Goal: Task Accomplishment & Management: Complete application form

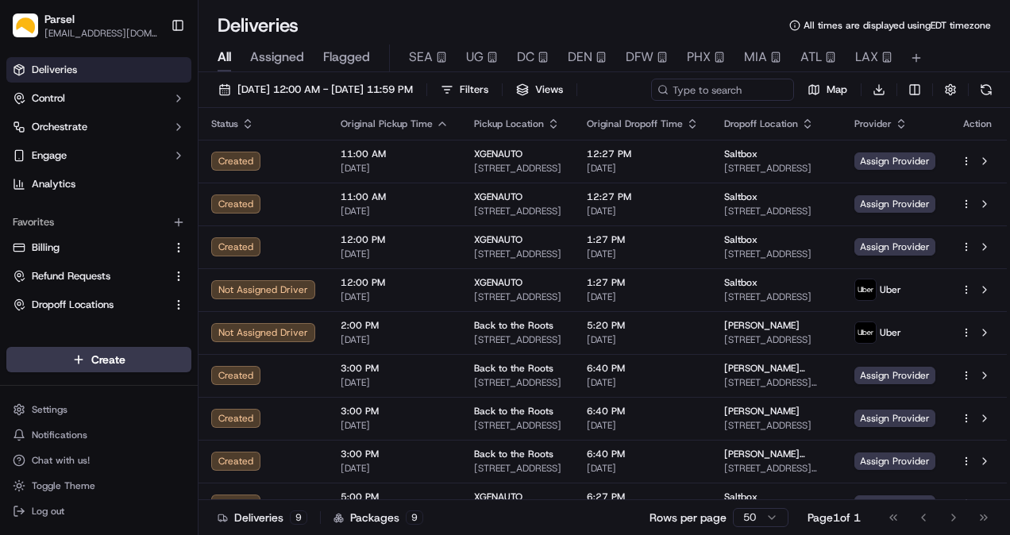
click at [279, 75] on div "[DATE] 12:00 AM - [DATE] 11:59 PM Filters Views Map Download Status Original Pi…" at bounding box center [603, 305] width 811 height 466
click at [279, 86] on span "[DATE] 12:00 AM - [DATE] 11:59 PM" at bounding box center [324, 90] width 175 height 14
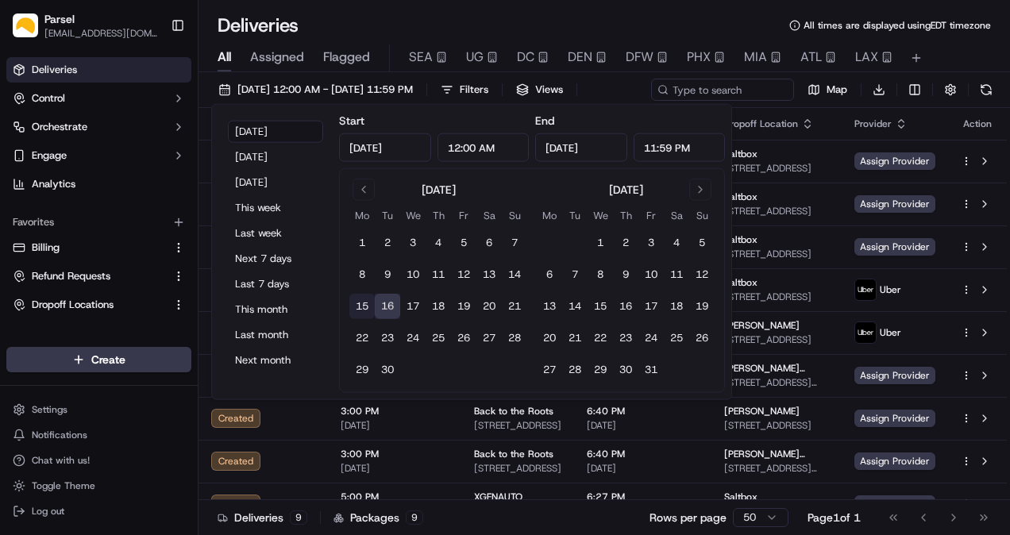
click at [366, 300] on button "15" at bounding box center [361, 306] width 25 height 25
type input "[DATE]"
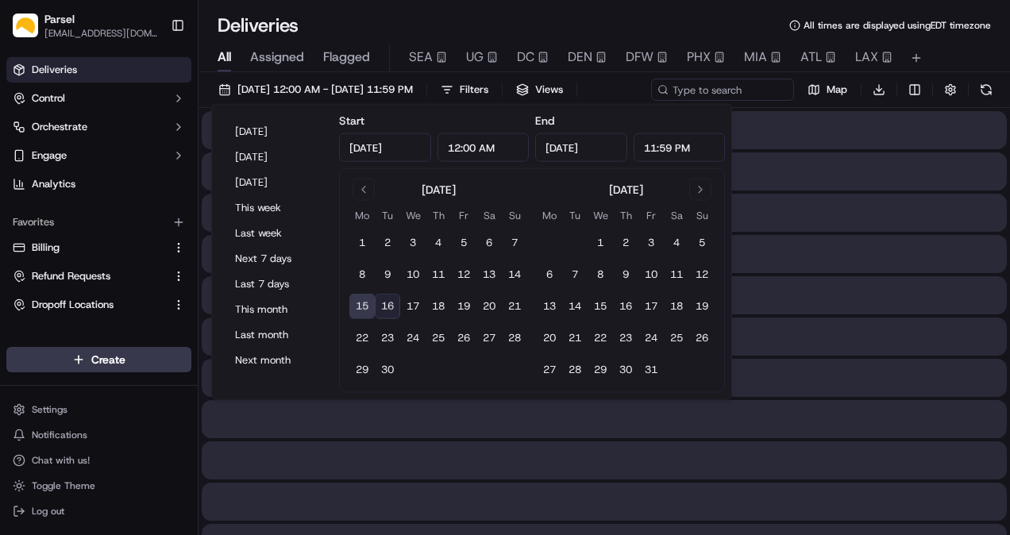
click at [366, 300] on button "15" at bounding box center [361, 306] width 25 height 25
click at [187, 32] on button "Toggle Sidebar" at bounding box center [177, 25] width 27 height 27
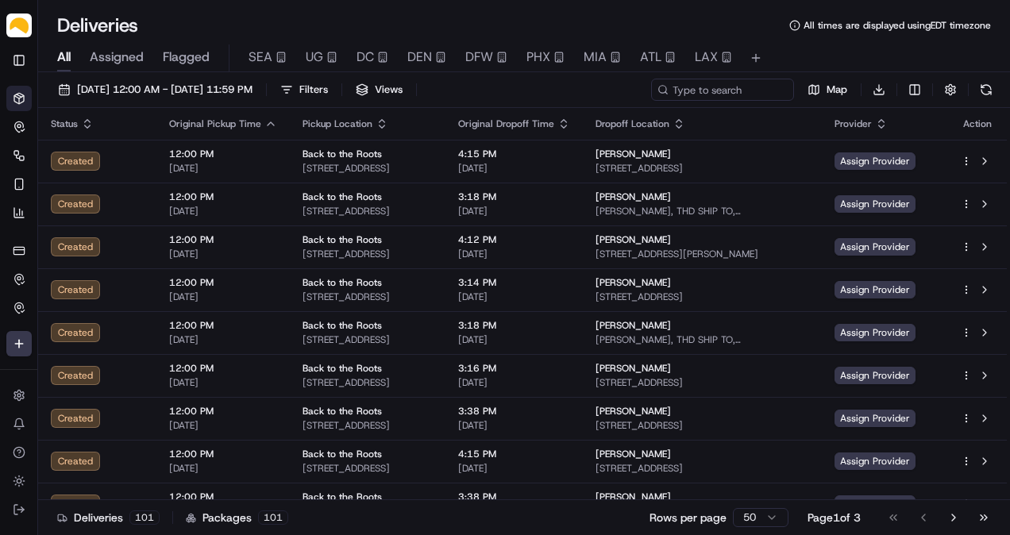
click at [106, 60] on span "Assigned" at bounding box center [117, 57] width 54 height 19
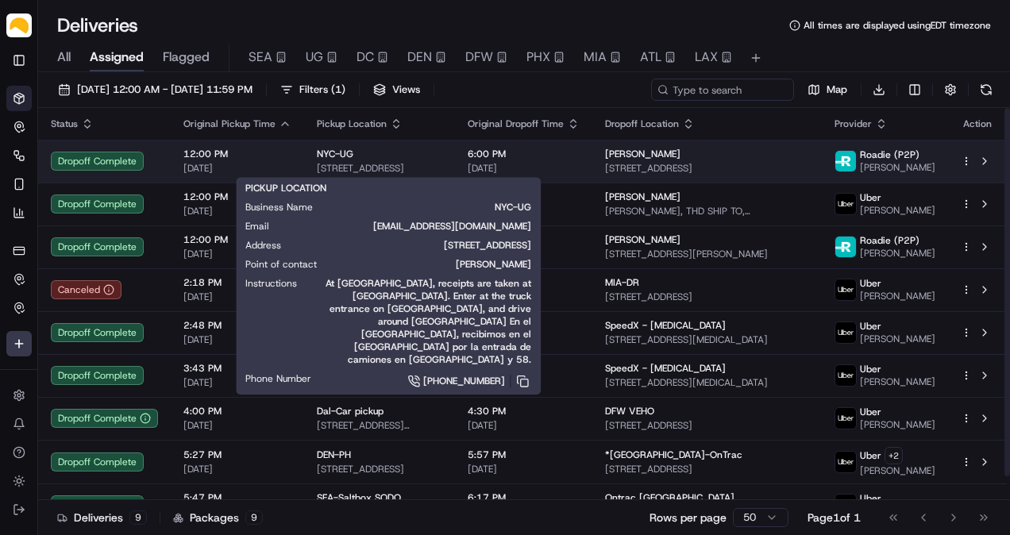
click at [429, 153] on div "NYC-UG" at bounding box center [379, 154] width 125 height 13
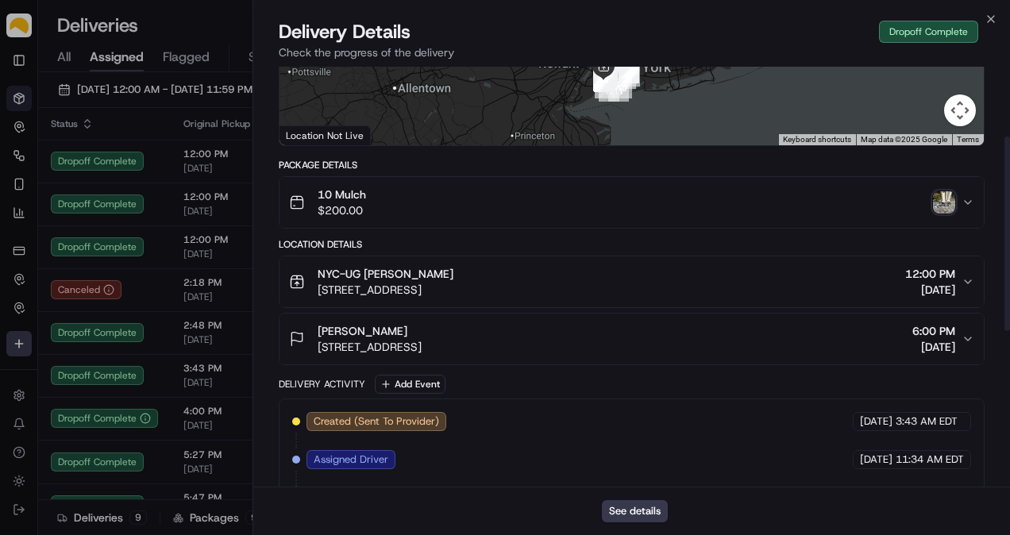
scroll to position [89, 0]
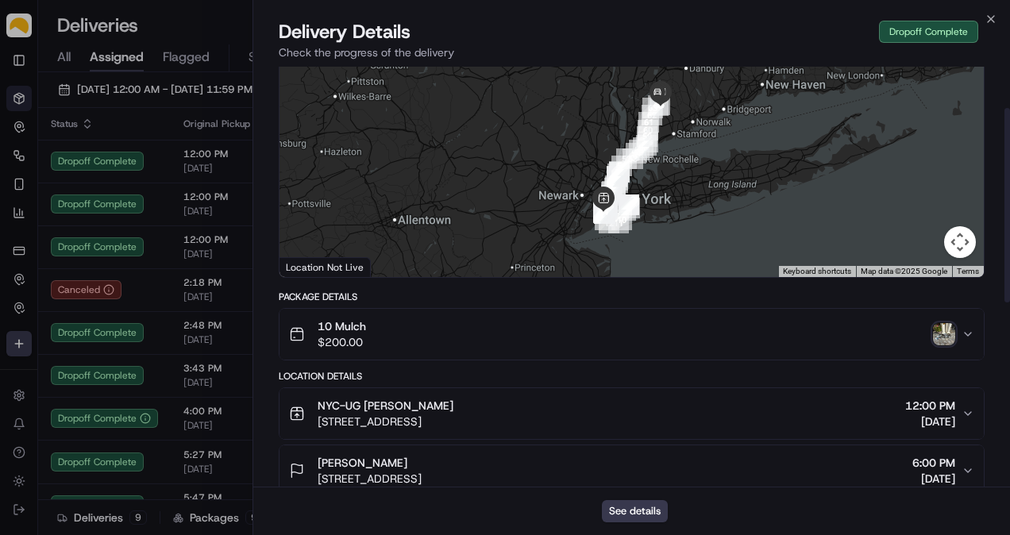
click at [944, 334] on img "button" at bounding box center [944, 334] width 22 height 22
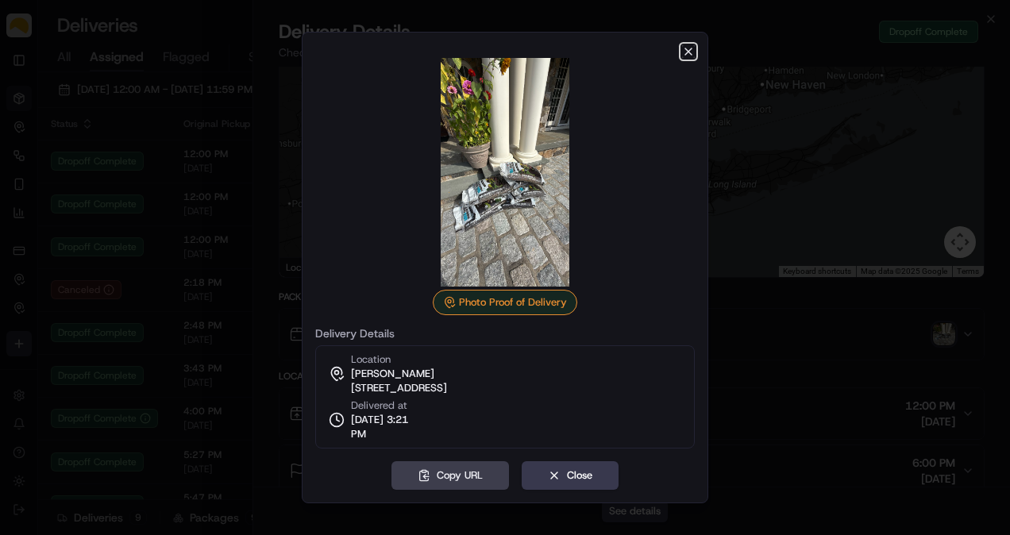
click at [686, 53] on icon "button" at bounding box center [688, 51] width 13 height 13
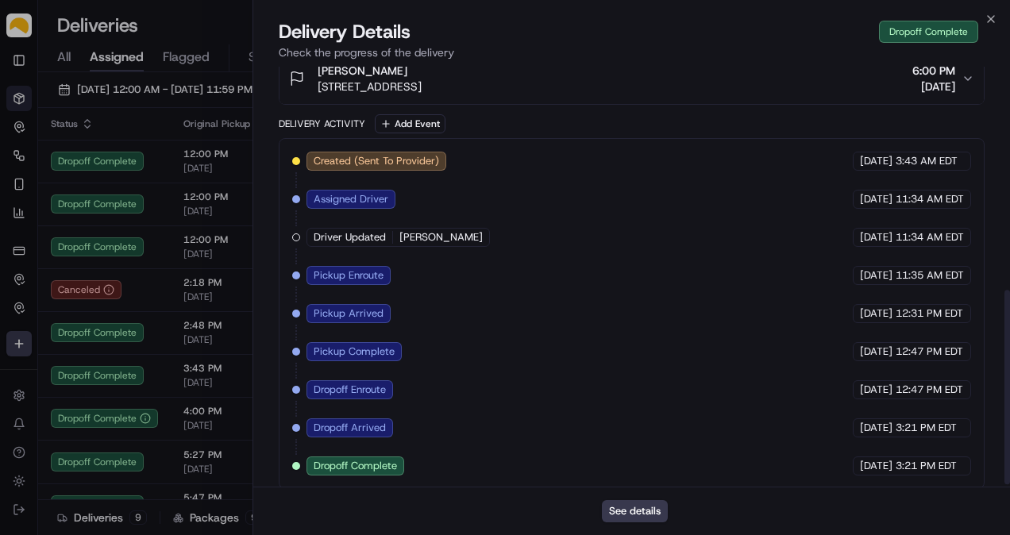
scroll to position [486, 0]
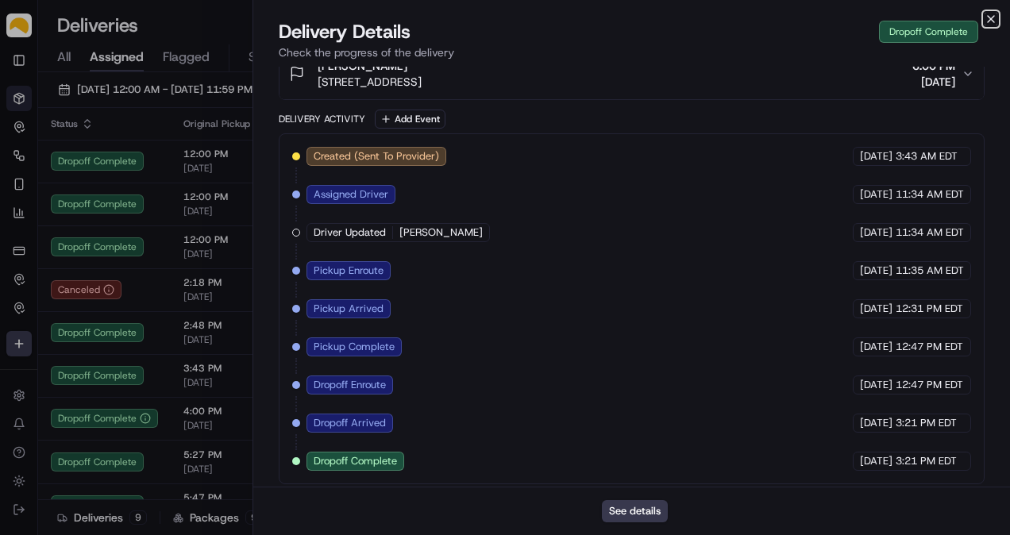
click at [995, 18] on icon "button" at bounding box center [990, 19] width 13 height 13
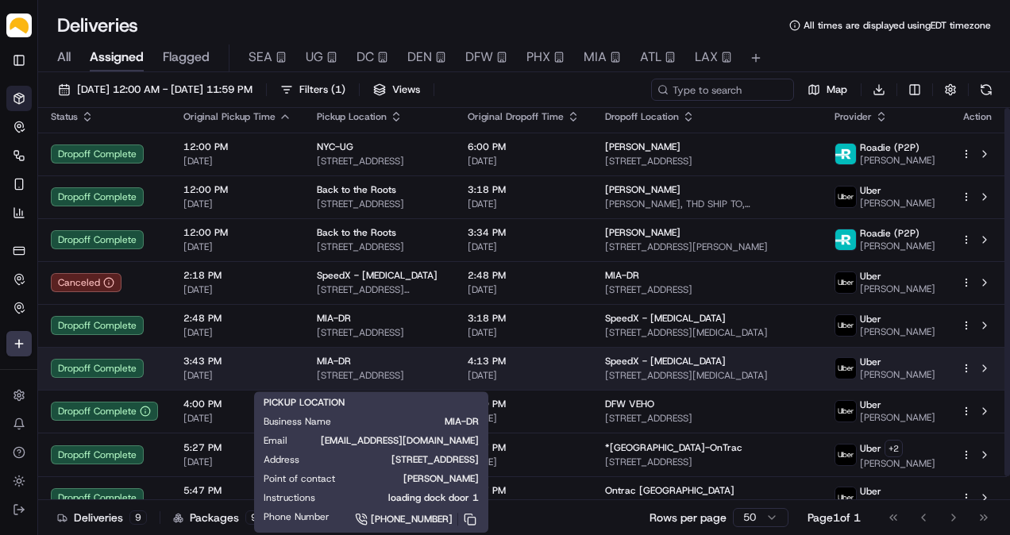
scroll to position [0, 0]
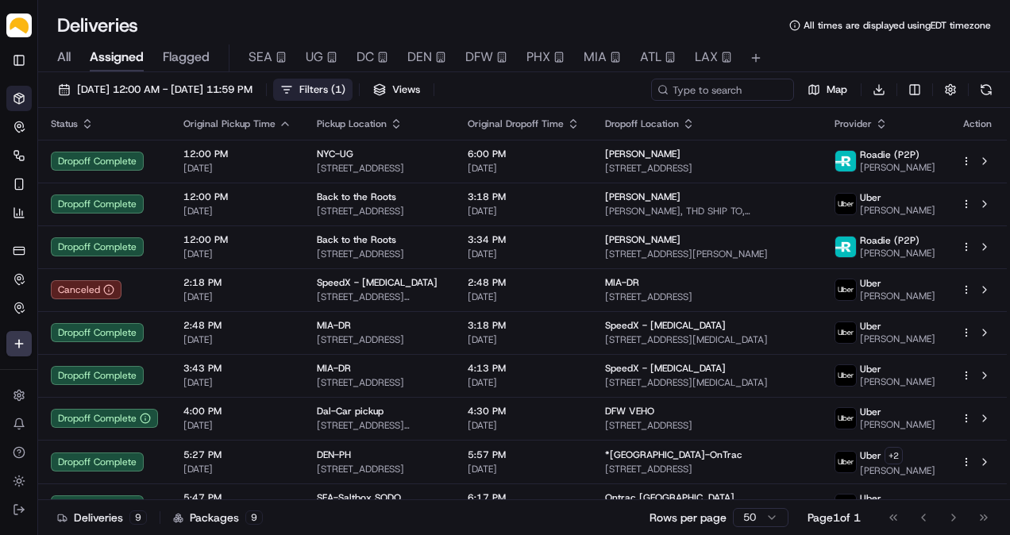
click at [345, 83] on span "( 1 )" at bounding box center [338, 90] width 14 height 14
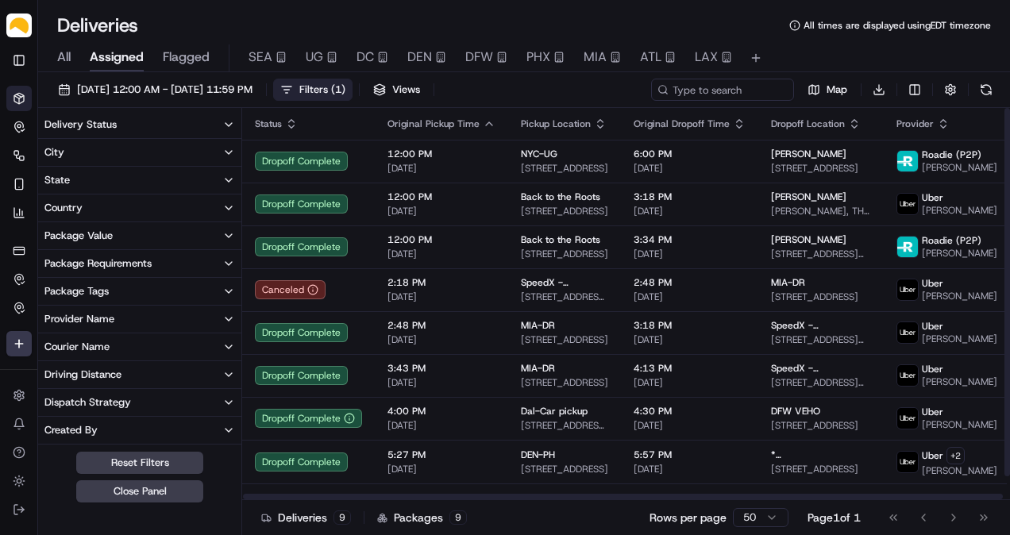
click at [206, 122] on button "Delivery Status" at bounding box center [139, 124] width 203 height 27
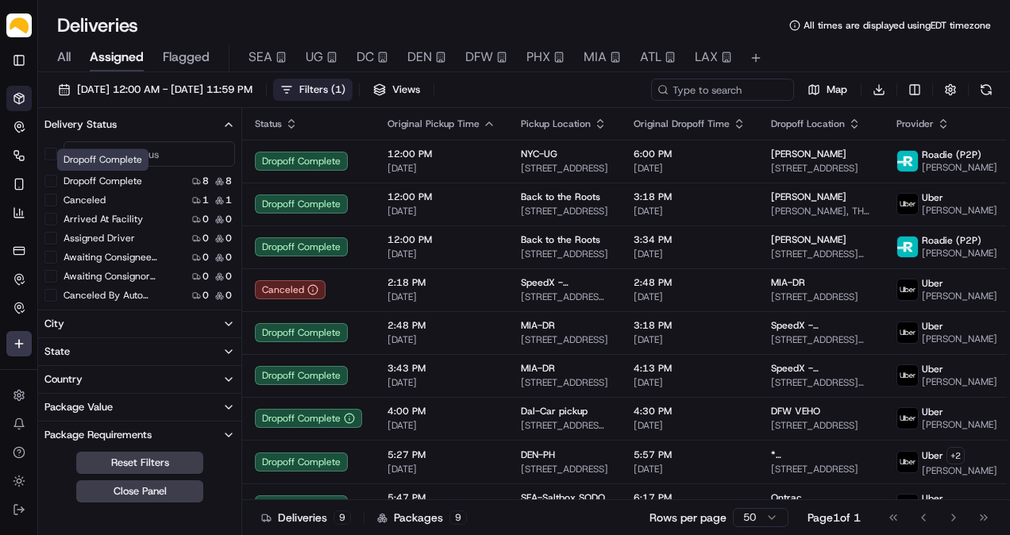
click at [98, 179] on label "Dropoff Complete" at bounding box center [103, 181] width 79 height 13
click at [57, 179] on button "Dropoff Complete" at bounding box center [50, 181] width 13 height 13
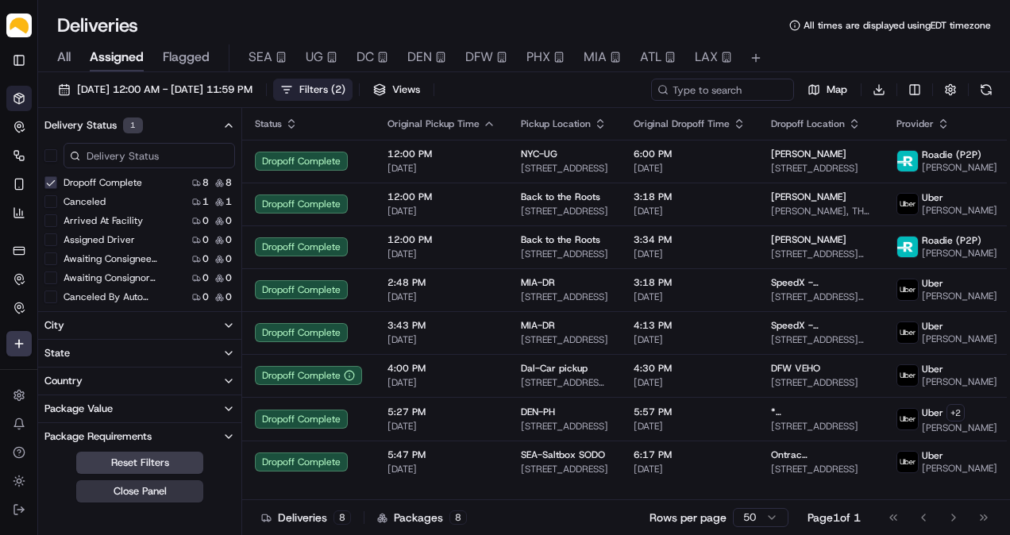
click at [141, 488] on button "Close Panel" at bounding box center [139, 491] width 127 height 22
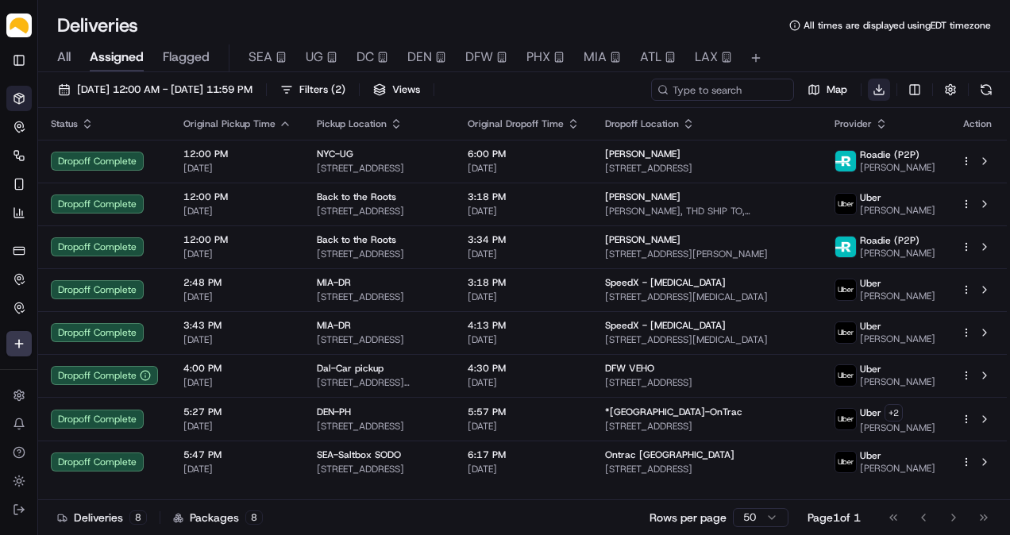
click at [880, 91] on html "Parsel [EMAIL_ADDRESS][PERSON_NAME][DOMAIN_NAME] Toggle Sidebar Deliveries Cont…" at bounding box center [505, 267] width 1010 height 535
click at [842, 146] on span "Completed Report" at bounding box center [831, 148] width 79 height 13
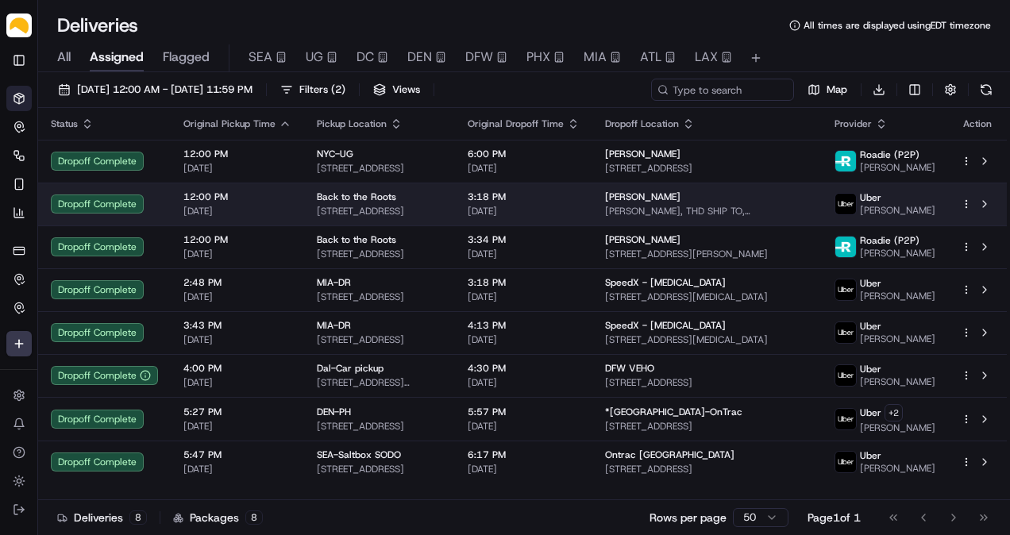
click at [639, 205] on span "[PERSON_NAME], THD SHIP TO, [STREET_ADDRESS][PERSON_NAME]" at bounding box center [707, 211] width 204 height 13
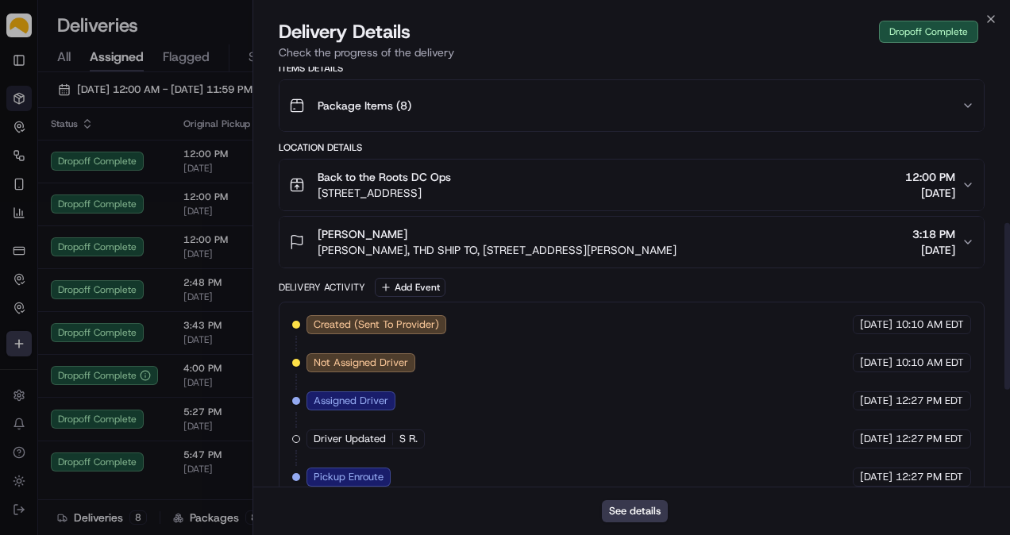
scroll to position [132, 0]
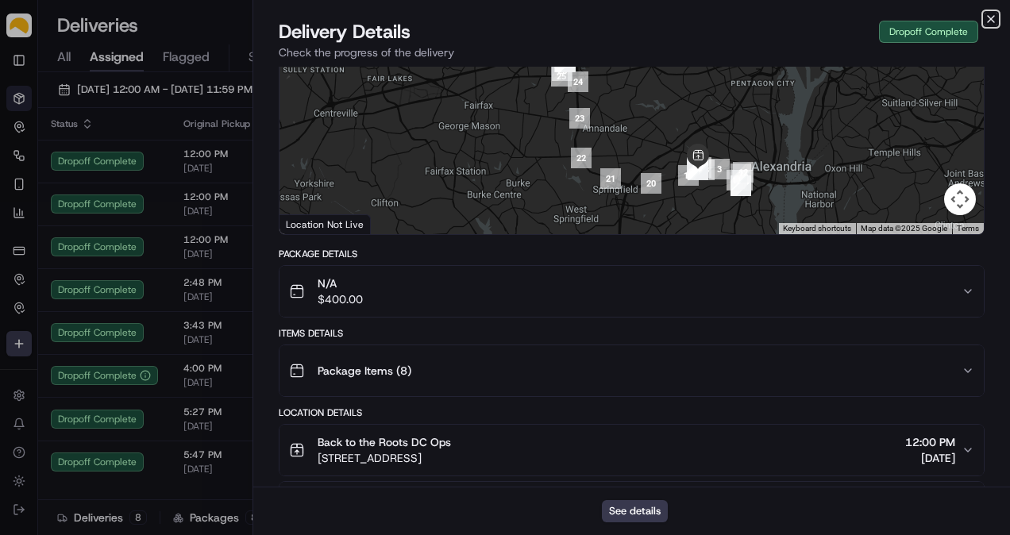
click at [988, 21] on icon "button" at bounding box center [990, 19] width 13 height 13
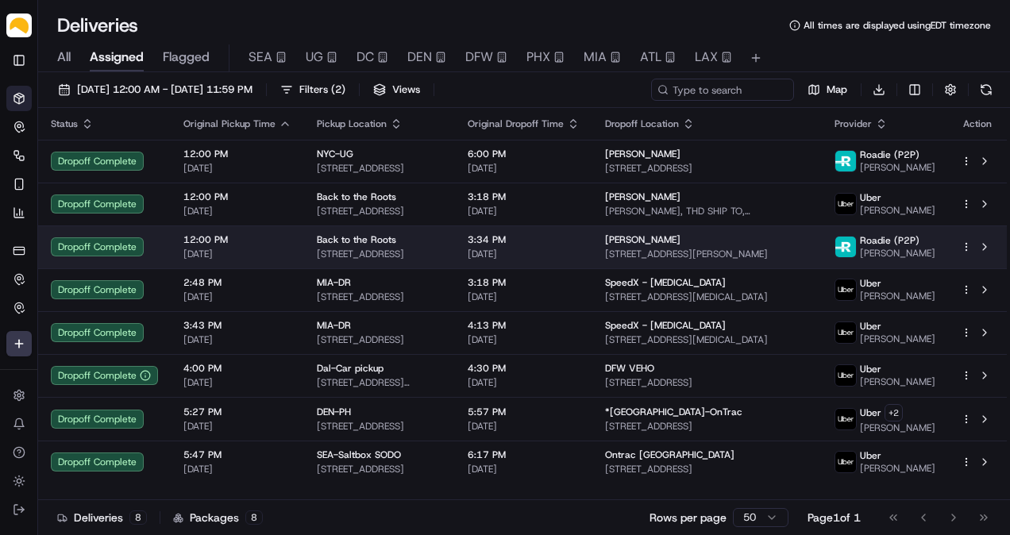
click at [809, 250] on span "[STREET_ADDRESS][PERSON_NAME]" at bounding box center [707, 254] width 204 height 13
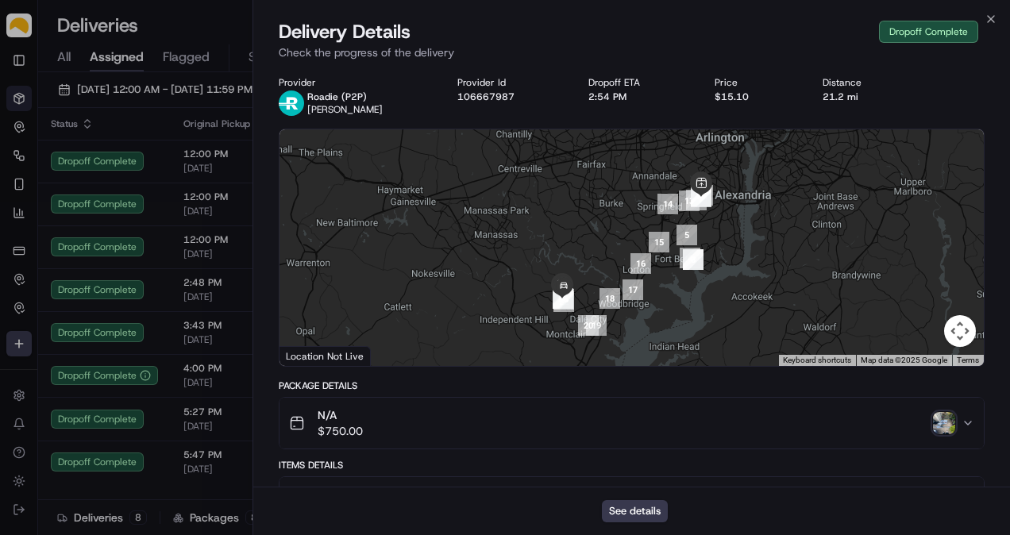
click at [942, 421] on img "button" at bounding box center [944, 423] width 22 height 22
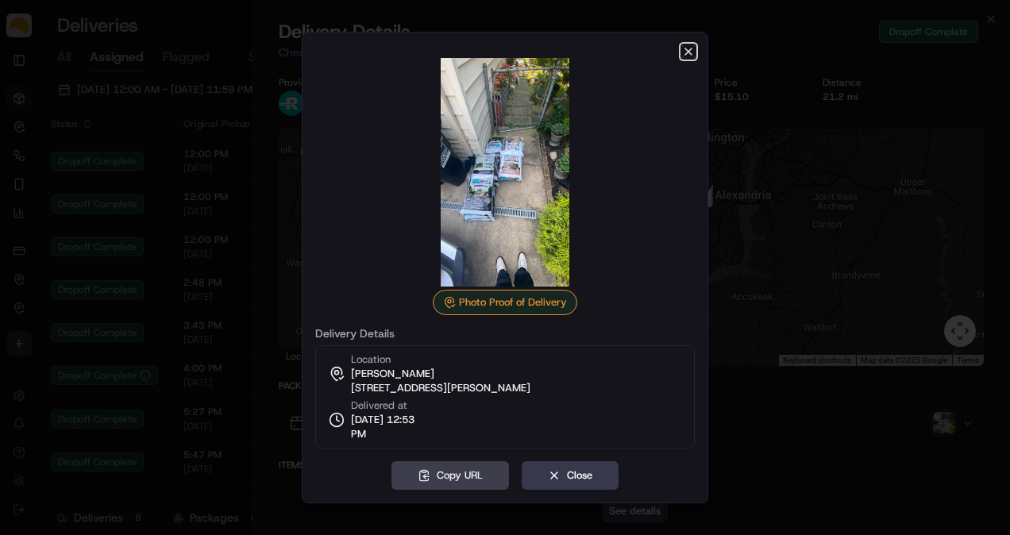
click at [684, 49] on icon "button" at bounding box center [688, 51] width 13 height 13
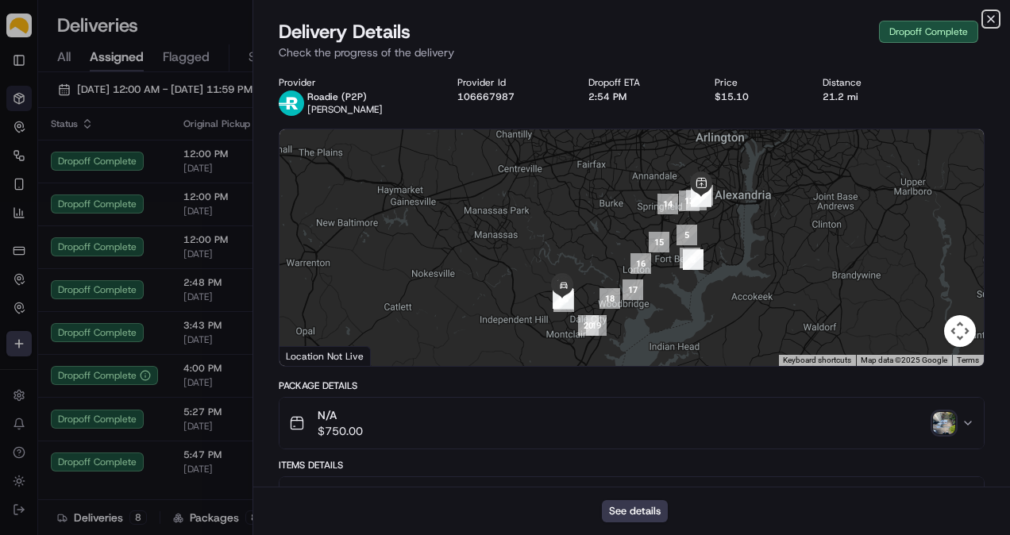
click at [993, 17] on icon "button" at bounding box center [990, 19] width 13 height 13
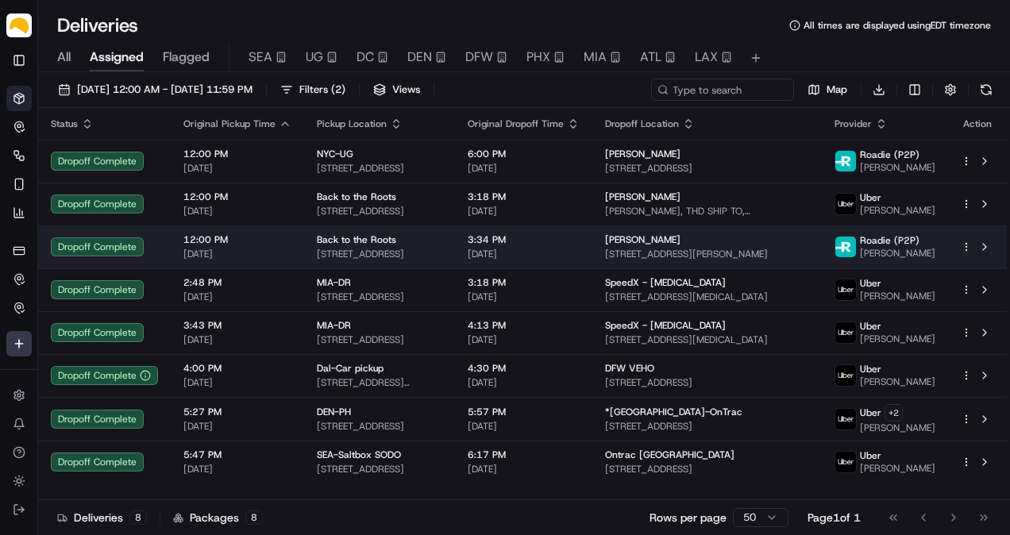
click at [881, 248] on span "[PERSON_NAME]" at bounding box center [897, 253] width 75 height 13
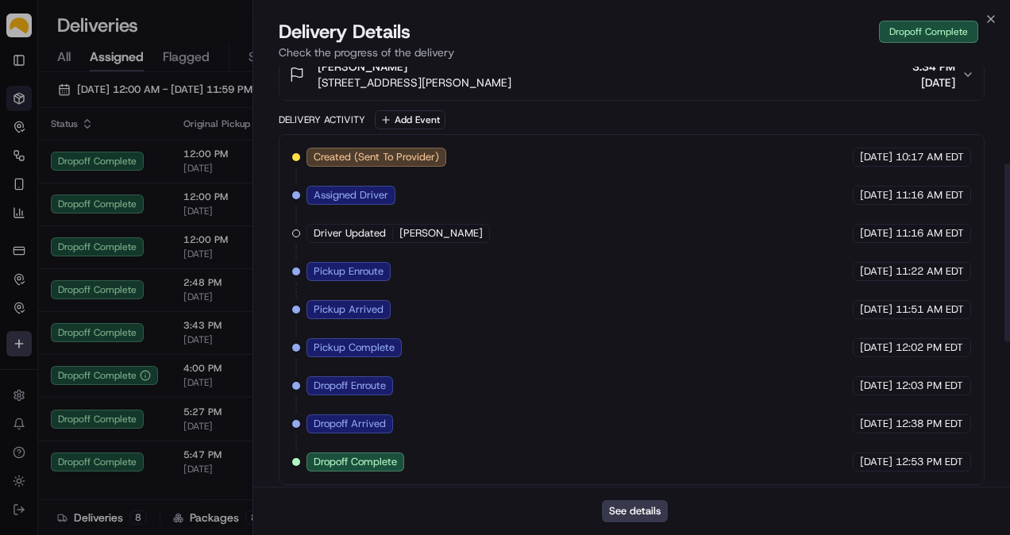
scroll to position [0, 0]
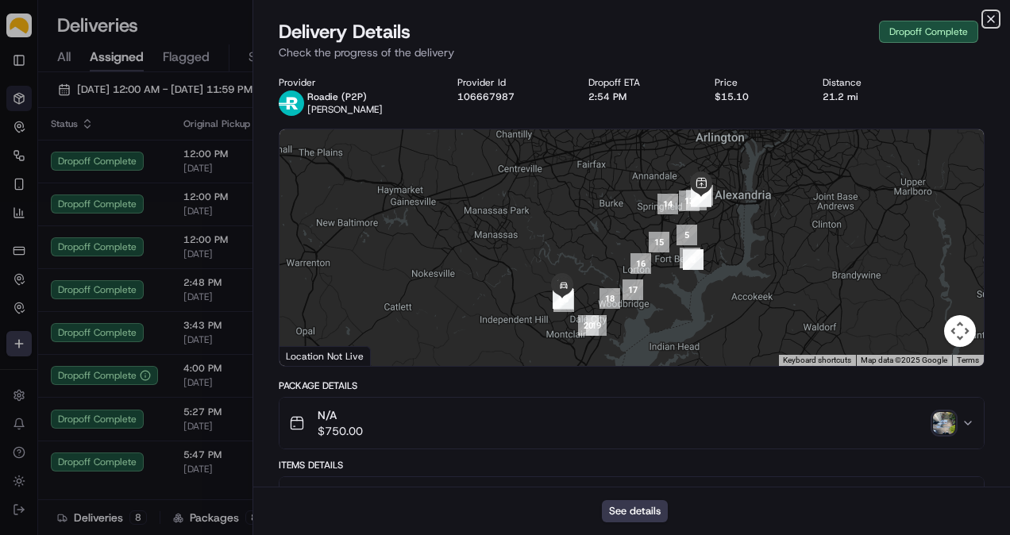
click at [992, 20] on icon "button" at bounding box center [990, 19] width 13 height 13
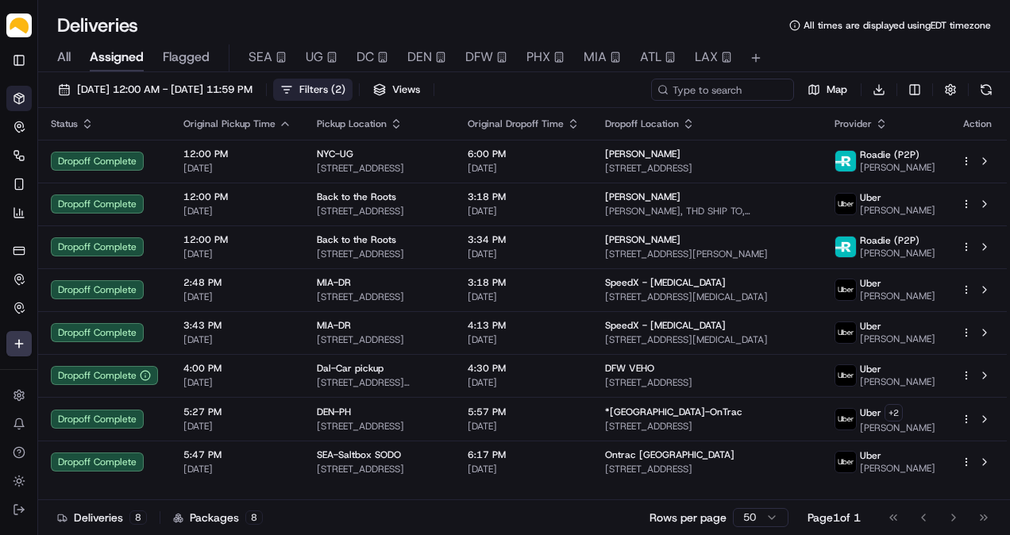
click at [352, 81] on button "Filters ( 2 )" at bounding box center [312, 90] width 79 height 22
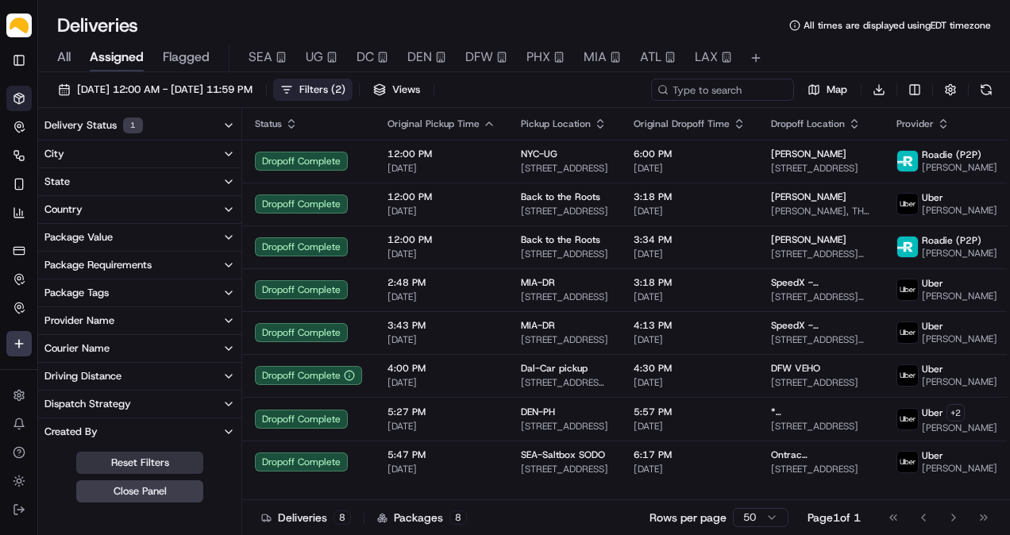
click at [168, 464] on button "Reset Filters" at bounding box center [139, 463] width 127 height 22
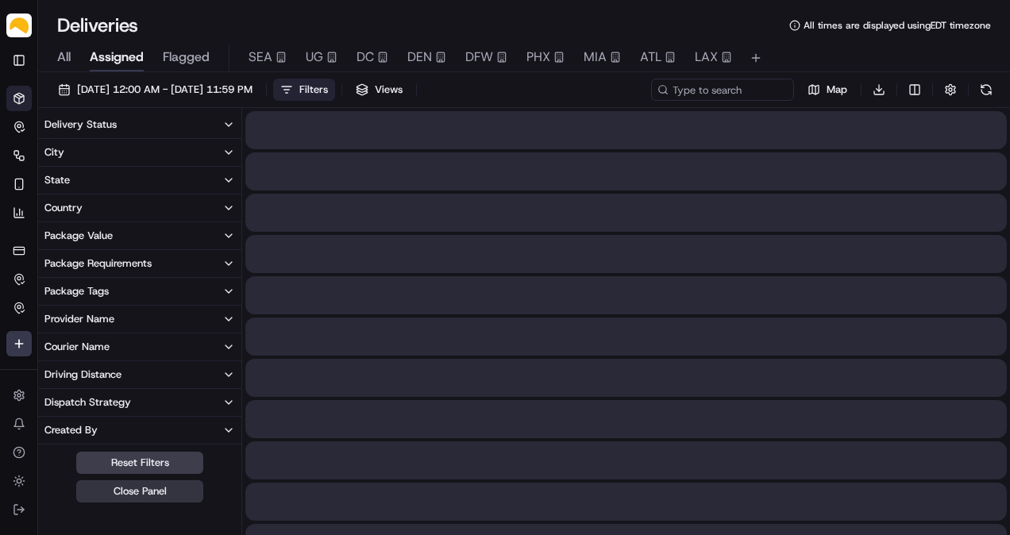
click at [152, 480] on button "Close Panel" at bounding box center [139, 491] width 127 height 22
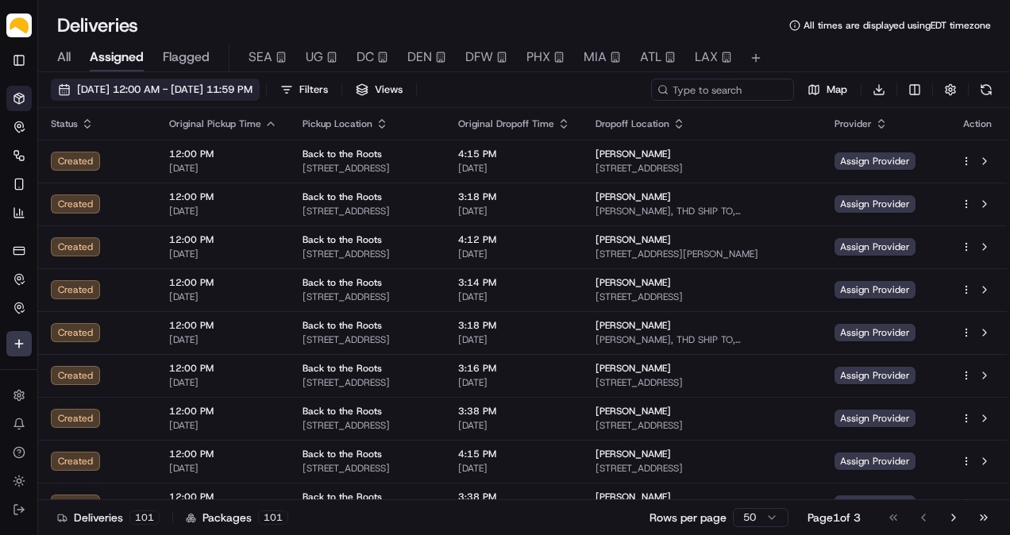
click at [125, 83] on span "[DATE] 12:00 AM - [DATE] 11:59 PM" at bounding box center [164, 90] width 175 height 14
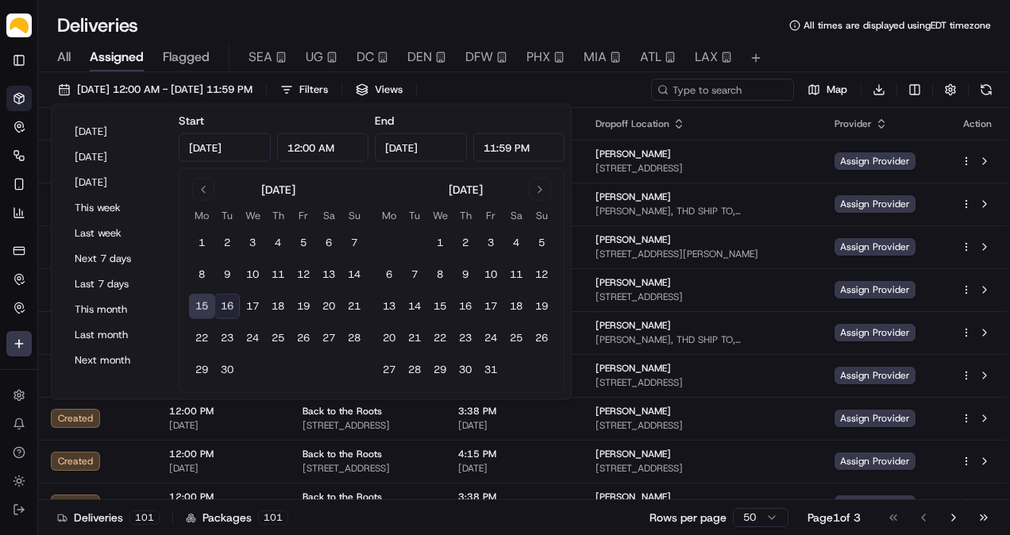
click at [235, 302] on button "16" at bounding box center [226, 306] width 25 height 25
type input "[DATE]"
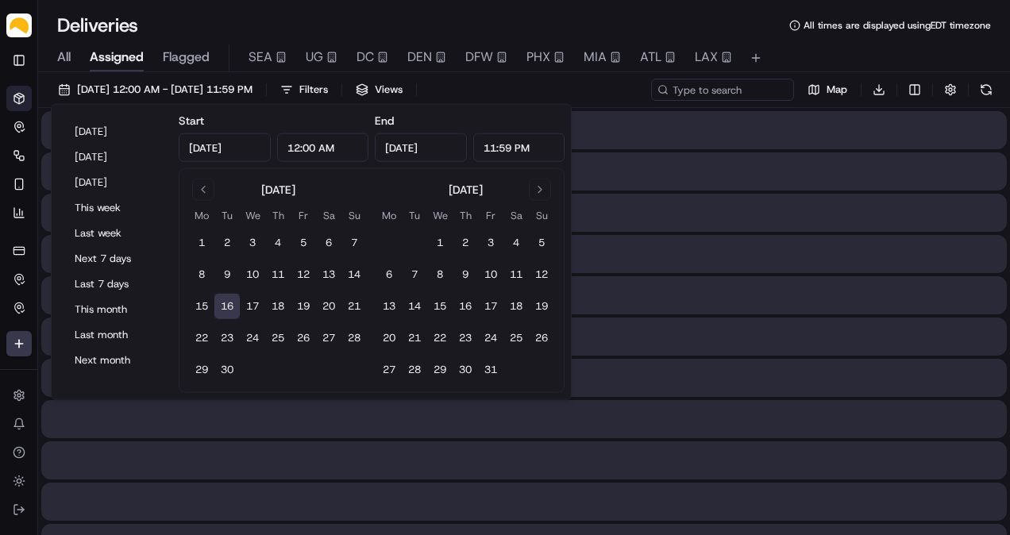
click at [235, 302] on button "16" at bounding box center [226, 306] width 25 height 25
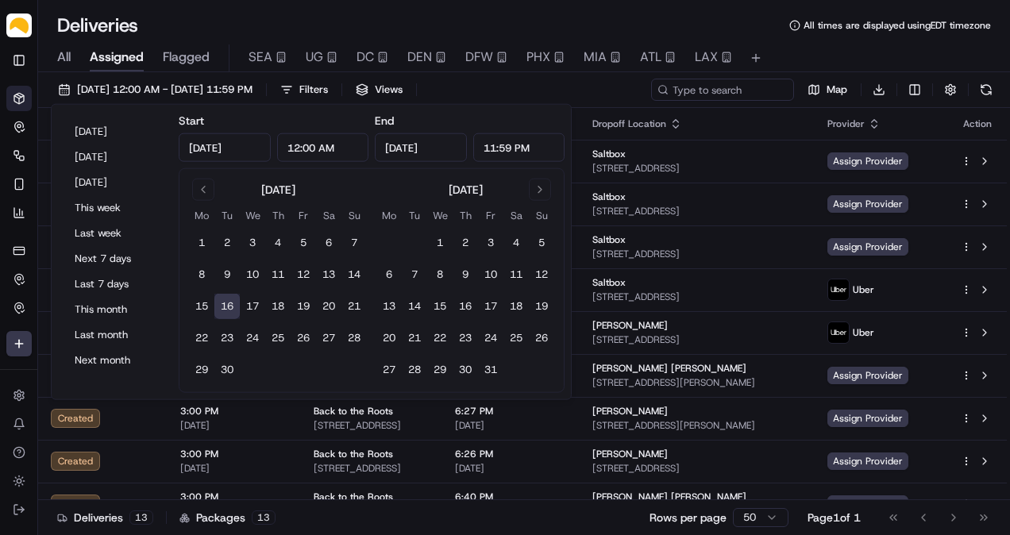
click at [241, 21] on div "Deliveries All times are displayed using EDT timezone" at bounding box center [524, 25] width 972 height 25
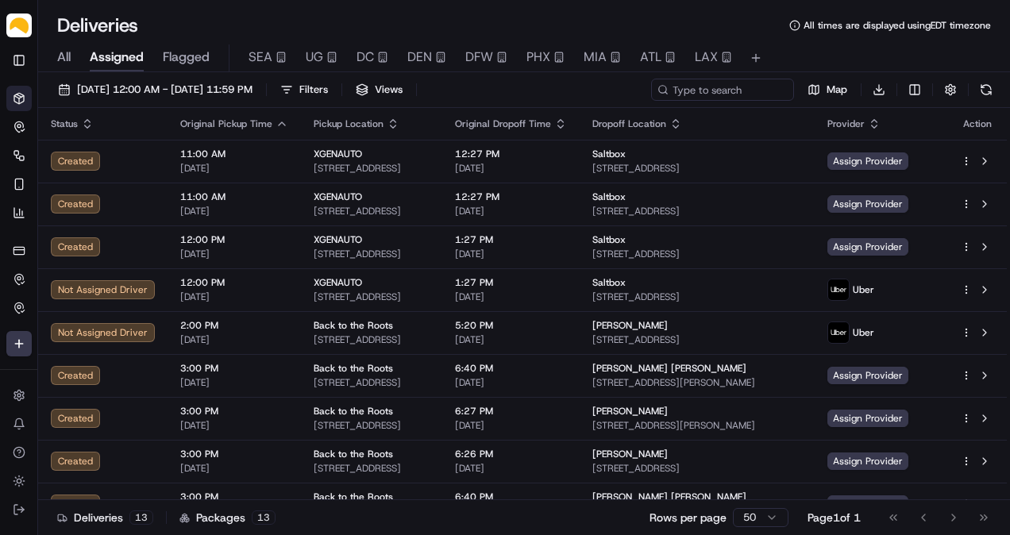
click at [71, 54] on span "All" at bounding box center [63, 57] width 13 height 19
click at [110, 54] on span "Assigned" at bounding box center [117, 57] width 54 height 19
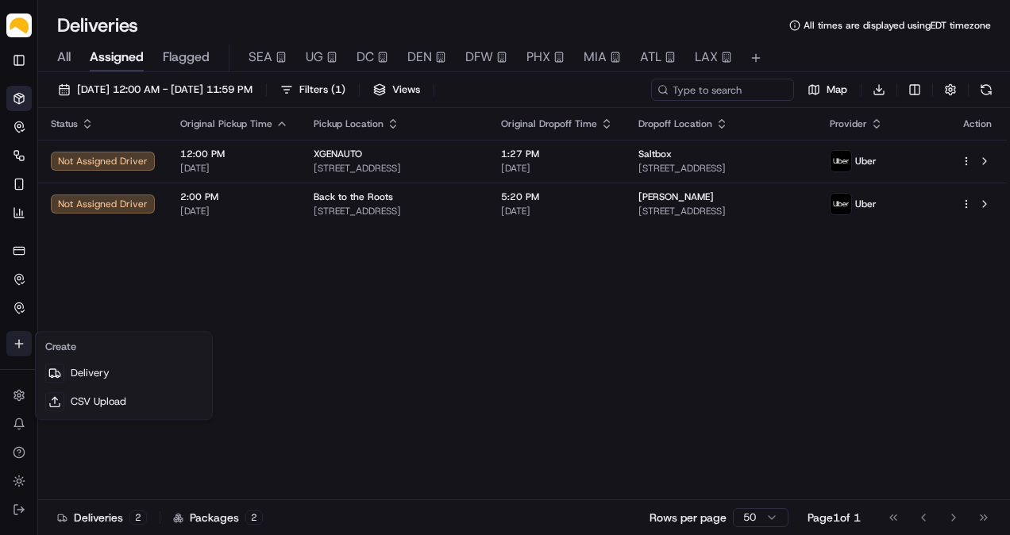
click at [18, 344] on html "Parsel [EMAIL_ADDRESS][PERSON_NAME][DOMAIN_NAME] Toggle Sidebar Deliveries Cont…" at bounding box center [505, 267] width 1010 height 535
drag, startPoint x: 100, startPoint y: 367, endPoint x: 110, endPoint y: 365, distance: 9.7
click at [100, 367] on link "Delivery" at bounding box center [124, 373] width 170 height 29
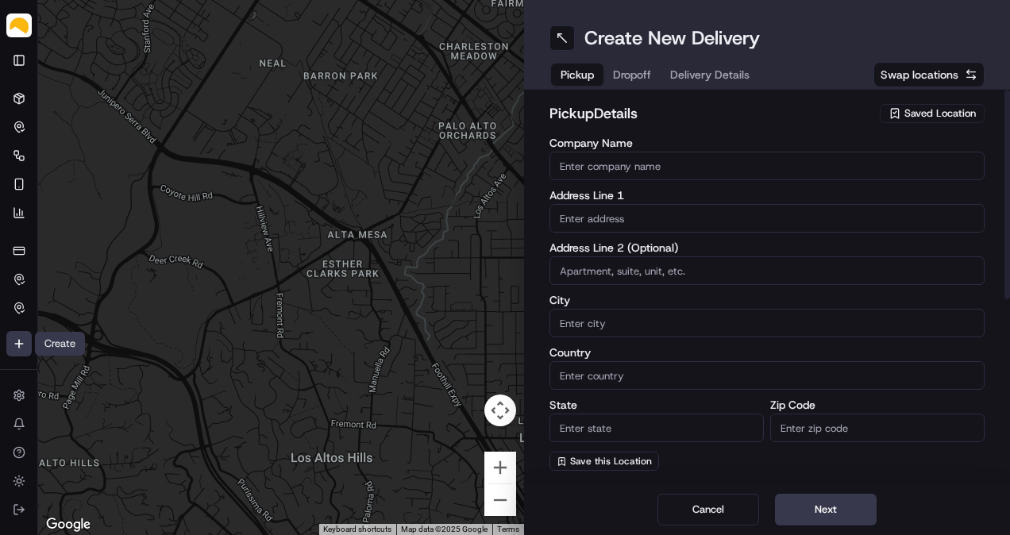
click at [921, 102] on button "Saved Location" at bounding box center [932, 113] width 105 height 22
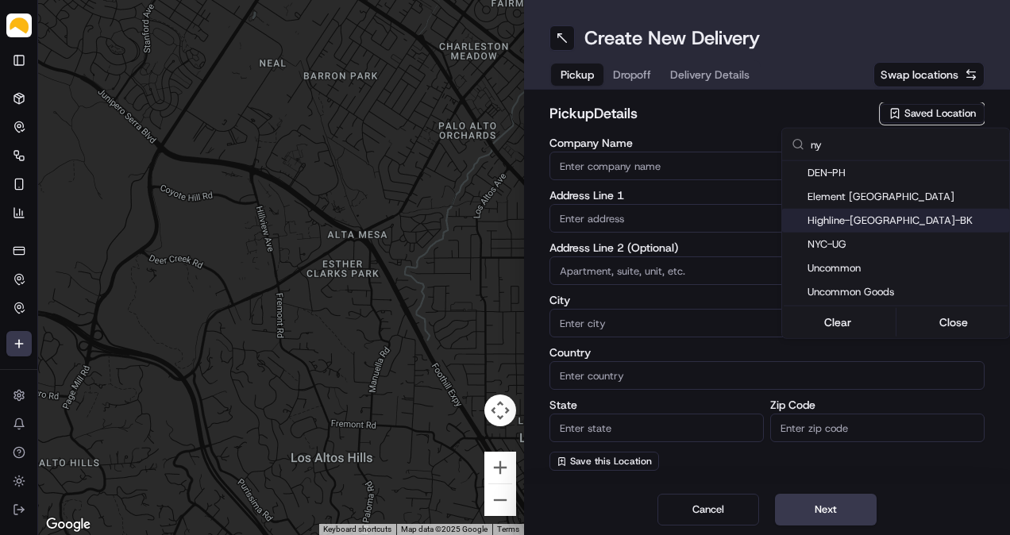
type input "ny"
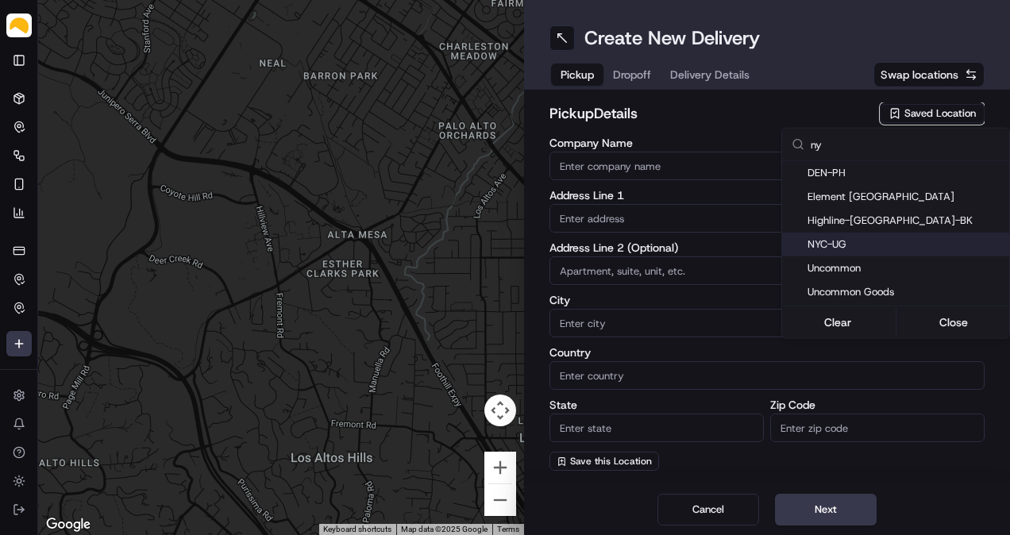
click at [846, 240] on span "NYC-UG" at bounding box center [904, 244] width 195 height 14
type input "NYC-UG"
type input "[STREET_ADDRESS]"
type input "[GEOGRAPHIC_DATA]"
type input "US"
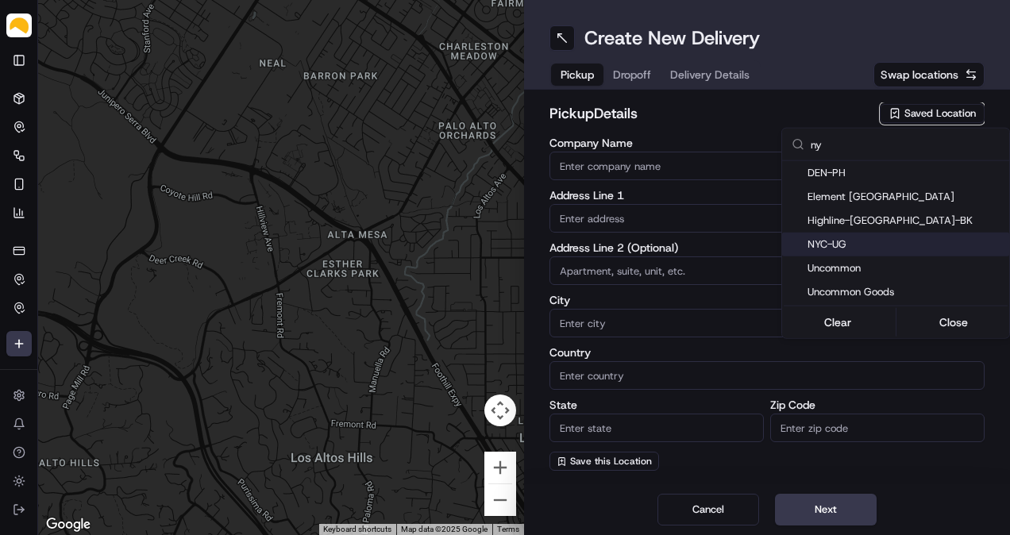
type input "NY"
type input "11220"
type input "[PERSON_NAME]"
type input "[EMAIL_ADDRESS][DOMAIN_NAME]"
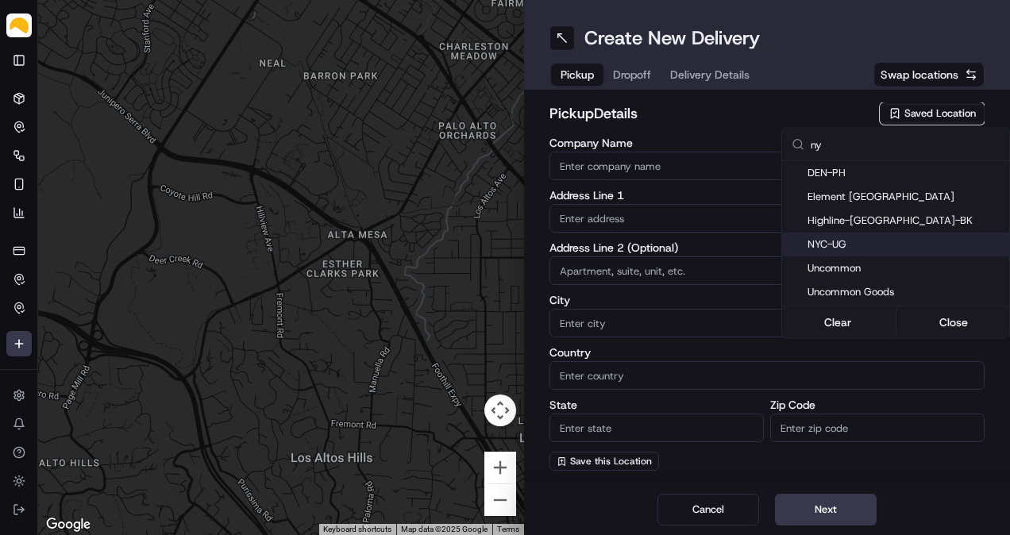
type input "[PHONE_NUMBER]"
type textarea "At [GEOGRAPHIC_DATA], receipts are taken at [GEOGRAPHIC_DATA]. Enter at the tru…"
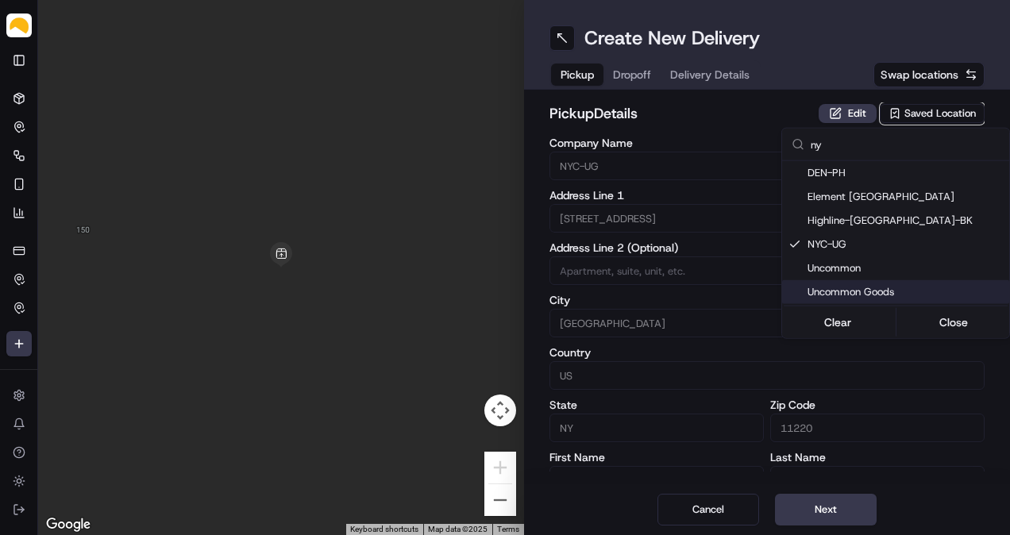
click at [831, 505] on html "Parsel [EMAIL_ADDRESS][PERSON_NAME][DOMAIN_NAME] Toggle Sidebar Deliveries Cont…" at bounding box center [505, 267] width 1010 height 535
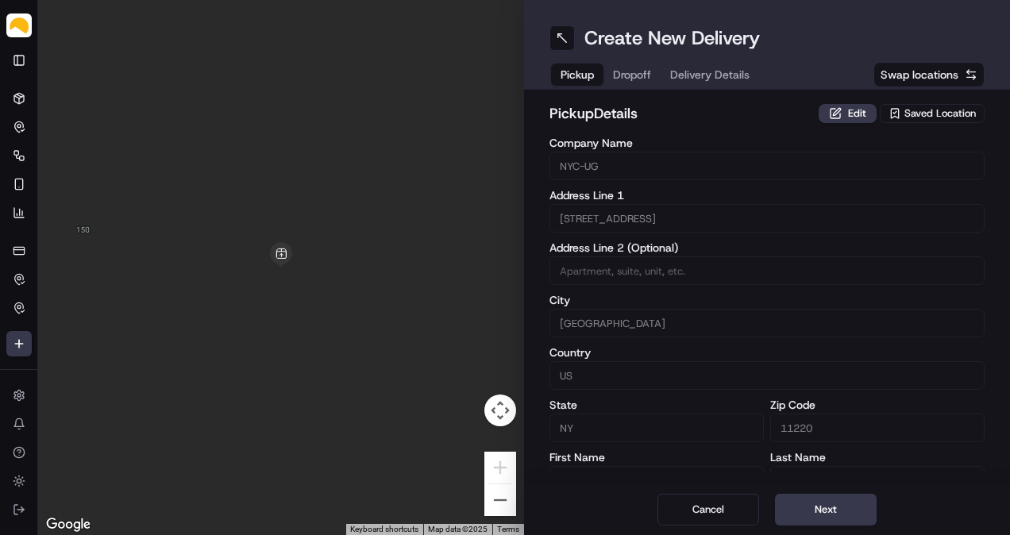
click at [831, 505] on button "Next" at bounding box center [826, 510] width 102 height 32
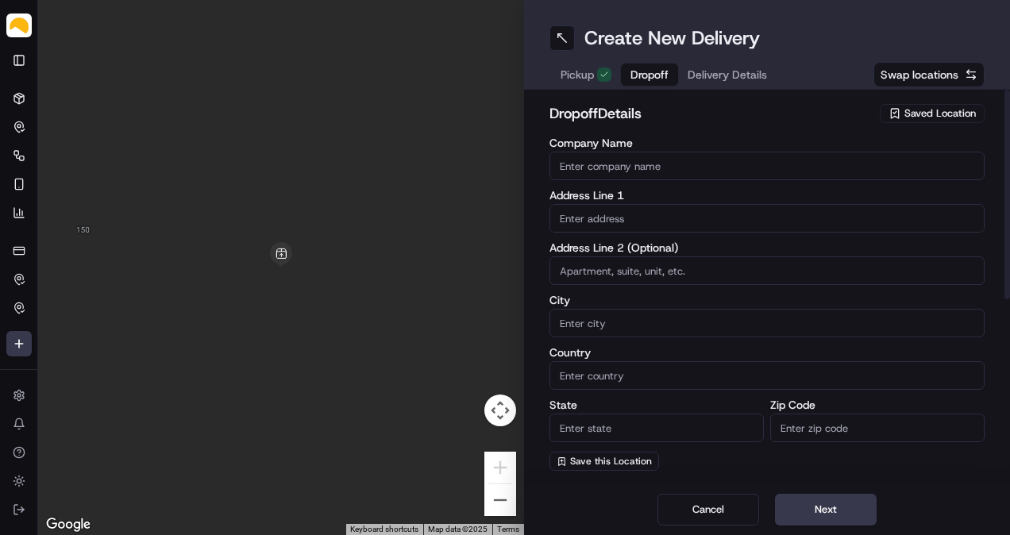
click at [641, 162] on input "Company Name" at bounding box center [766, 166] width 435 height 29
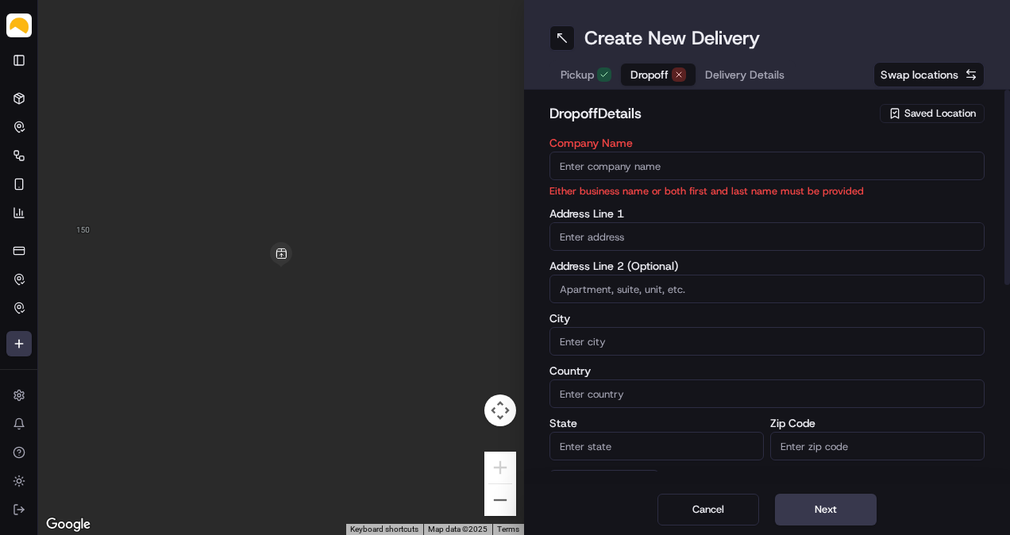
paste input "[PERSON_NAME]"
type input "[PERSON_NAME]"
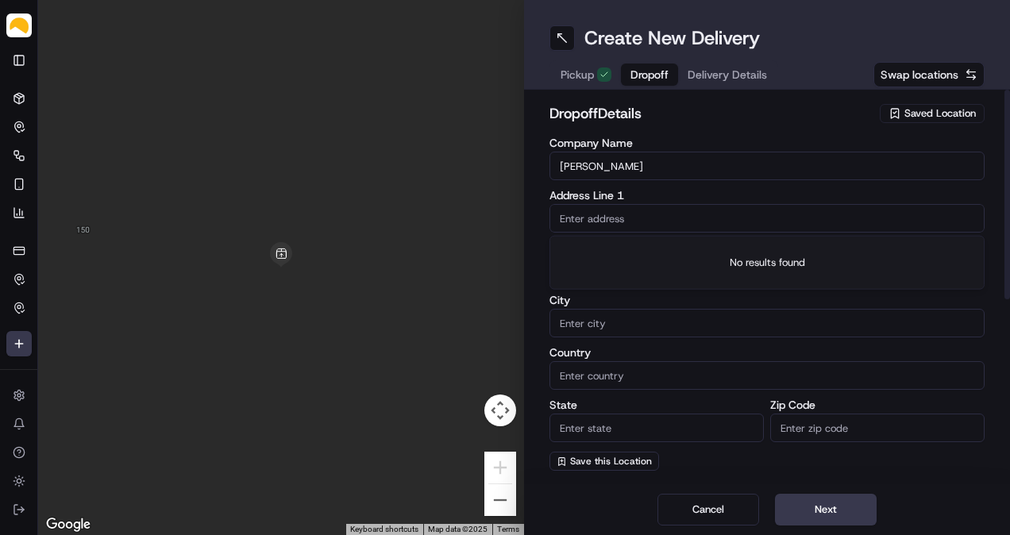
paste input "[STREET_ADDRESS]"
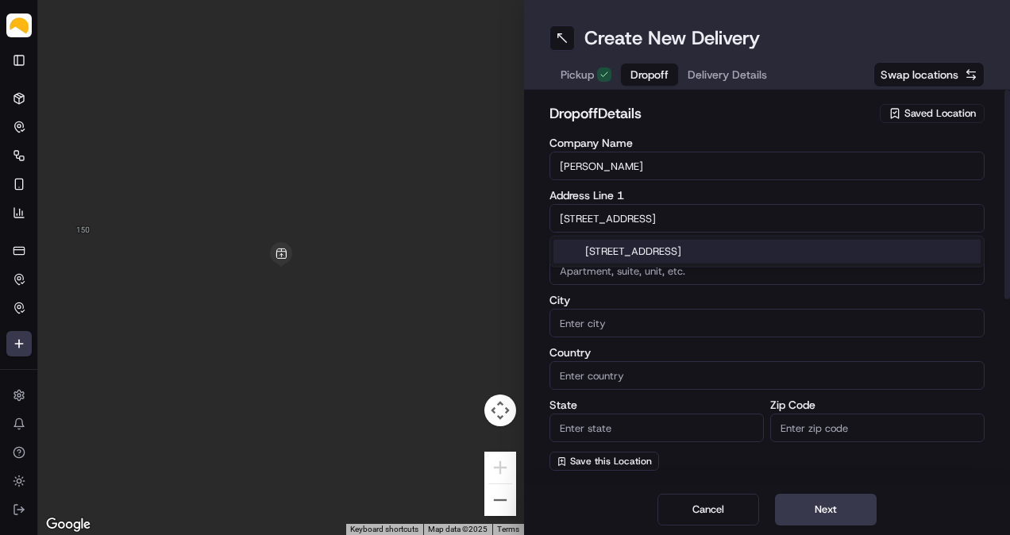
click at [656, 245] on div "[STREET_ADDRESS]" at bounding box center [766, 252] width 427 height 24
type input "[STREET_ADDRESS]"
type input "Paramus"
type input "[GEOGRAPHIC_DATA]"
type input "NJ"
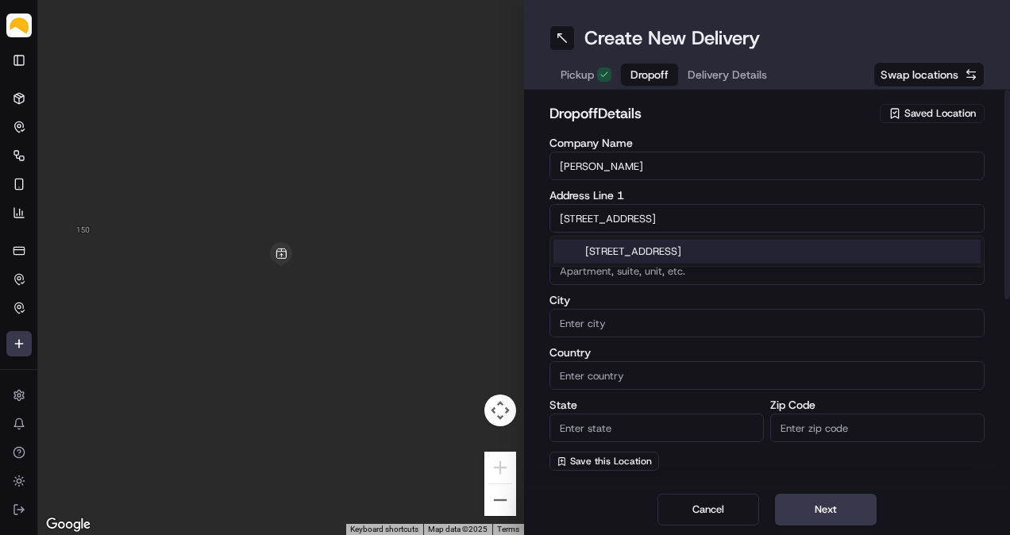
type input "07652"
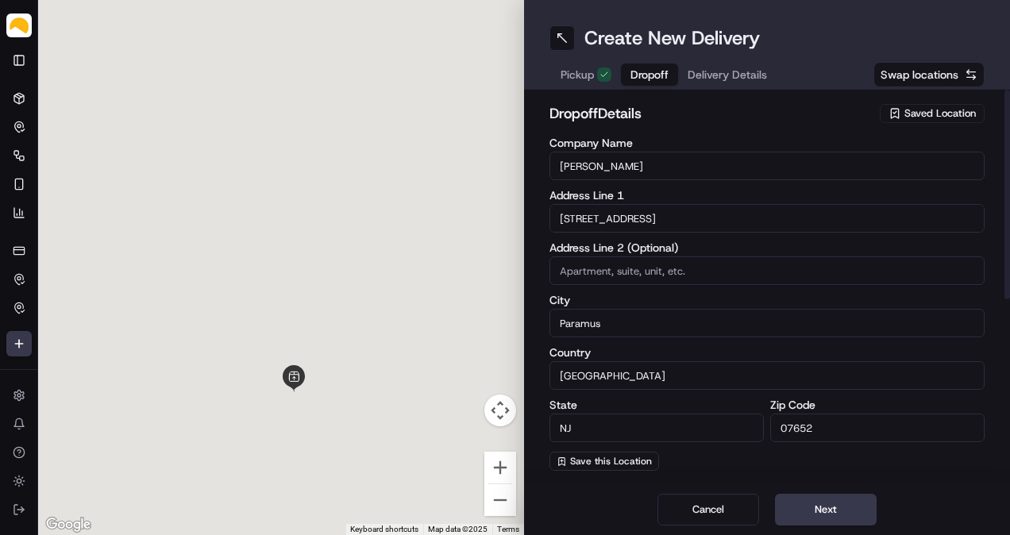
type input "[STREET_ADDRESS]"
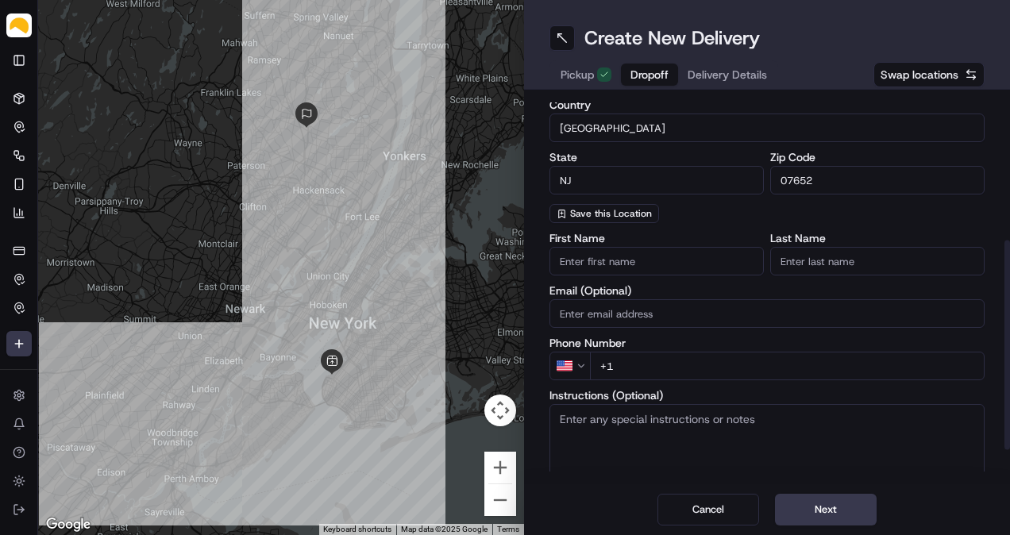
scroll to position [264, 0]
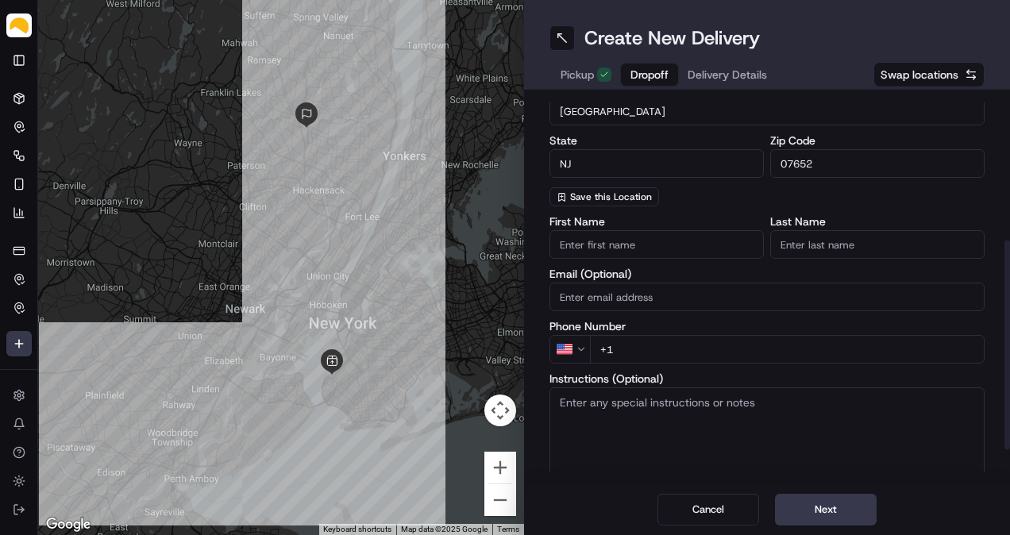
click at [687, 348] on input "+1" at bounding box center [787, 349] width 395 height 29
paste input "366 661 234"
click at [614, 350] on input "[PHONE_NUMBER]" at bounding box center [787, 349] width 395 height 29
type input "[PHONE_NUMBER]"
click at [699, 367] on div "First Name Last Name Email (Optional) Phone Number US [PHONE_NUMBER] Instructio…" at bounding box center [766, 374] width 435 height 316
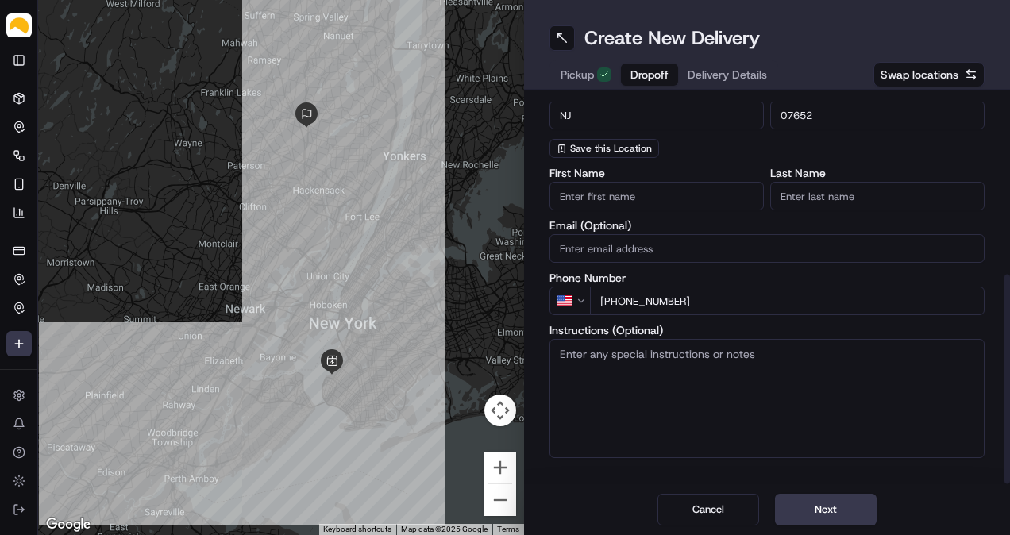
scroll to position [325, 0]
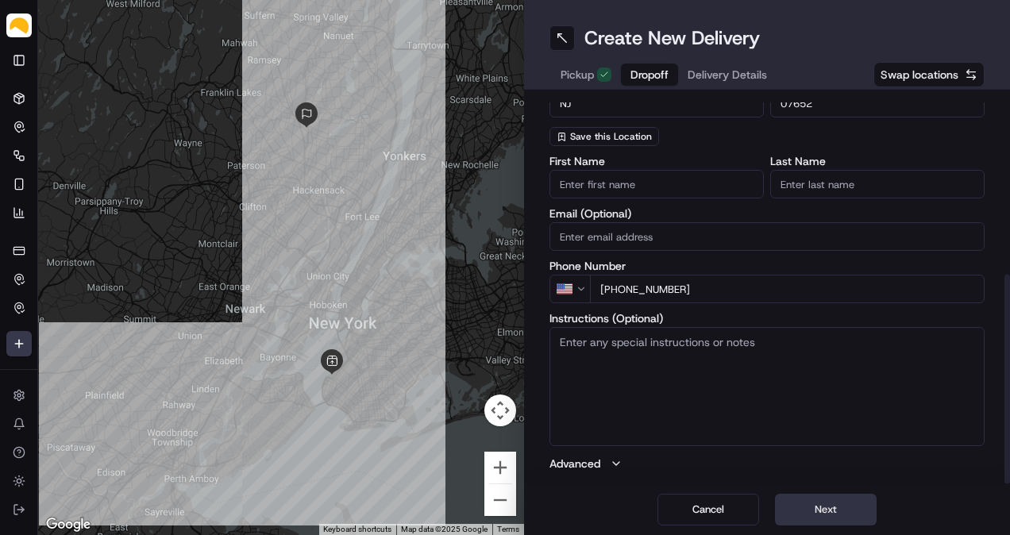
click at [861, 522] on button "Next" at bounding box center [826, 510] width 102 height 32
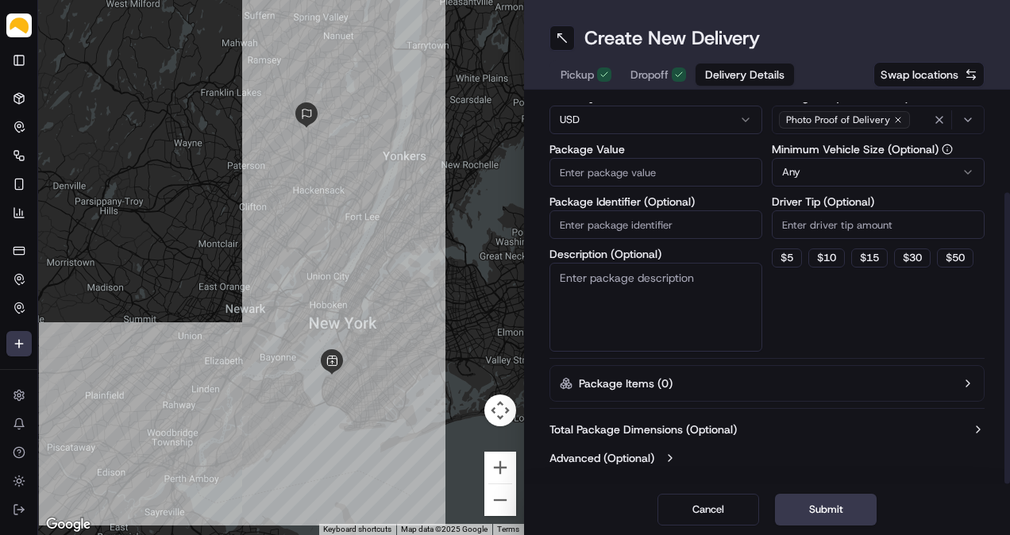
scroll to position [0, 0]
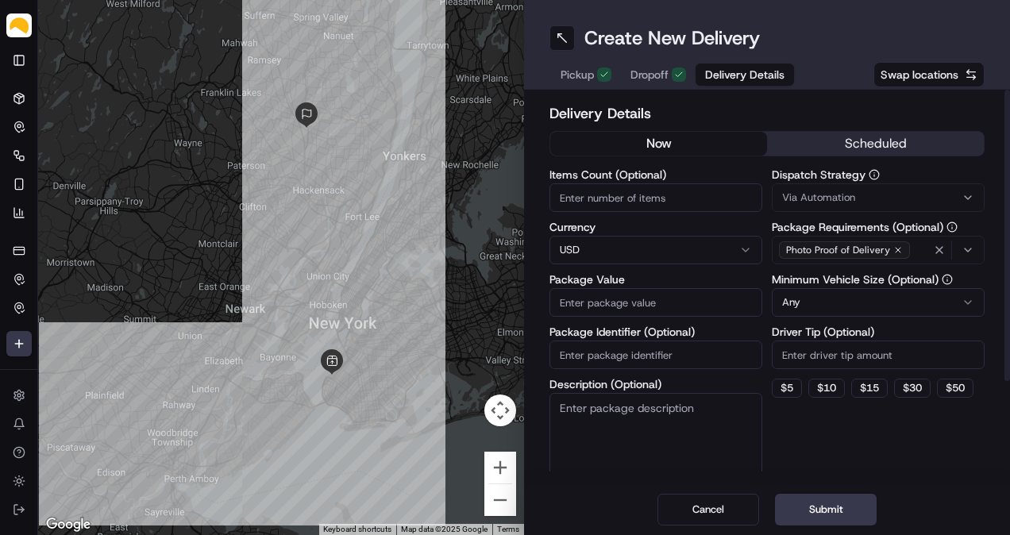
click at [881, 145] on button "scheduled" at bounding box center [875, 144] width 217 height 24
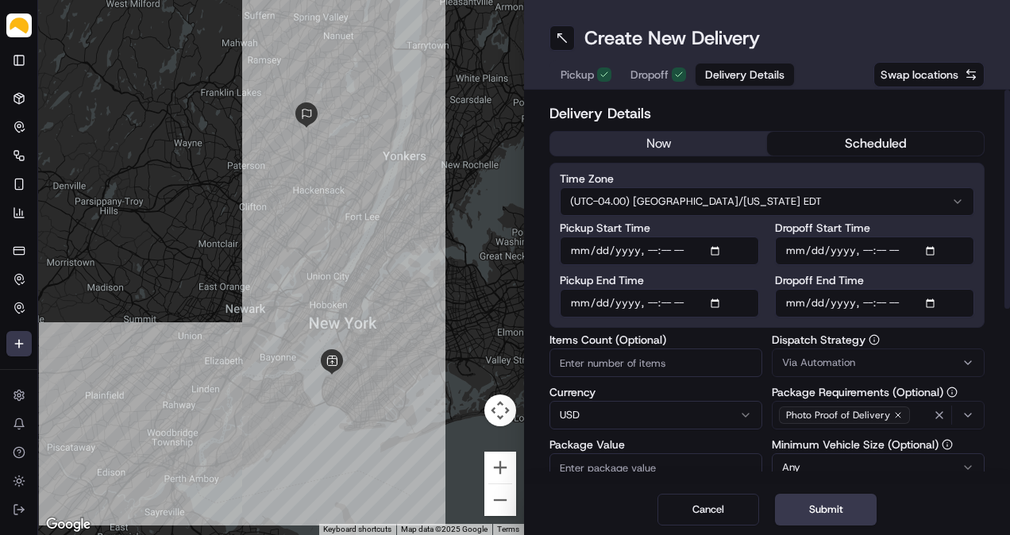
click at [721, 248] on input "Pickup Start Time" at bounding box center [659, 251] width 199 height 29
click at [651, 252] on input "Pickup Start Time" at bounding box center [659, 251] width 199 height 29
type input "[DATE]T12:00"
click at [718, 297] on input "Pickup End Time" at bounding box center [659, 303] width 199 height 29
click at [714, 302] on input "Pickup End Time" at bounding box center [659, 303] width 199 height 29
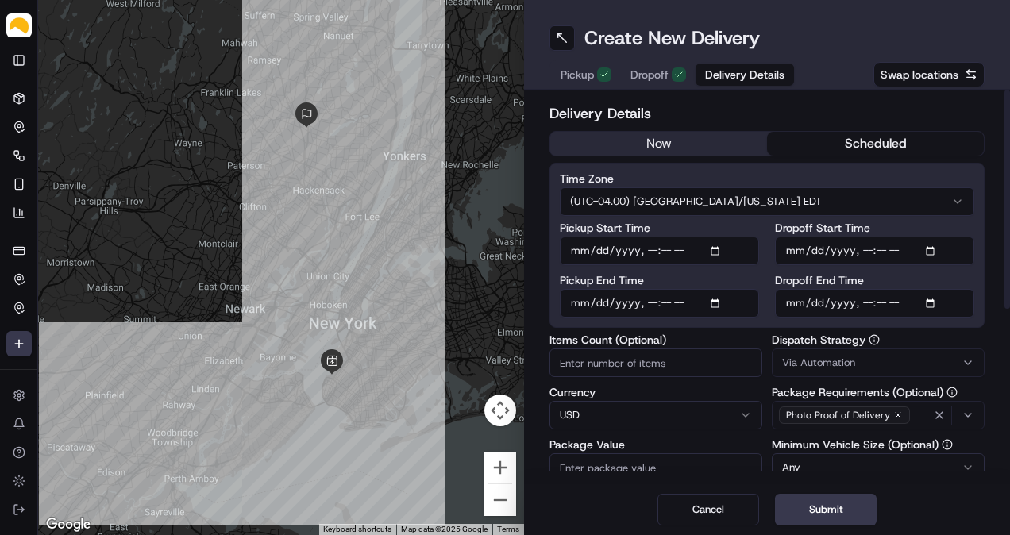
click at [661, 306] on input "Pickup End Time" at bounding box center [659, 303] width 199 height 29
click at [649, 305] on input "Pickup End Time" at bounding box center [659, 303] width 199 height 29
type input "[DATE]T14:00"
click at [932, 302] on input "Dropoff End Time" at bounding box center [874, 303] width 199 height 29
click at [868, 295] on input "Dropoff End Time" at bounding box center [874, 303] width 199 height 29
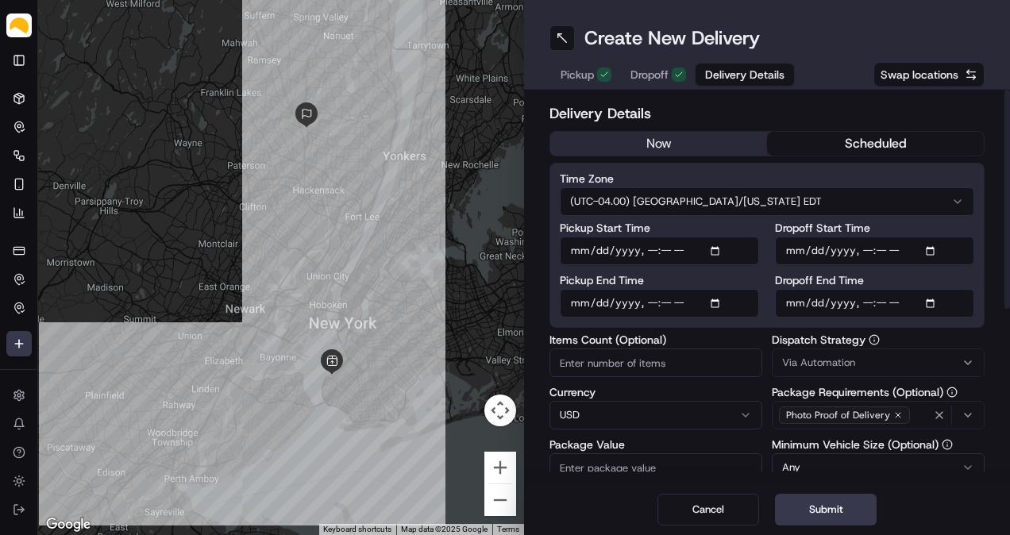
click at [976, 178] on div "Time Zone (UTC-04.00) [GEOGRAPHIC_DATA]/[US_STATE] EDT Pickup Start Time Pickup…" at bounding box center [766, 245] width 435 height 165
click at [898, 307] on input "Dropoff End Time" at bounding box center [874, 303] width 199 height 29
click at [906, 302] on input "Dropoff End Time" at bounding box center [874, 303] width 199 height 29
type input "[DATE]T18:00"
click at [908, 323] on div "Time Zone (UTC-04.00) [GEOGRAPHIC_DATA]/[US_STATE] EDT Pickup Start Time Pickup…" at bounding box center [766, 245] width 435 height 165
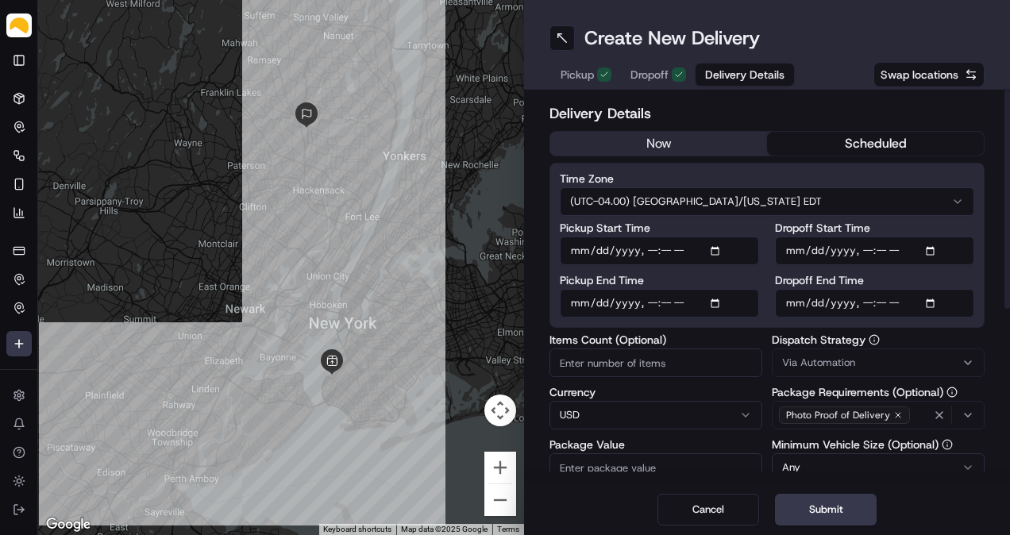
click at [646, 352] on input "Items Count (Optional)" at bounding box center [655, 363] width 213 height 29
type input "6"
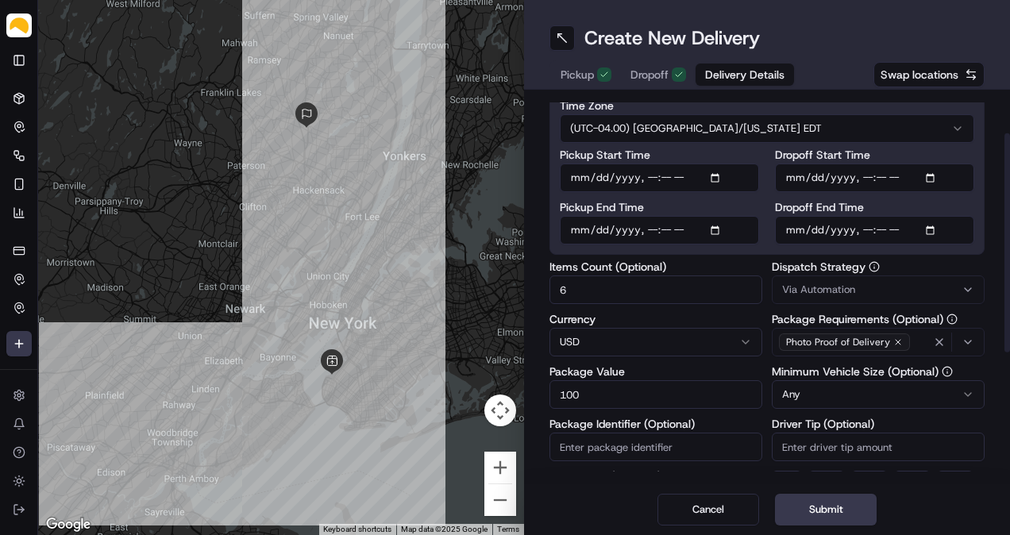
type input "100"
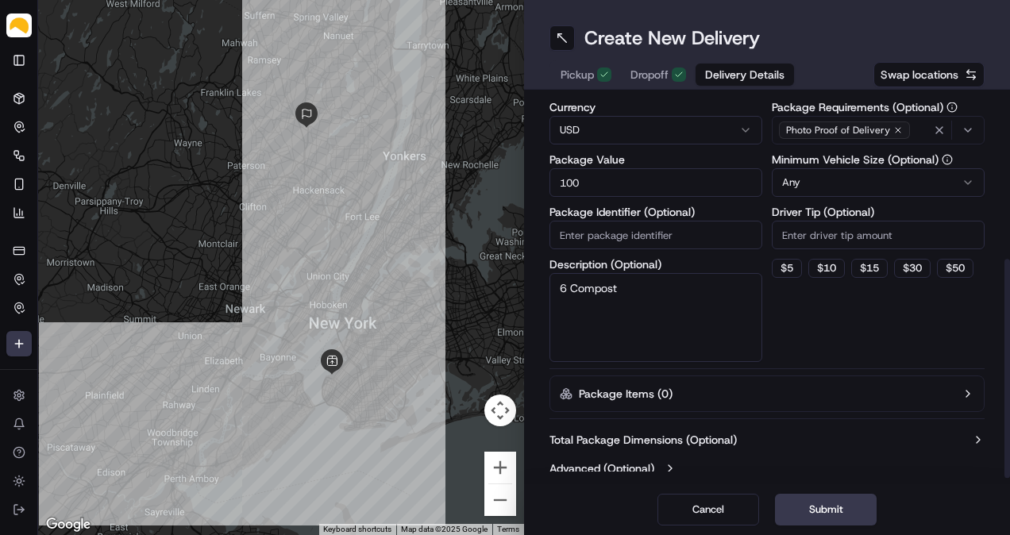
type textarea "6 Compost"
click at [695, 438] on label "Total Package Dimensions (Optional)" at bounding box center [642, 440] width 187 height 16
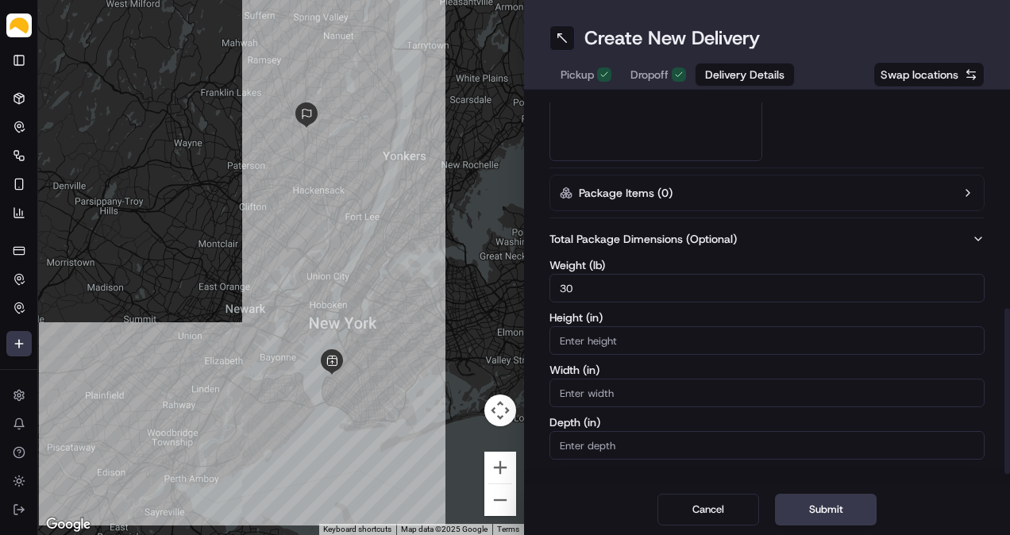
type input "30"
click at [814, 123] on div "Dispatch Strategy Via Automation Package Requirements (Optional) Photo Proof of…" at bounding box center [878, 4] width 213 height 313
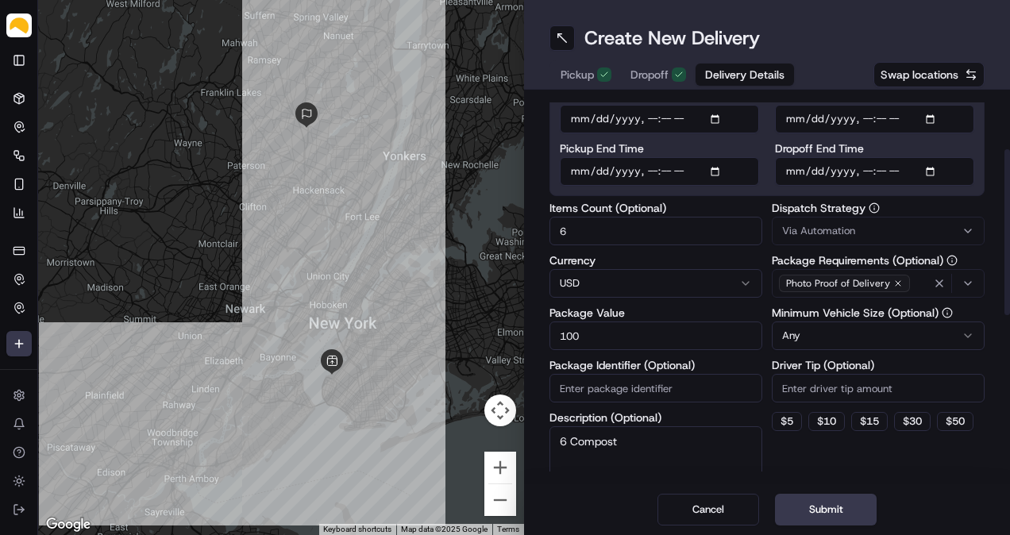
scroll to position [507, 0]
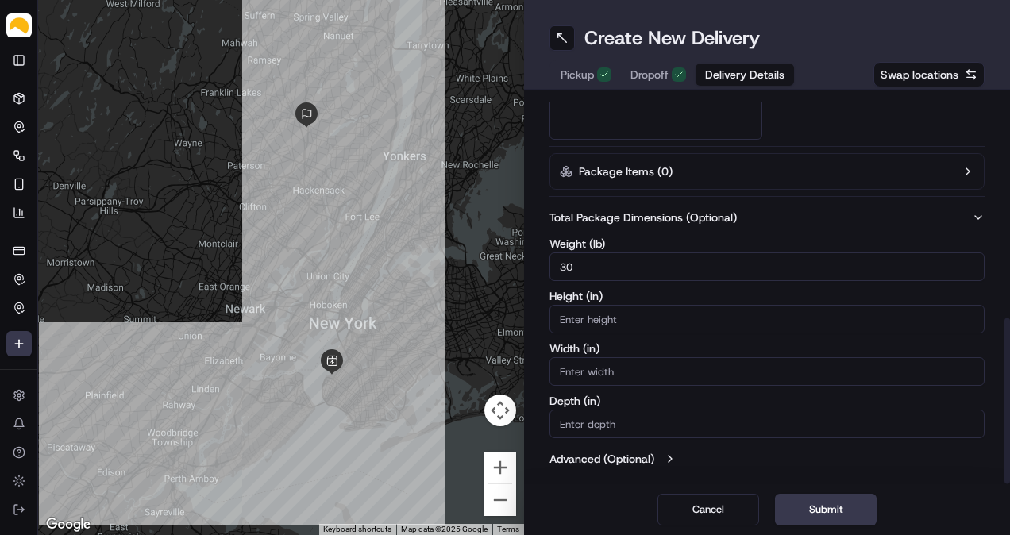
click at [821, 495] on button "Submit" at bounding box center [826, 510] width 102 height 32
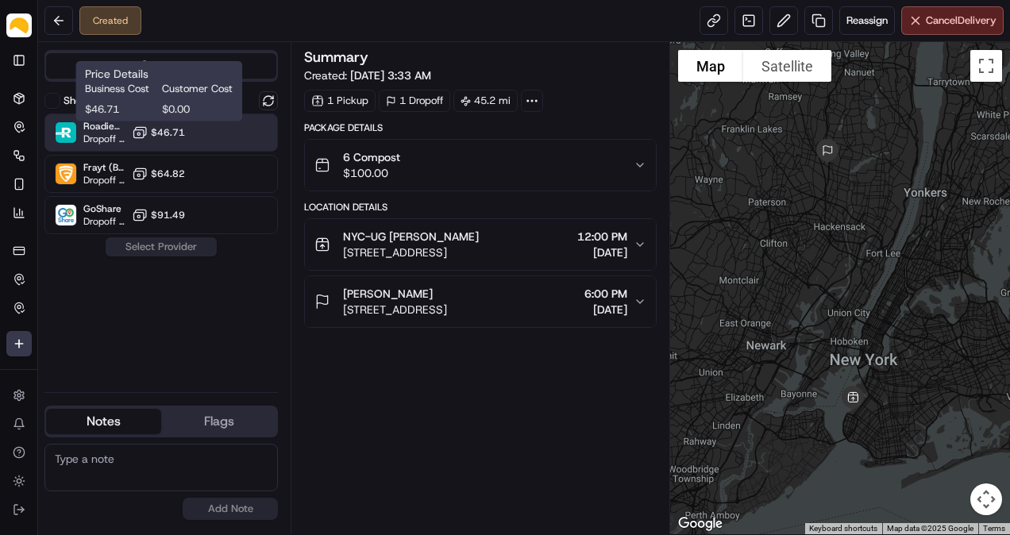
click at [171, 128] on span "$46.71" at bounding box center [168, 132] width 34 height 13
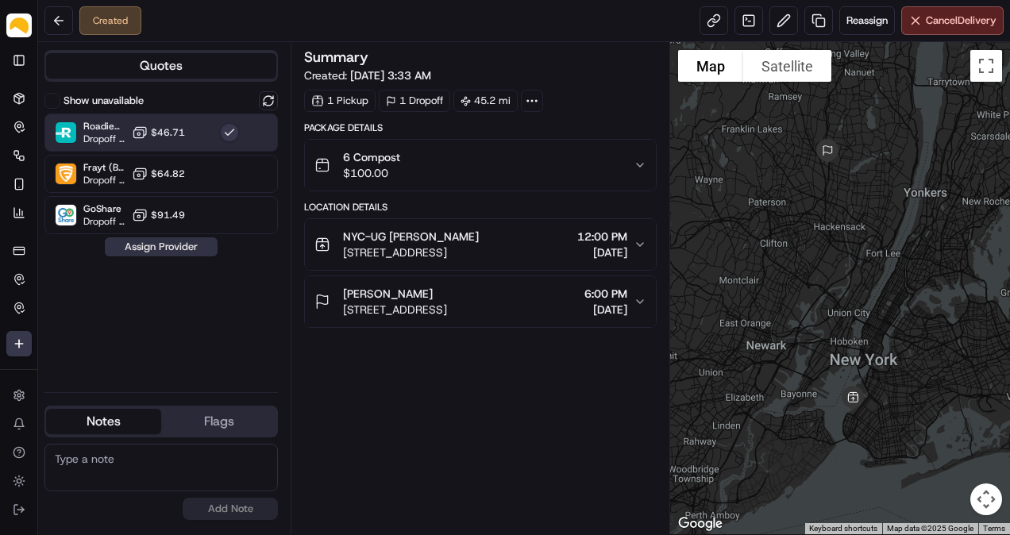
click at [167, 241] on button "Assign Provider" at bounding box center [161, 246] width 113 height 19
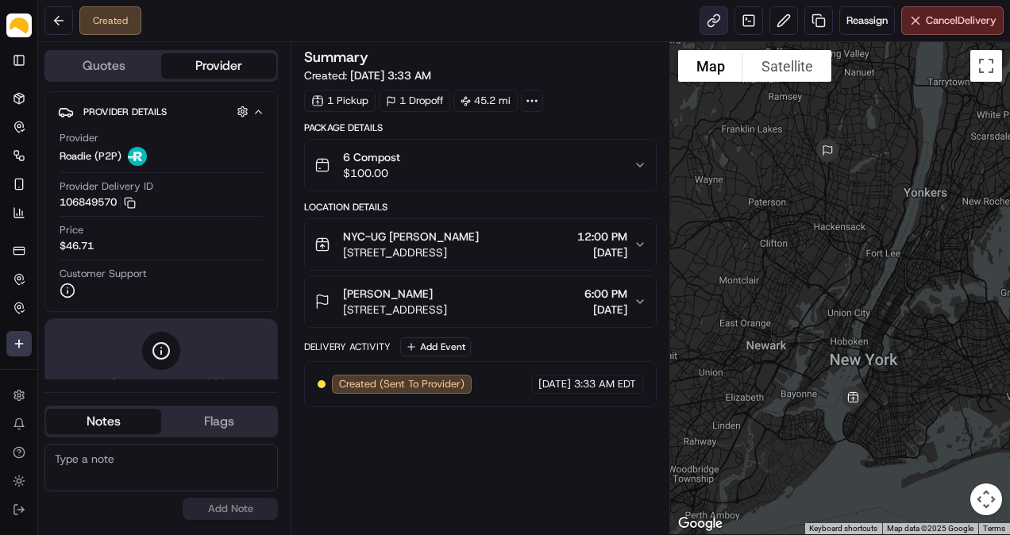
click at [707, 26] on link at bounding box center [713, 20] width 29 height 29
click at [27, 344] on html "Parsel [EMAIL_ADDRESS][PERSON_NAME][DOMAIN_NAME] Toggle Sidebar Deliveries Cont…" at bounding box center [505, 267] width 1010 height 535
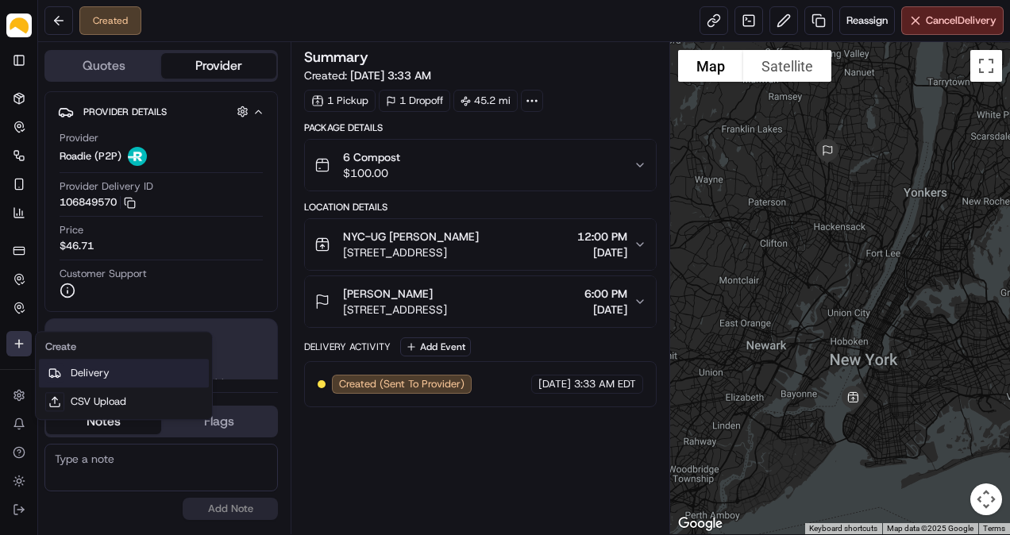
click at [83, 365] on link "Delivery" at bounding box center [124, 373] width 170 height 29
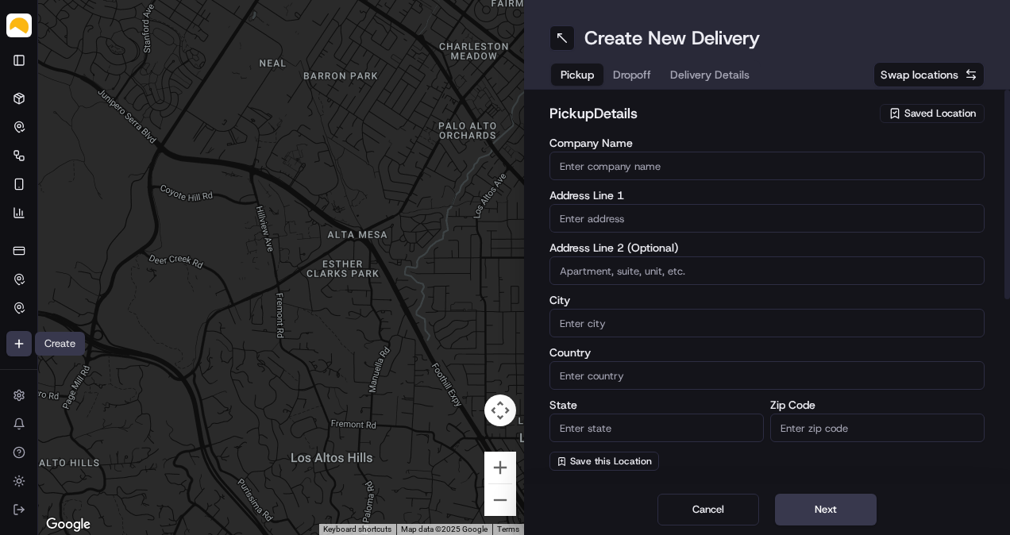
click at [902, 106] on div "Saved Location" at bounding box center [932, 113] width 105 height 19
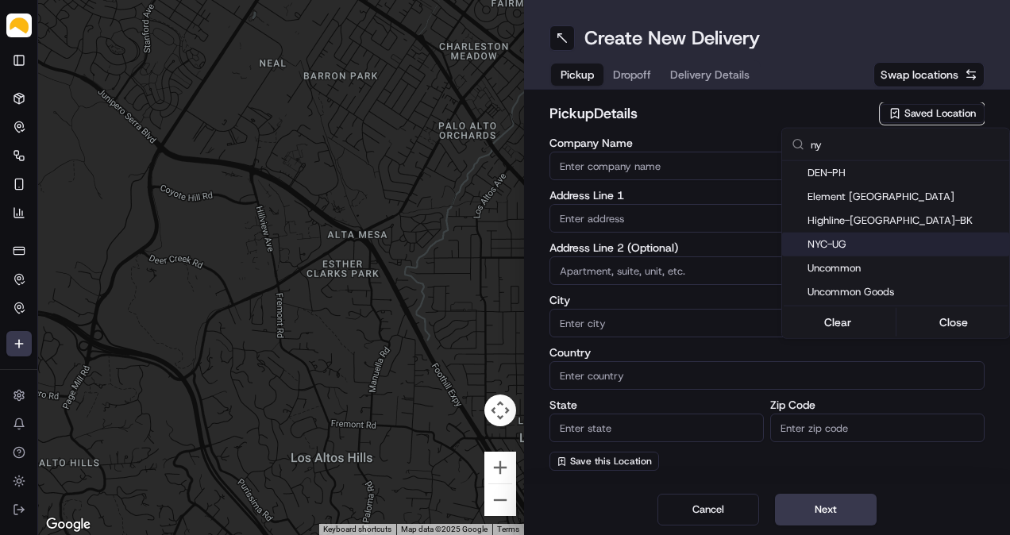
type input "ny"
click at [854, 239] on span "NYC-UG" at bounding box center [904, 244] width 195 height 14
type input "NYC-UG"
type input "[STREET_ADDRESS]"
type input "[GEOGRAPHIC_DATA]"
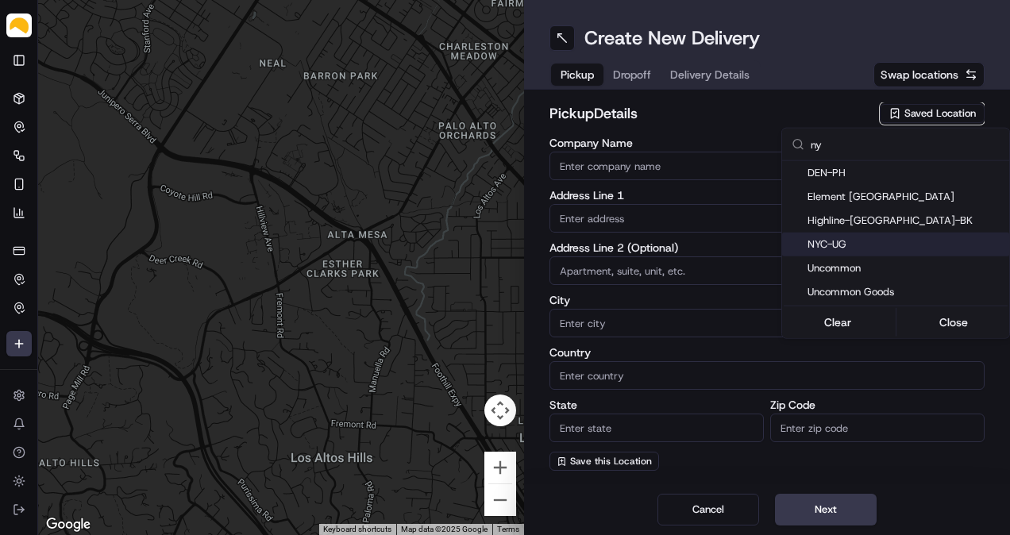
type input "US"
type input "NY"
type input "11220"
type input "[PERSON_NAME]"
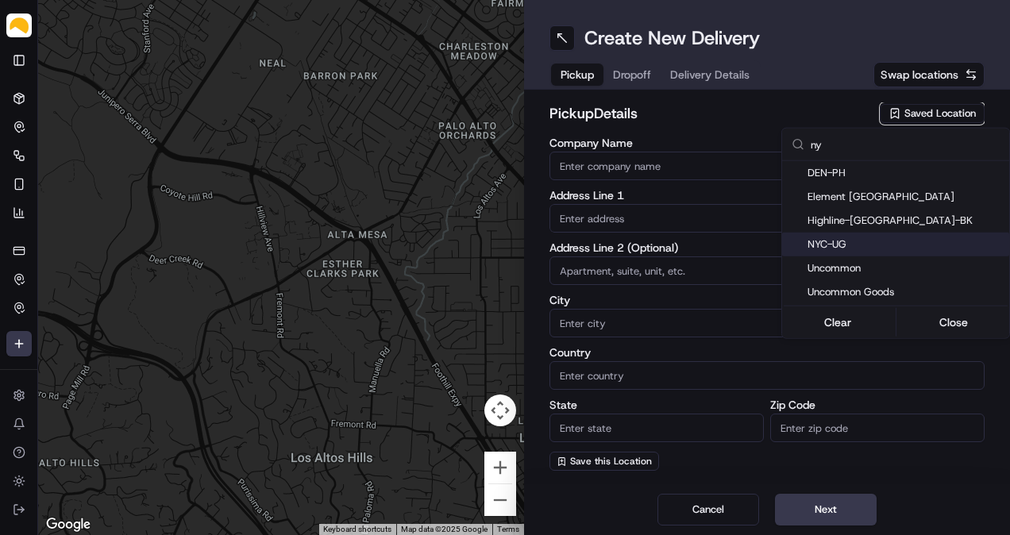
type input "[EMAIL_ADDRESS][DOMAIN_NAME]"
type input "[PHONE_NUMBER]"
type textarea "At [GEOGRAPHIC_DATA], receipts are taken at [GEOGRAPHIC_DATA]. Enter at the tru…"
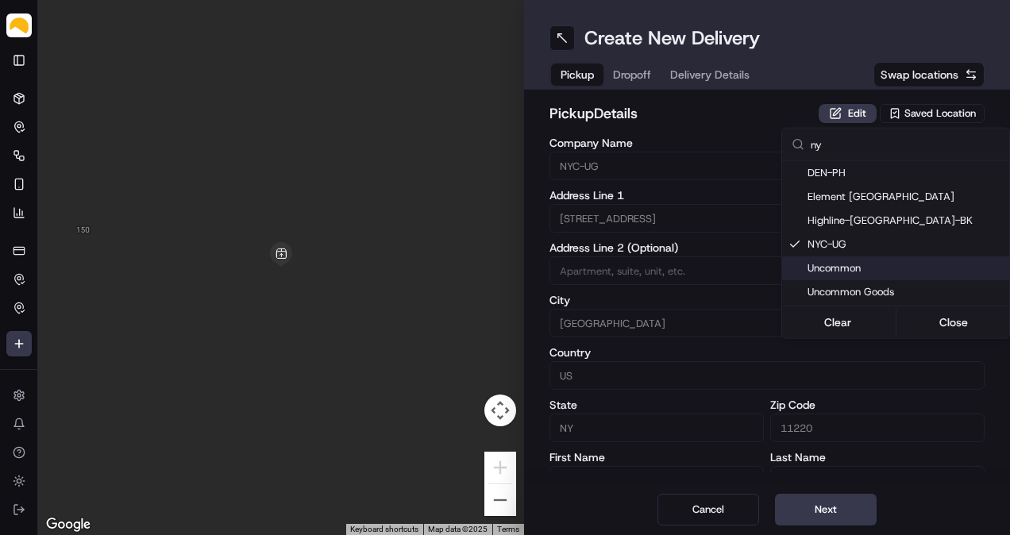
click at [827, 506] on html "Parsel [EMAIL_ADDRESS][PERSON_NAME][DOMAIN_NAME] Toggle Sidebar Deliveries Cont…" at bounding box center [505, 267] width 1010 height 535
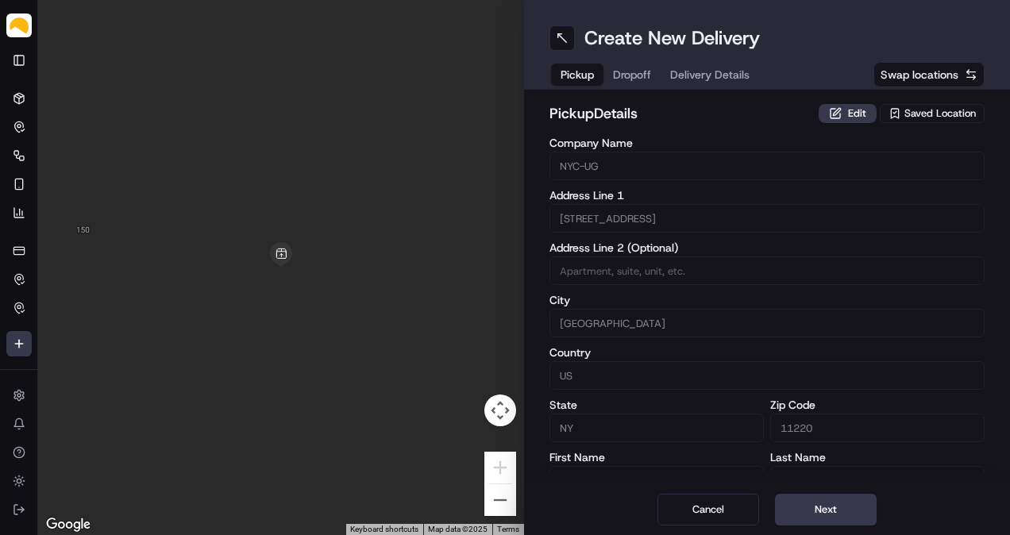
click at [827, 506] on button "Next" at bounding box center [826, 510] width 102 height 32
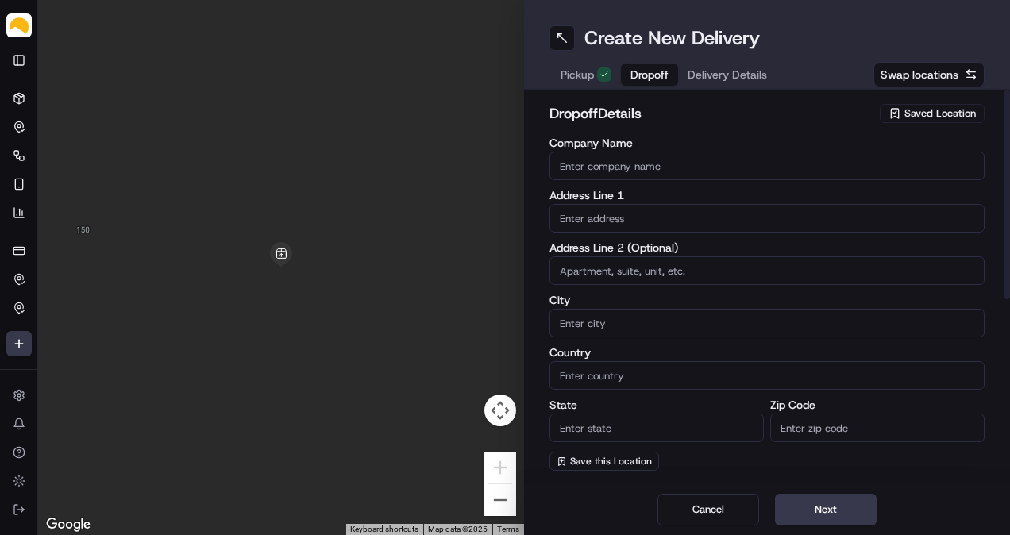
click at [653, 218] on input "text" at bounding box center [766, 218] width 435 height 29
paste input "[STREET_ADDRESS]"
click at [823, 215] on input "[STREET_ADDRESS]" at bounding box center [766, 218] width 435 height 29
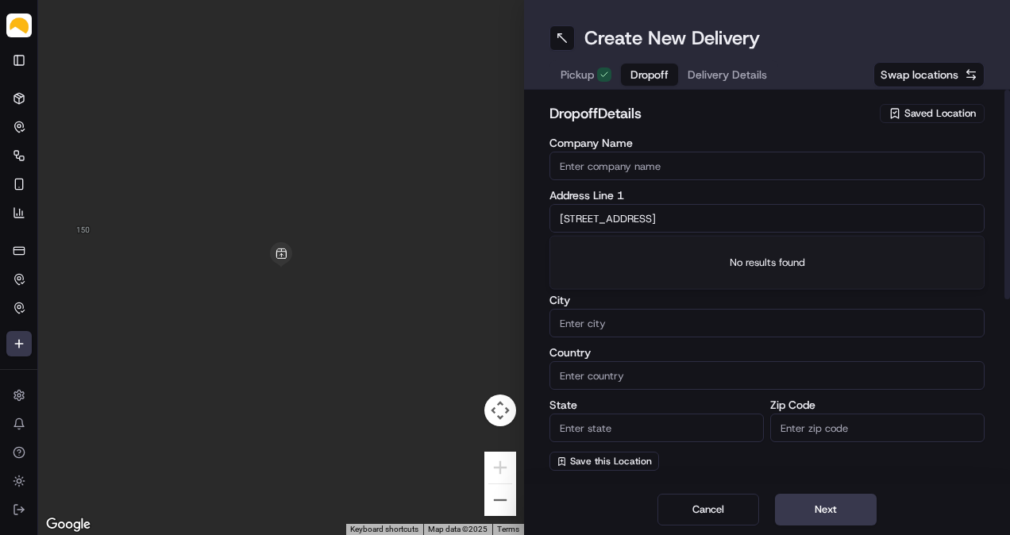
paste input ", [GEOGRAPHIC_DATA], [GEOGRAPHIC_DATA]"
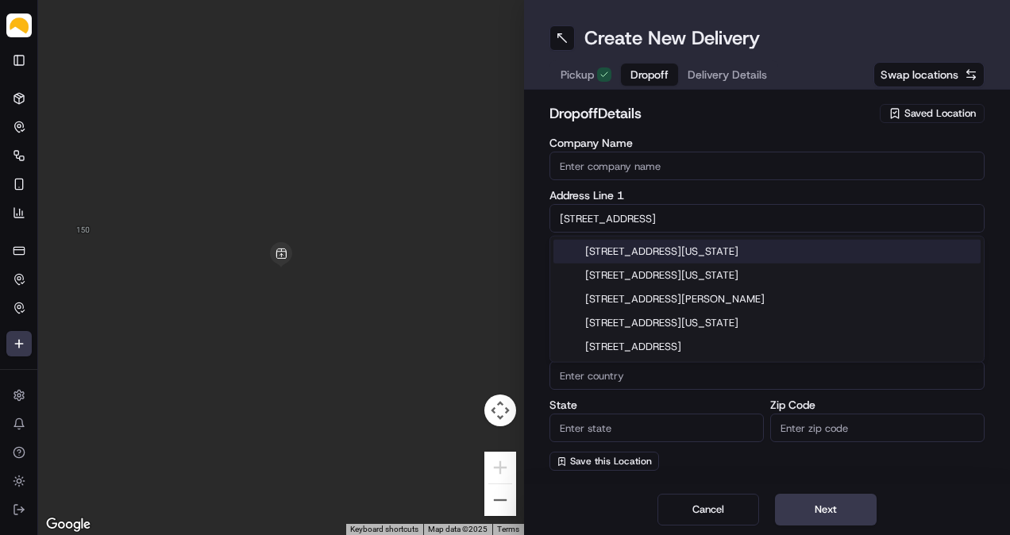
type input "[STREET_ADDRESS]"
click at [650, 198] on label "Address Line 1" at bounding box center [766, 195] width 435 height 11
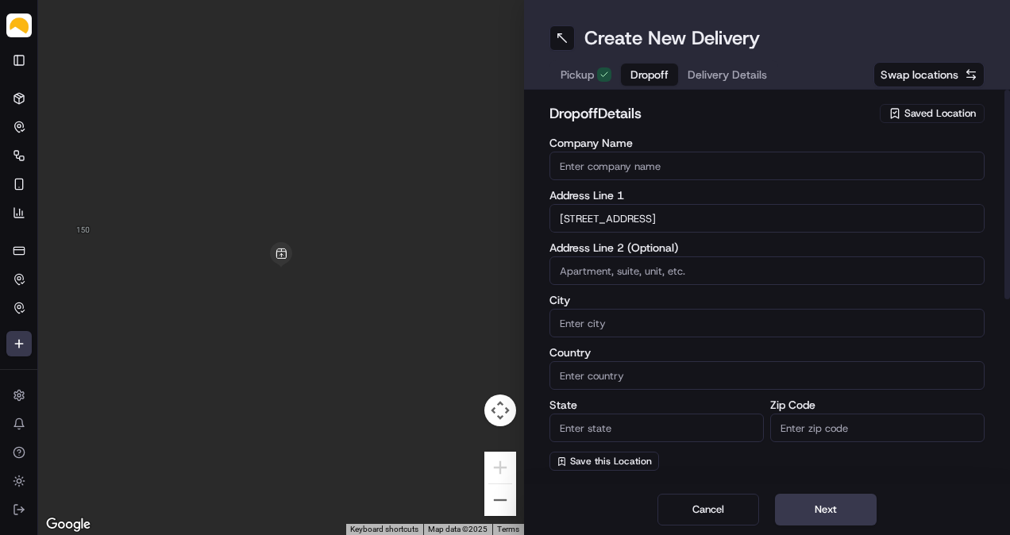
click at [650, 275] on input at bounding box center [766, 270] width 435 height 29
paste input "Apt 2a"
type input "Apt 2A"
click at [653, 318] on input "City" at bounding box center [766, 323] width 435 height 29
paste input "[GEOGRAPHIC_DATA]"
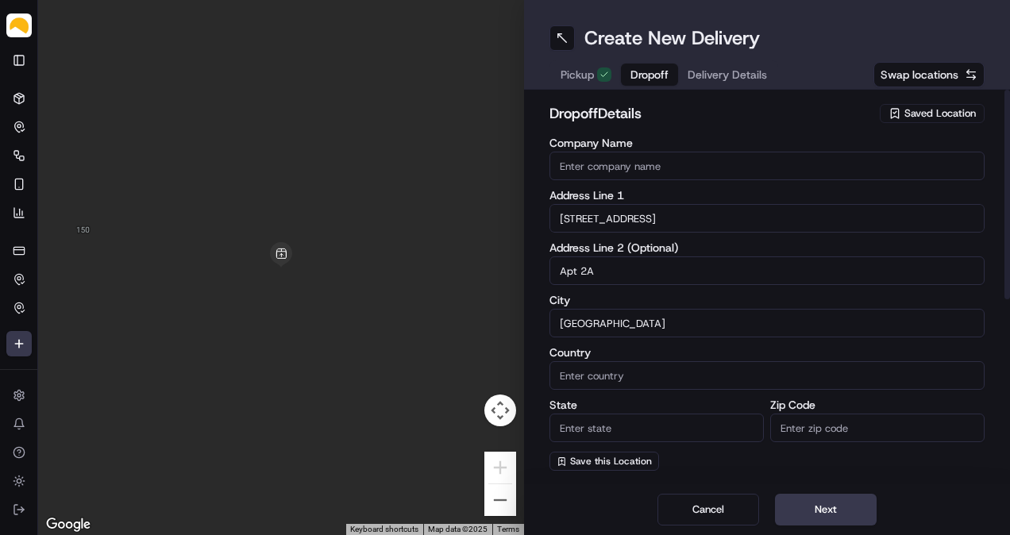
type input "[GEOGRAPHIC_DATA]"
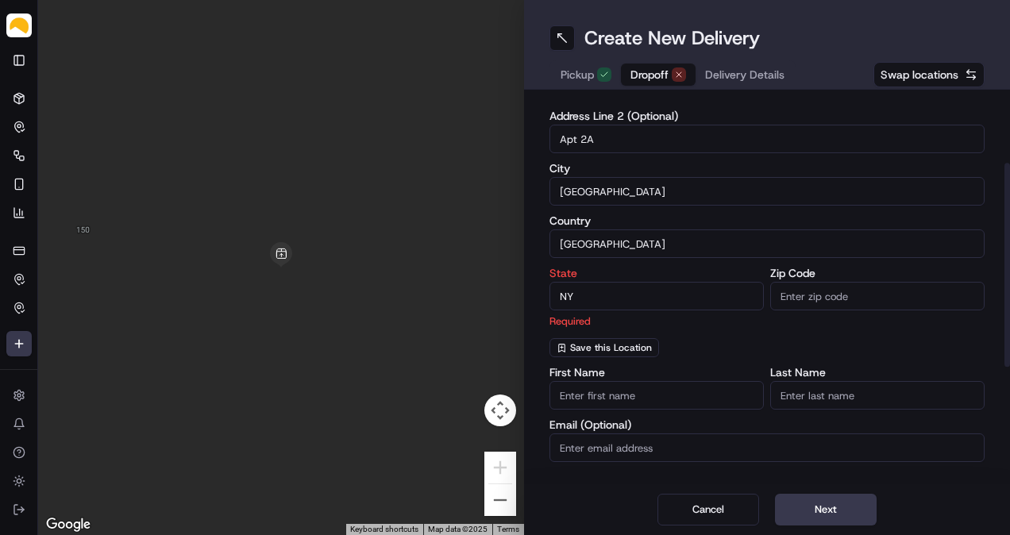
type input "NY"
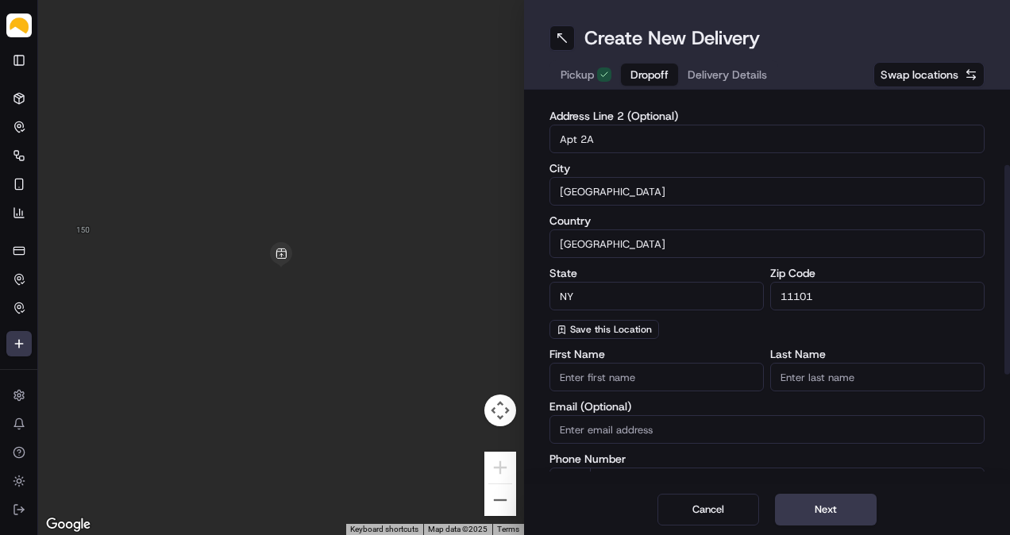
type input "11101"
click at [726, 319] on div "Company Name Address Line 1 [STREET_ADDRESS] Address Line 2 (Optional) [GEOGRAP…" at bounding box center [766, 172] width 435 height 333
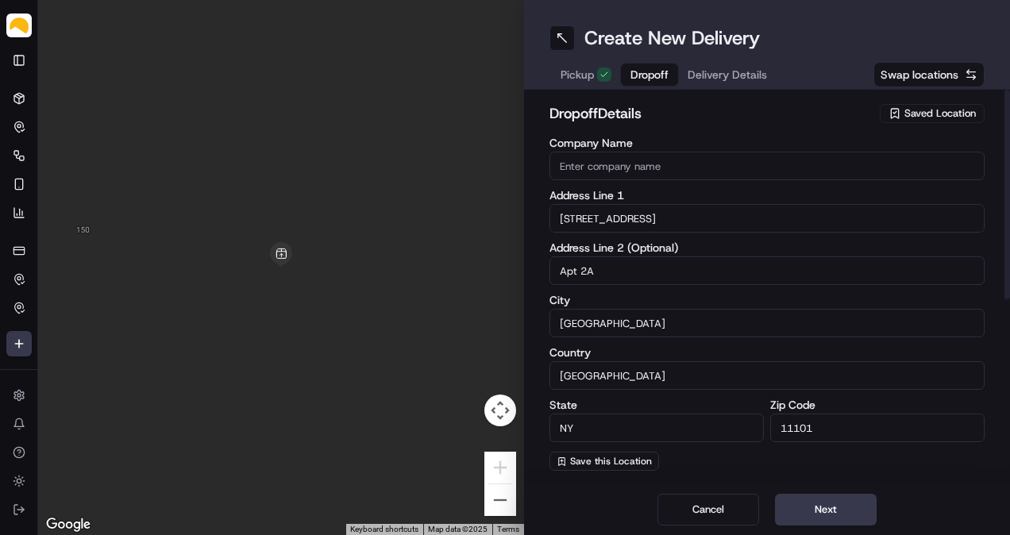
drag, startPoint x: 744, startPoint y: 156, endPoint x: 771, endPoint y: 178, distance: 35.0
click at [743, 156] on input "Company Name" at bounding box center [766, 166] width 435 height 29
paste input "[PERSON_NAME]"
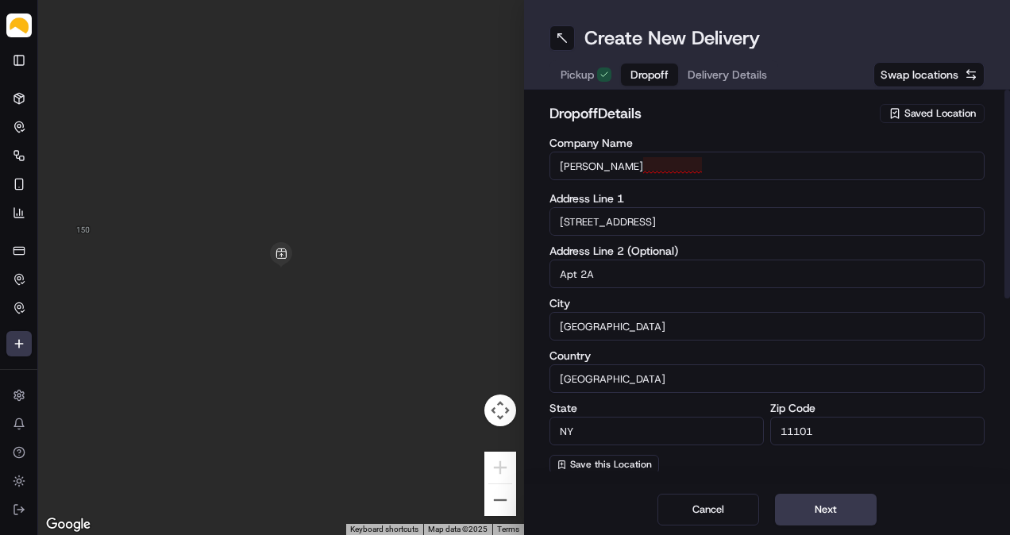
type input "[PERSON_NAME]"
click at [805, 122] on h2 "dropoff Details" at bounding box center [709, 113] width 321 height 22
click at [617, 168] on input "[PERSON_NAME]" at bounding box center [766, 166] width 435 height 29
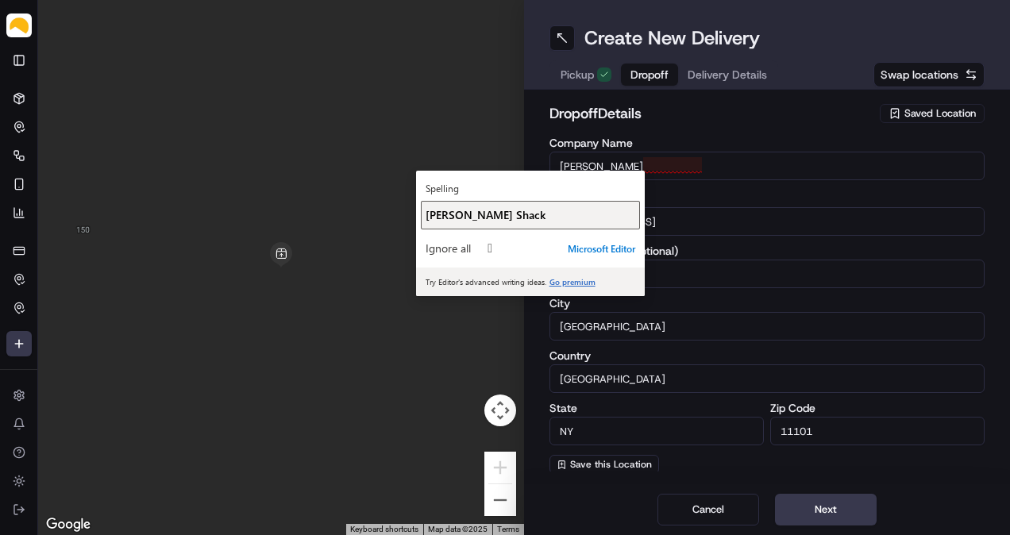
click at [612, 207] on div "[PERSON_NAME] Shack" at bounding box center [531, 214] width 210 height 15
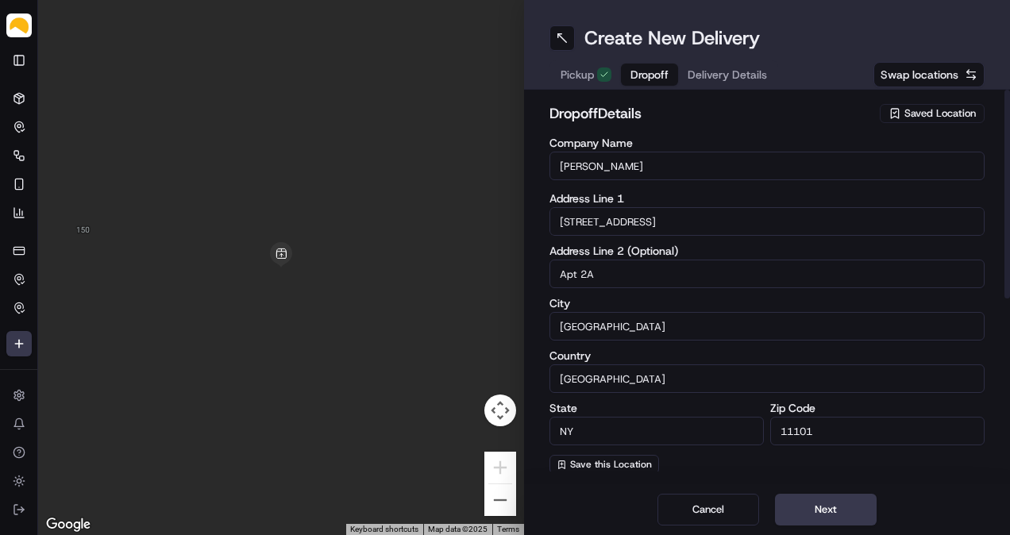
click at [696, 204] on div "Address Line 1 [STREET_ADDRESS]" at bounding box center [766, 214] width 435 height 43
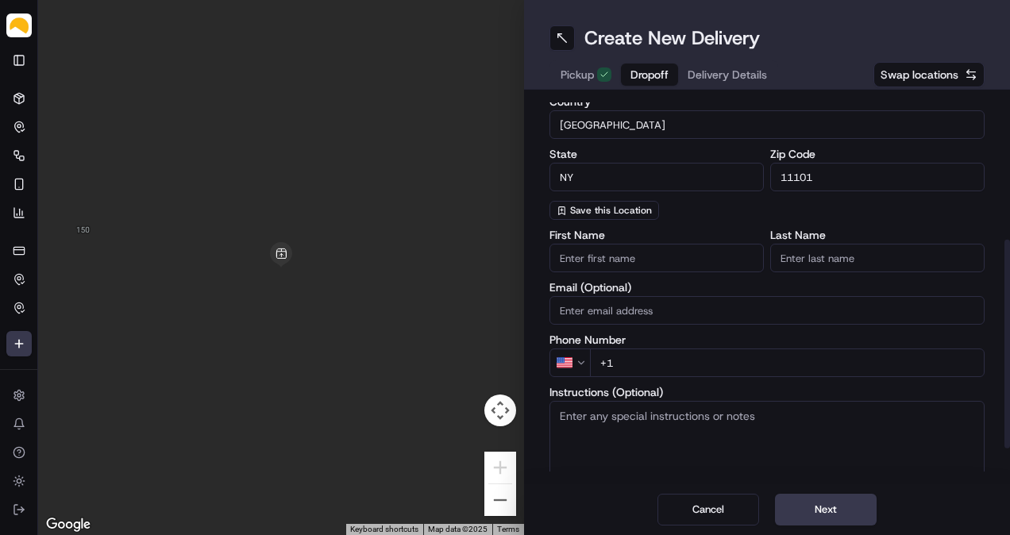
scroll to position [264, 0]
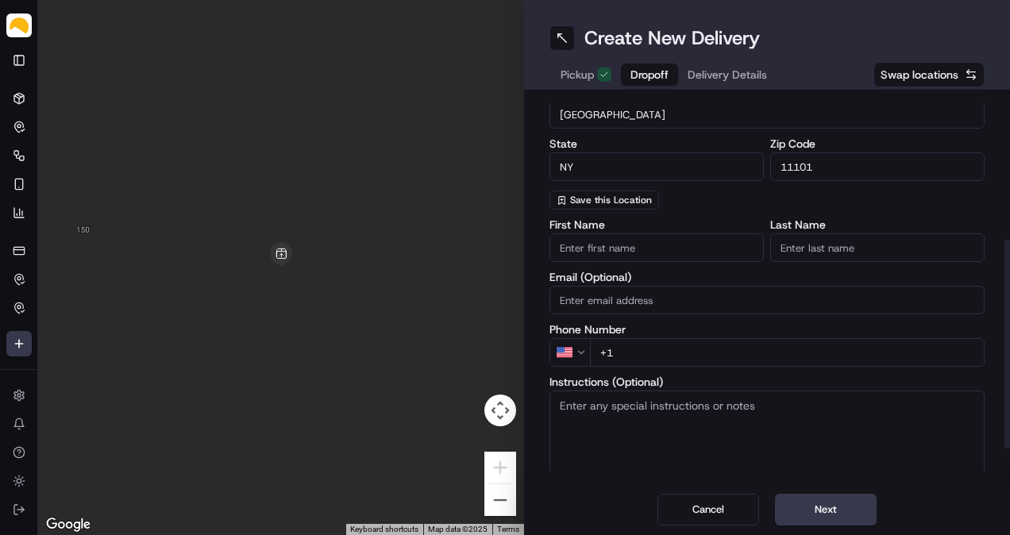
click at [729, 353] on input "+1" at bounding box center [787, 352] width 395 height 29
paste input "[PHONE_NUMBER]"
type input "[PHONE_NUMBER]"
click at [738, 327] on label "Phone Number" at bounding box center [766, 329] width 435 height 11
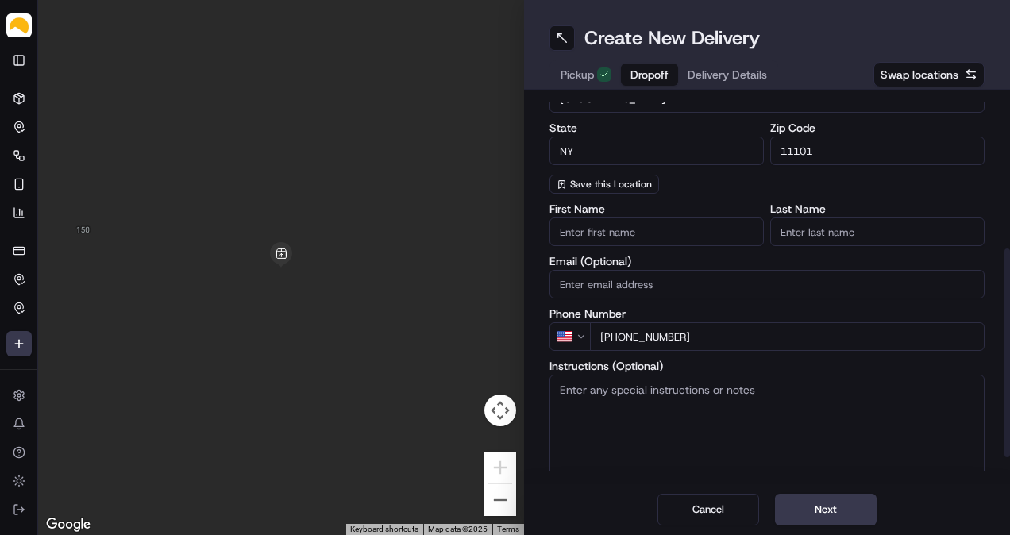
scroll to position [328, 0]
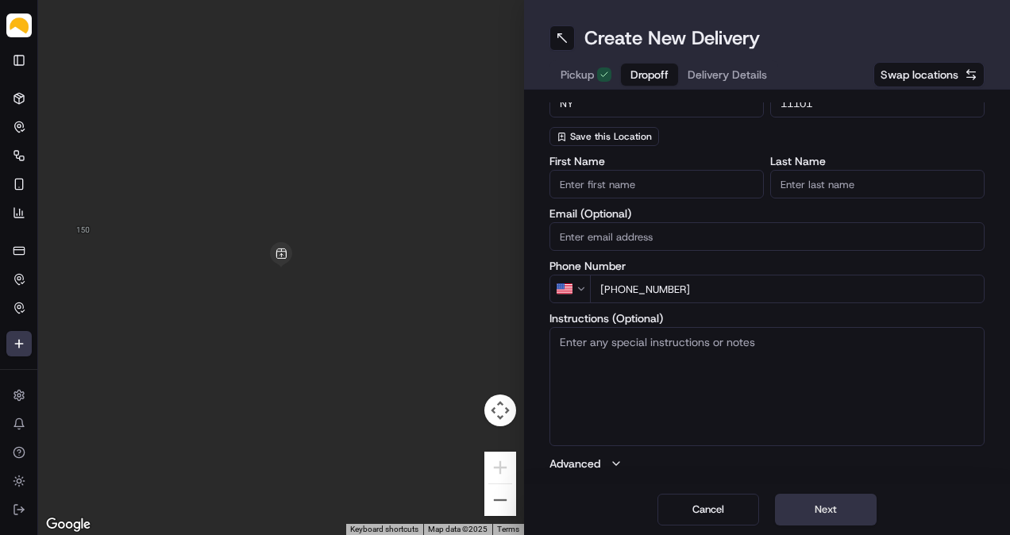
click at [810, 510] on button "Next" at bounding box center [826, 510] width 102 height 32
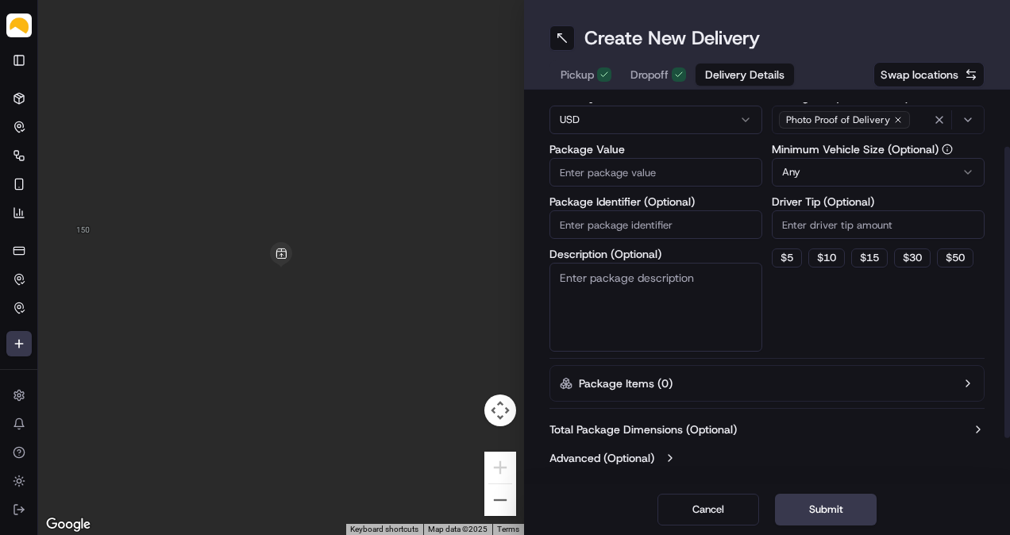
scroll to position [0, 0]
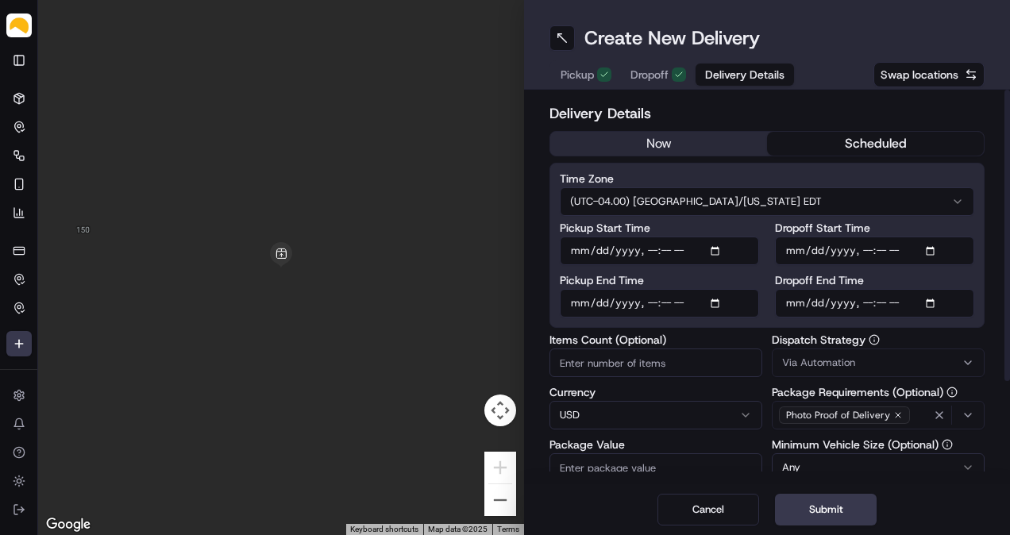
click at [821, 142] on button "scheduled" at bounding box center [875, 144] width 217 height 24
click at [721, 249] on input "Pickup Start Time" at bounding box center [659, 251] width 199 height 29
click at [649, 248] on input "Pickup Start Time" at bounding box center [659, 251] width 199 height 29
type input "[DATE]T12:00"
click at [714, 300] on input "Pickup End Time" at bounding box center [659, 303] width 199 height 29
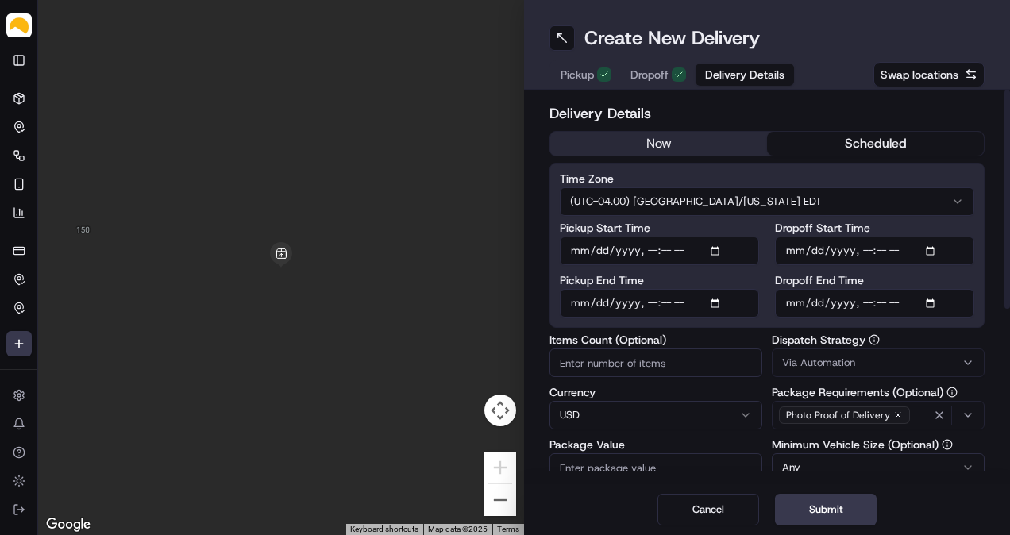
click at [645, 300] on input "Pickup End Time" at bounding box center [659, 303] width 199 height 29
click at [664, 302] on input "Pickup End Time" at bounding box center [659, 303] width 199 height 29
type input "[DATE]T15:00"
click at [934, 299] on input "Dropoff End Time" at bounding box center [874, 303] width 199 height 29
click at [864, 306] on input "Dropoff End Time" at bounding box center [874, 303] width 199 height 29
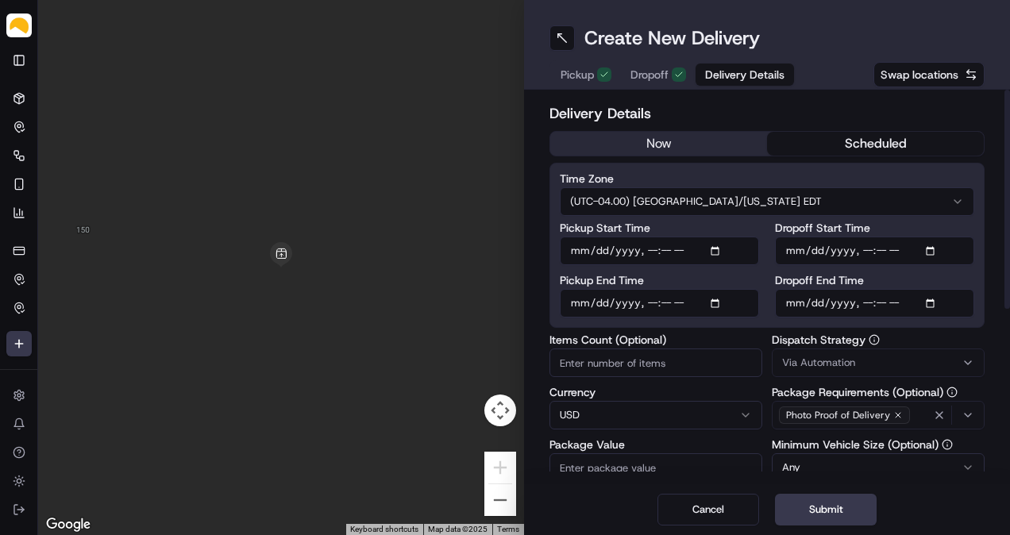
type input "[DATE]T17:00"
click at [683, 359] on input "Items Count (Optional)" at bounding box center [655, 363] width 213 height 29
type input "4"
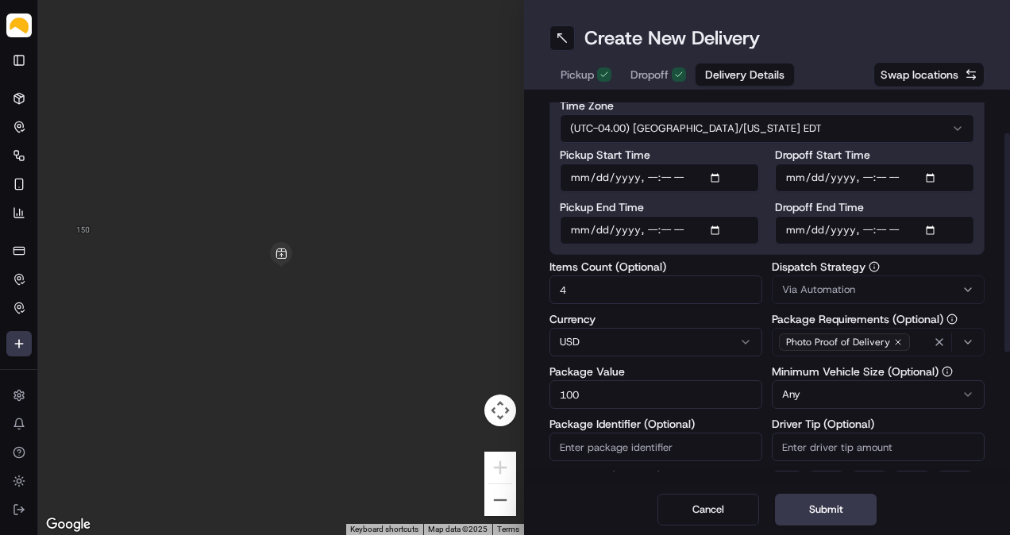
type input "100"
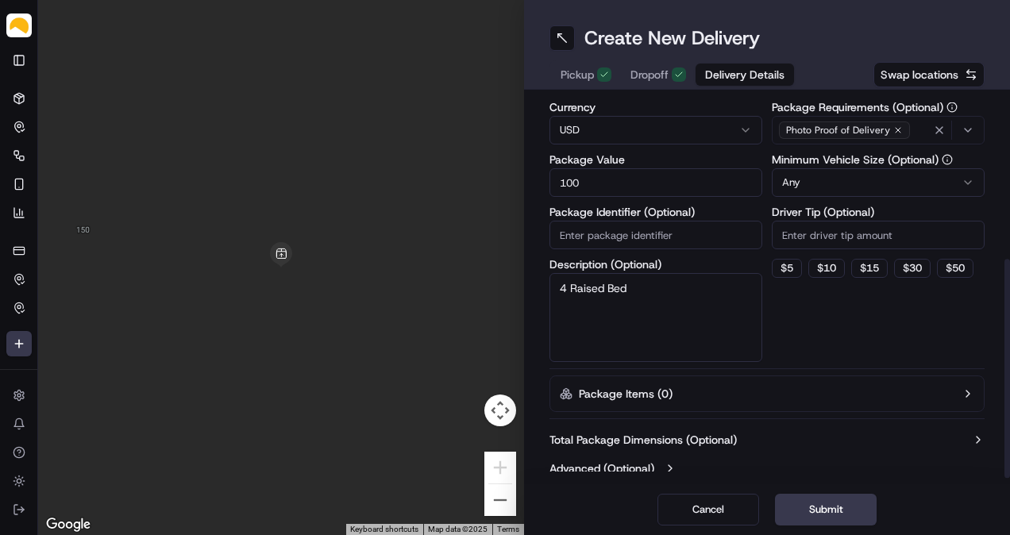
type textarea "4 Raised Bed"
click at [725, 446] on div "Total Package Dimensions (Optional) Advanced (Optional)" at bounding box center [766, 454] width 435 height 57
click at [725, 438] on label "Total Package Dimensions (Optional)" at bounding box center [642, 440] width 187 height 16
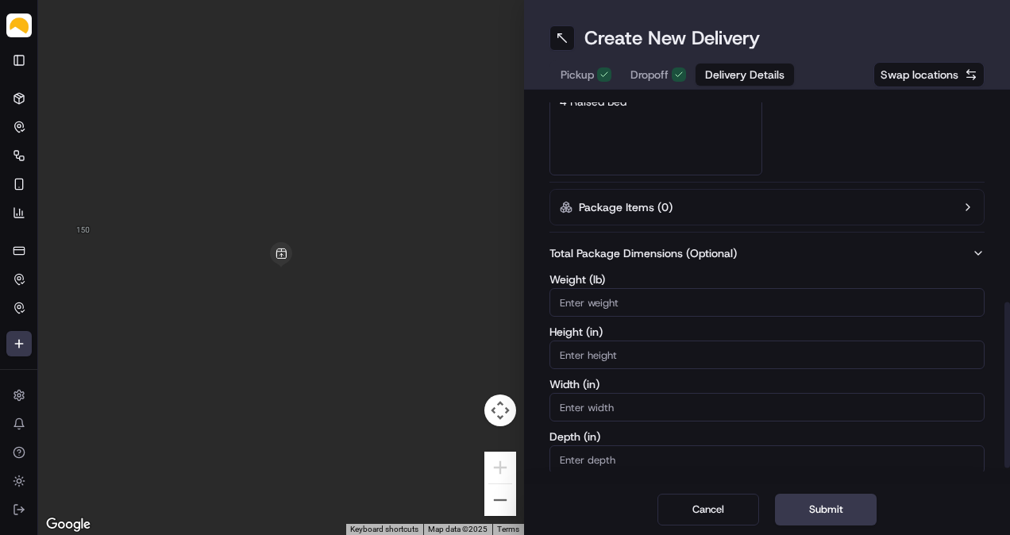
scroll to position [507, 0]
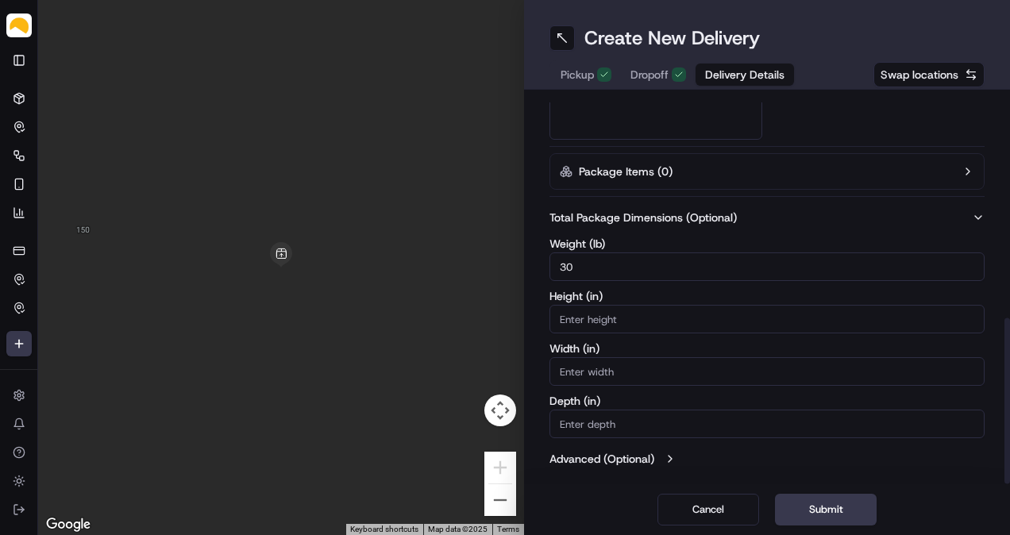
type input "30"
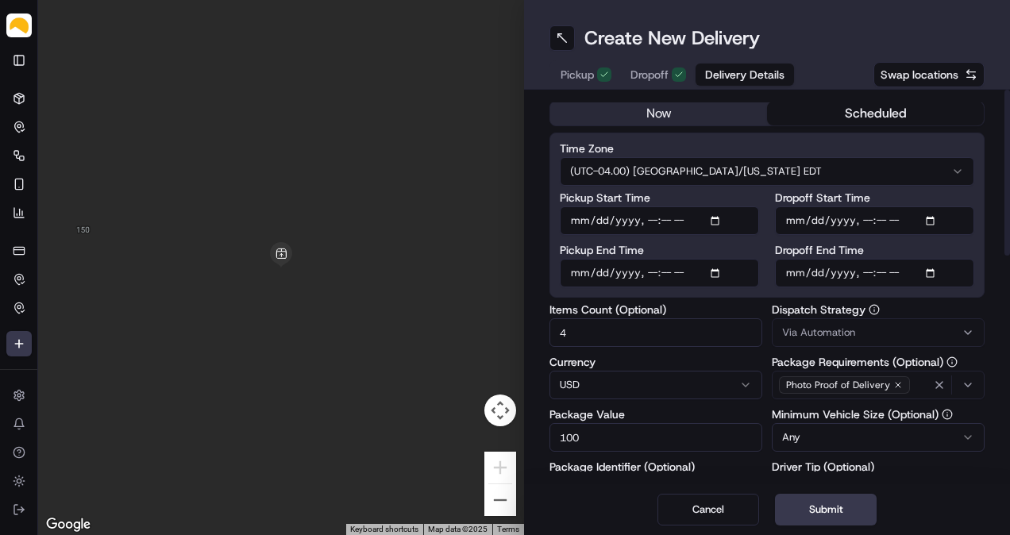
scroll to position [0, 0]
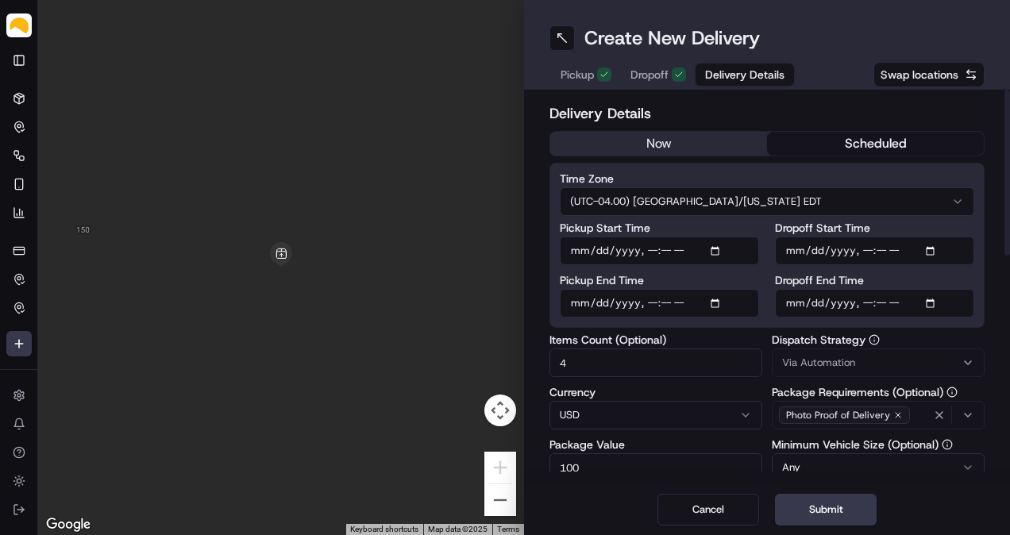
click at [680, 66] on div "Pickup Dropoff Delivery Details" at bounding box center [672, 74] width 246 height 29
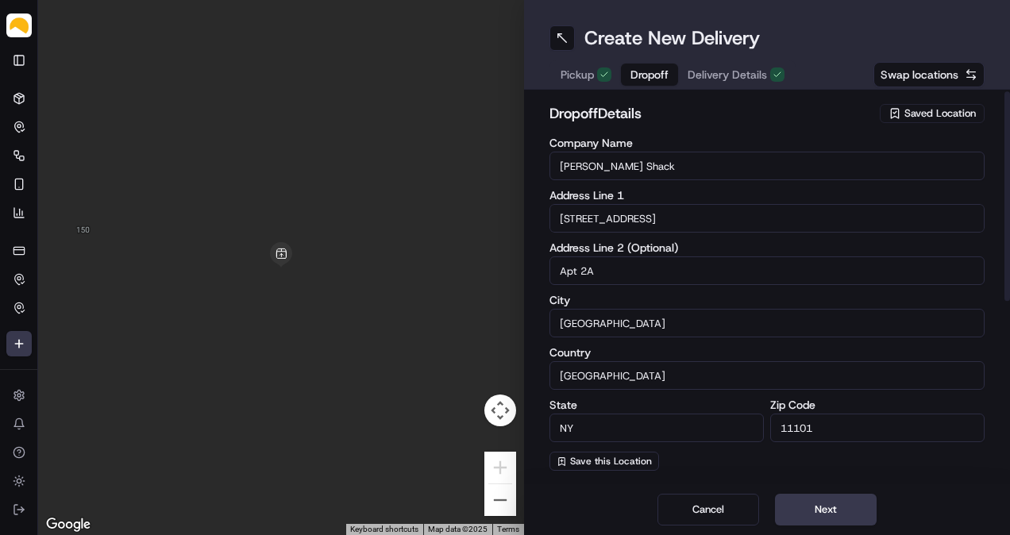
scroll to position [325, 0]
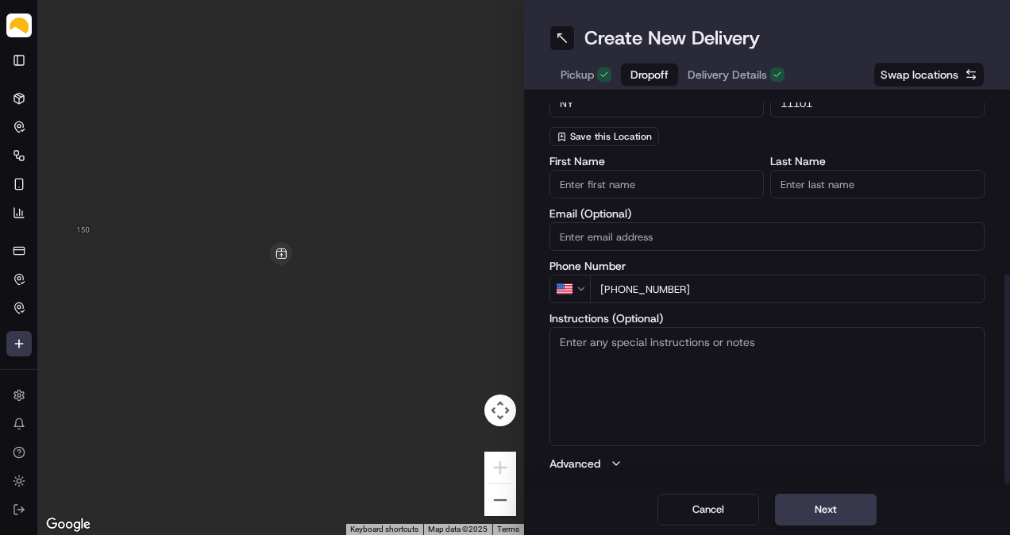
click at [718, 72] on span "Delivery Details" at bounding box center [726, 75] width 79 height 16
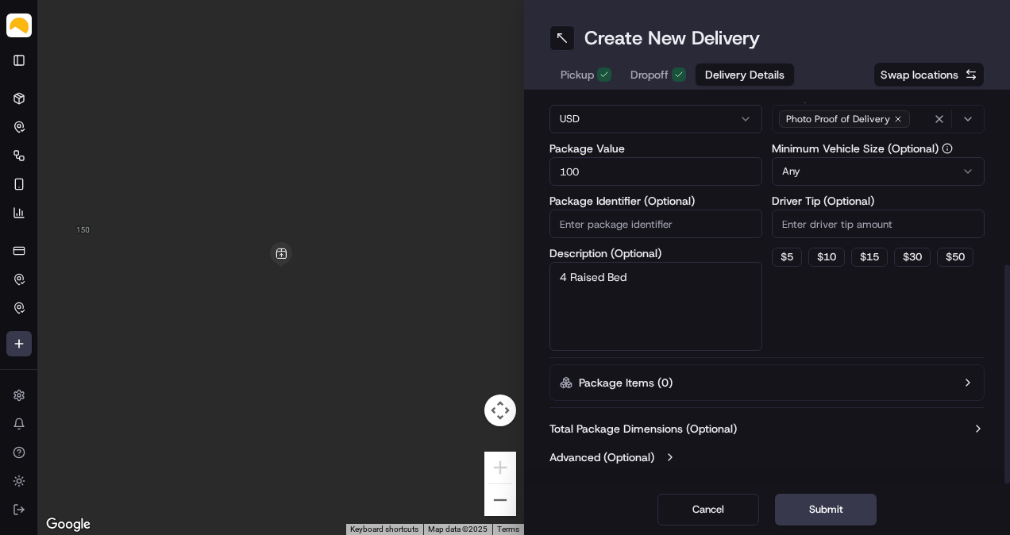
scroll to position [295, 0]
click at [711, 431] on label "Total Package Dimensions (Optional)" at bounding box center [642, 430] width 187 height 16
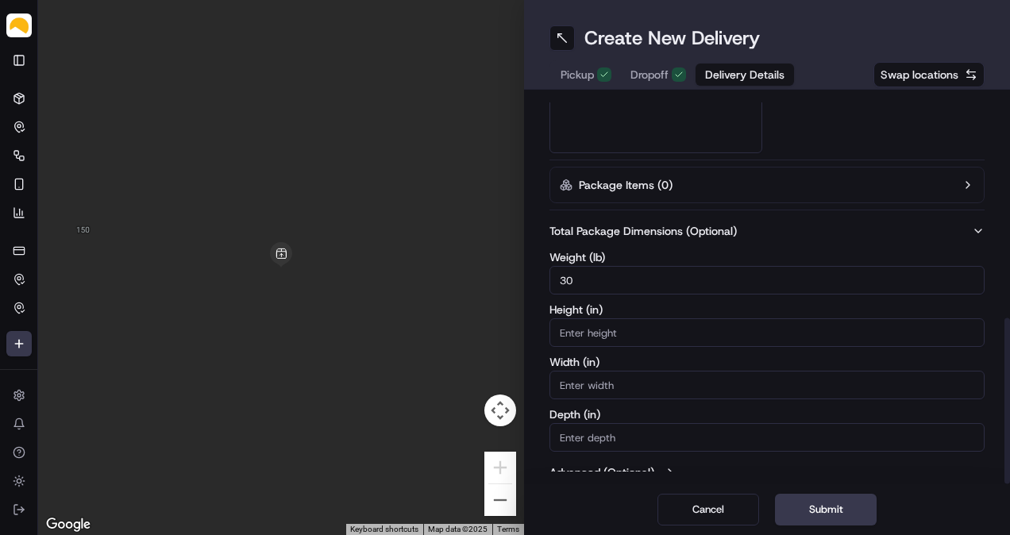
scroll to position [507, 0]
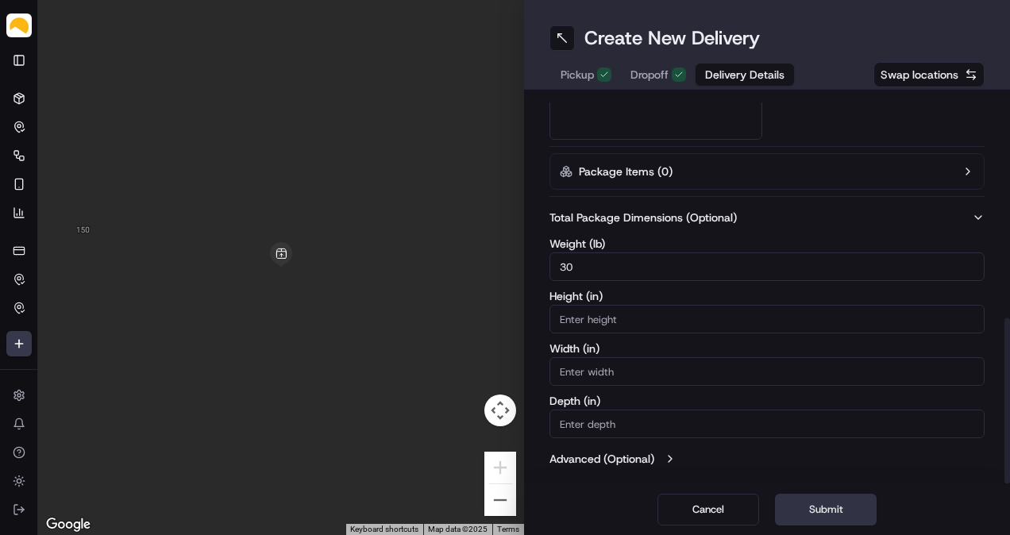
click at [816, 516] on button "Submit" at bounding box center [826, 510] width 102 height 32
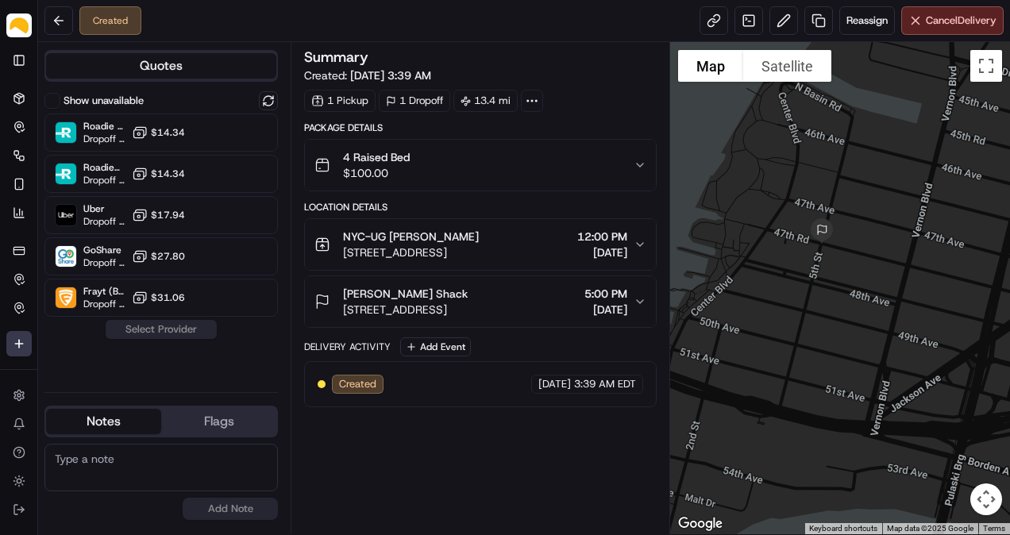
drag, startPoint x: 845, startPoint y: 116, endPoint x: 871, endPoint y: 343, distance: 228.6
click at [871, 343] on div at bounding box center [840, 288] width 340 height 492
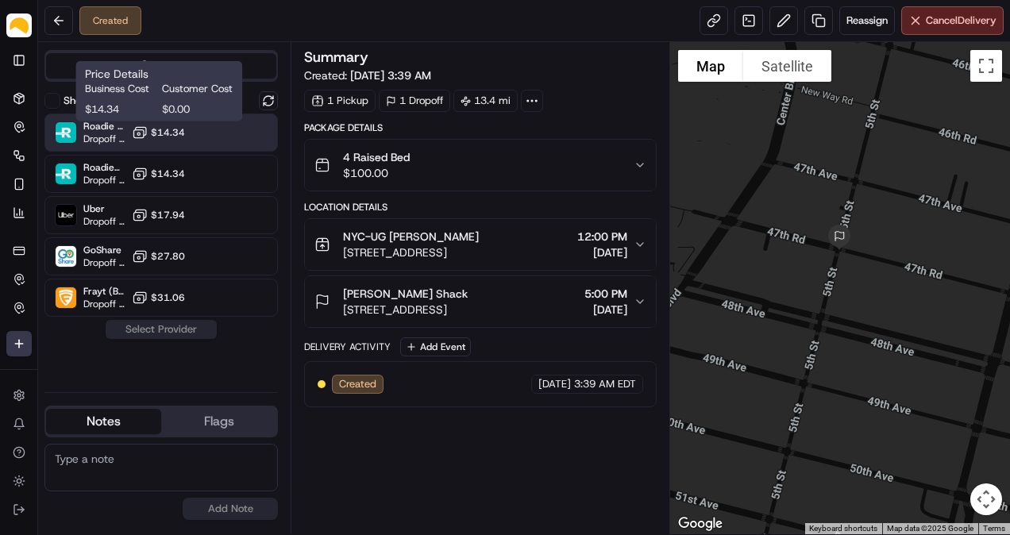
click at [159, 132] on span "$14.34" at bounding box center [168, 132] width 34 height 13
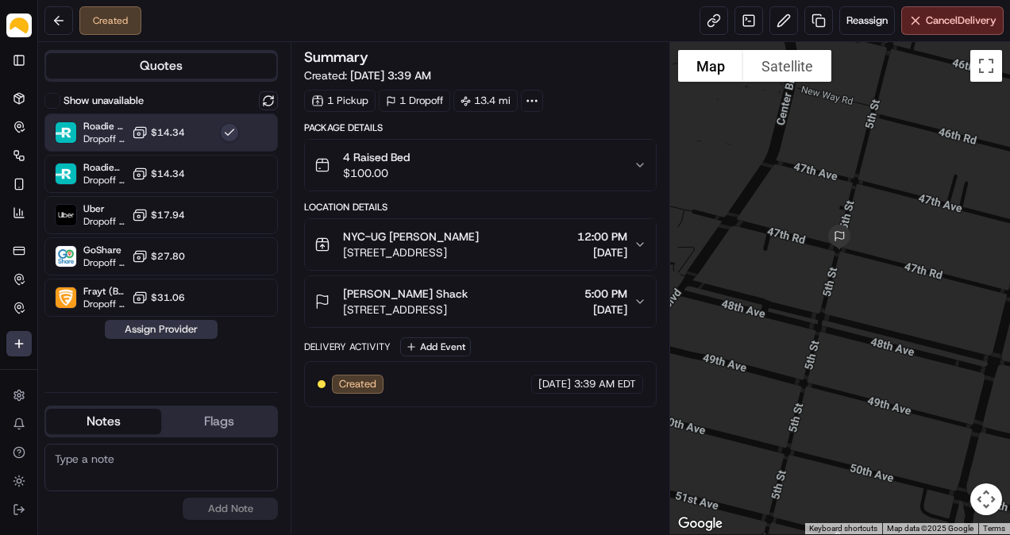
click at [168, 321] on button "Assign Provider" at bounding box center [161, 329] width 113 height 19
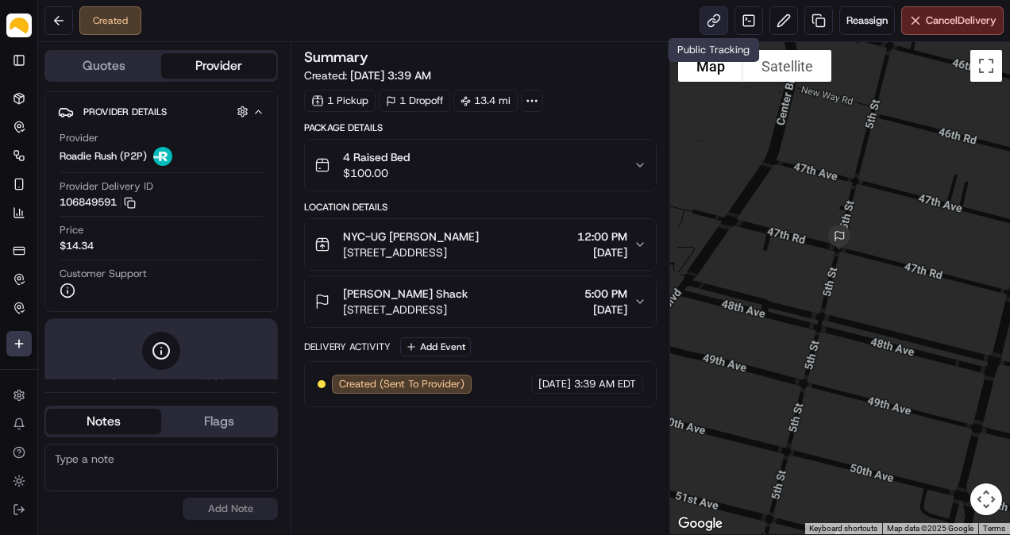
click at [716, 23] on link at bounding box center [713, 20] width 29 height 29
click at [12, 348] on html "Parsel [EMAIL_ADDRESS][PERSON_NAME][DOMAIN_NAME] Toggle Sidebar Deliveries Cont…" at bounding box center [505, 267] width 1010 height 535
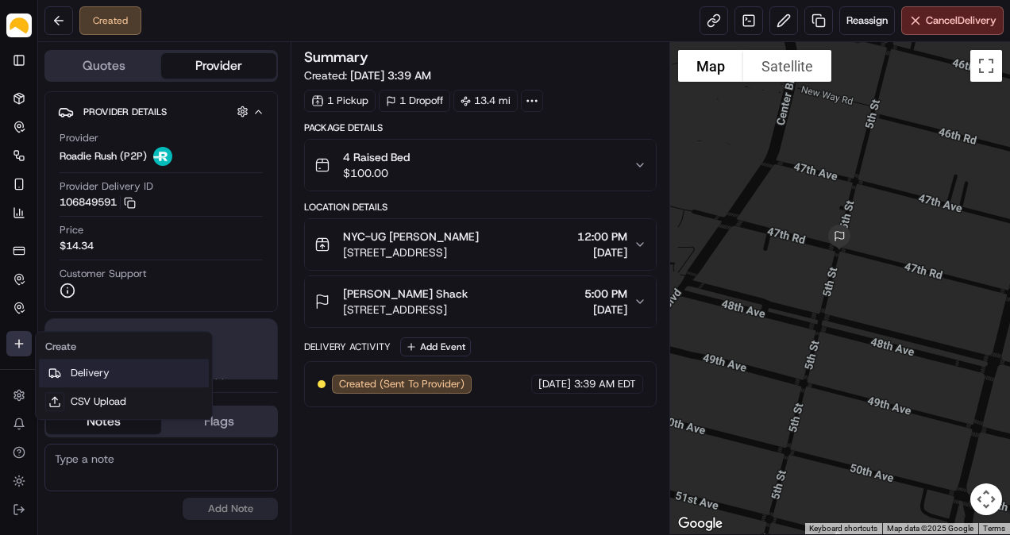
click at [83, 375] on link "Delivery" at bounding box center [124, 373] width 170 height 29
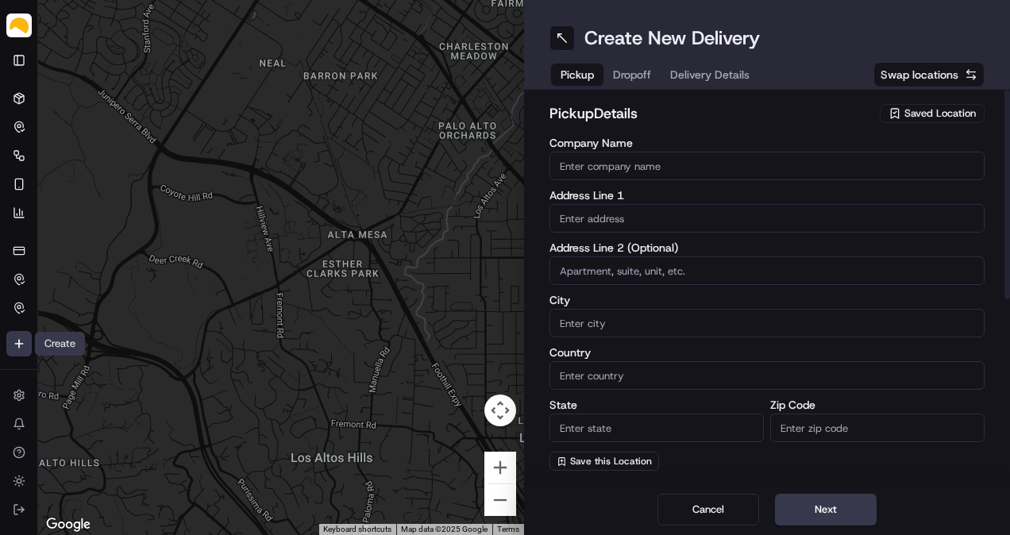
click at [913, 110] on span "Saved Location" at bounding box center [939, 113] width 71 height 14
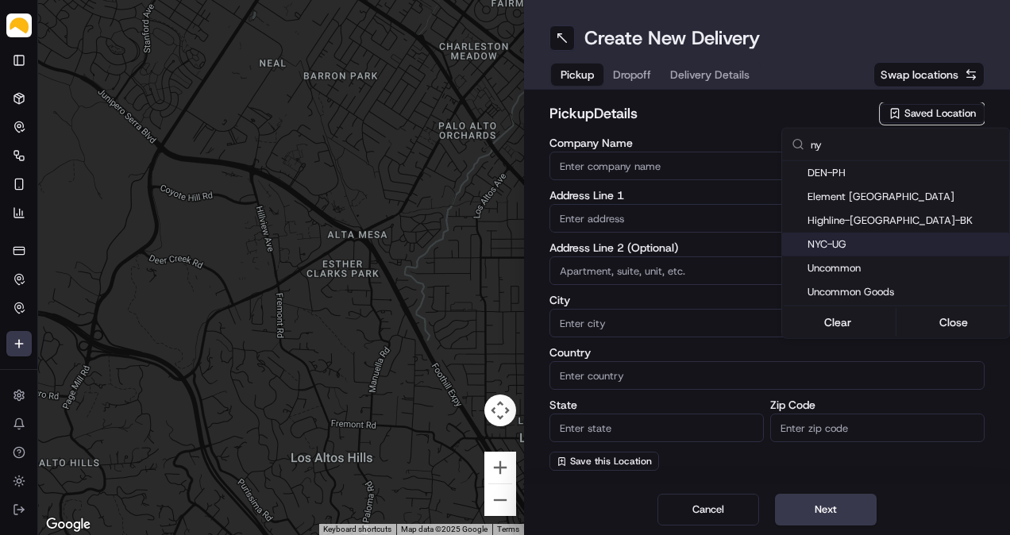
type input "ny"
click at [869, 249] on span "NYC-UG" at bounding box center [904, 244] width 195 height 14
type input "NYC-UG"
type input "[STREET_ADDRESS]"
type input "[GEOGRAPHIC_DATA]"
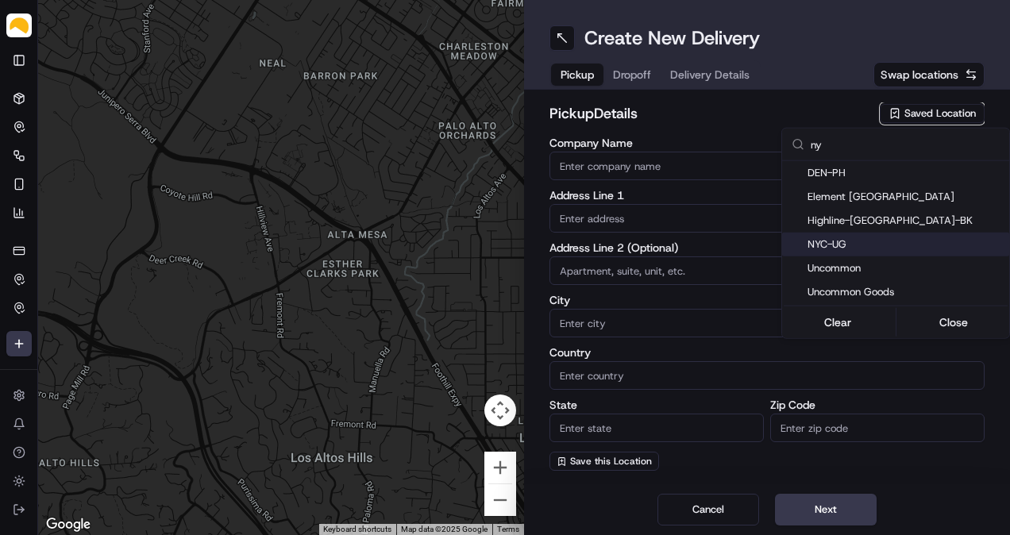
type input "US"
type input "NY"
type input "11220"
type input "[PERSON_NAME]"
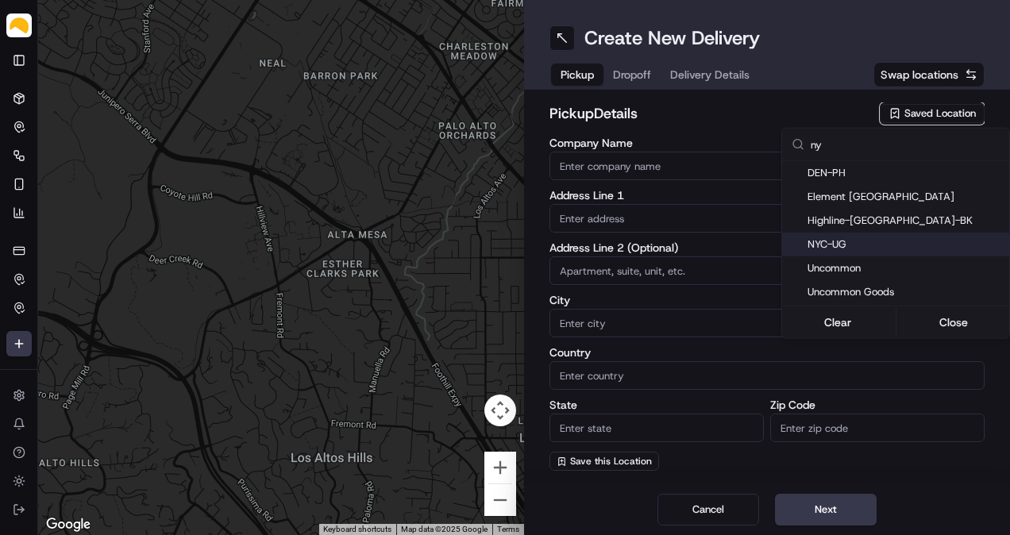
type input "[EMAIL_ADDRESS][DOMAIN_NAME]"
type input "[PHONE_NUMBER]"
type textarea "At [GEOGRAPHIC_DATA], receipts are taken at [GEOGRAPHIC_DATA]. Enter at the tru…"
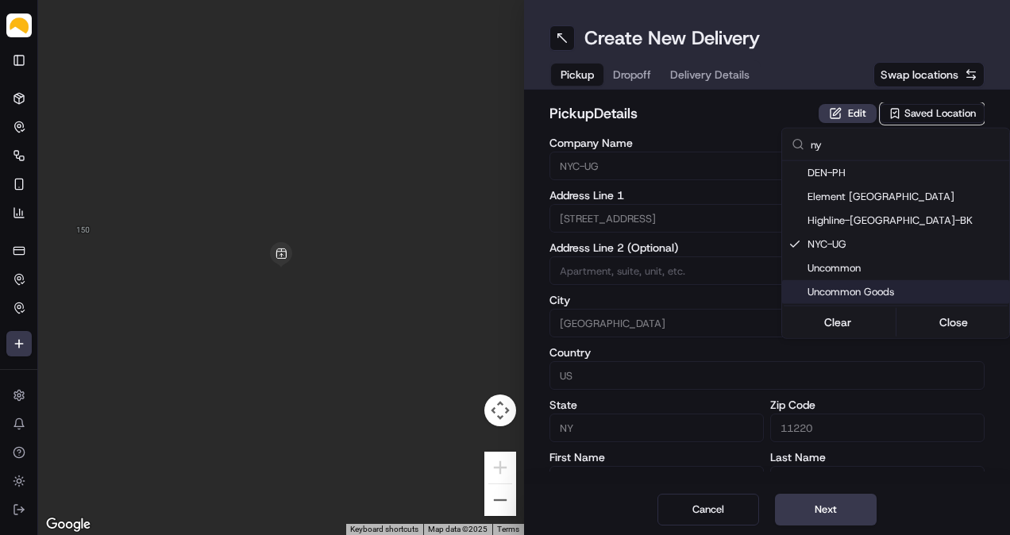
click at [832, 521] on html "Parsel [EMAIL_ADDRESS][PERSON_NAME][DOMAIN_NAME] Toggle Sidebar Deliveries Cont…" at bounding box center [505, 267] width 1010 height 535
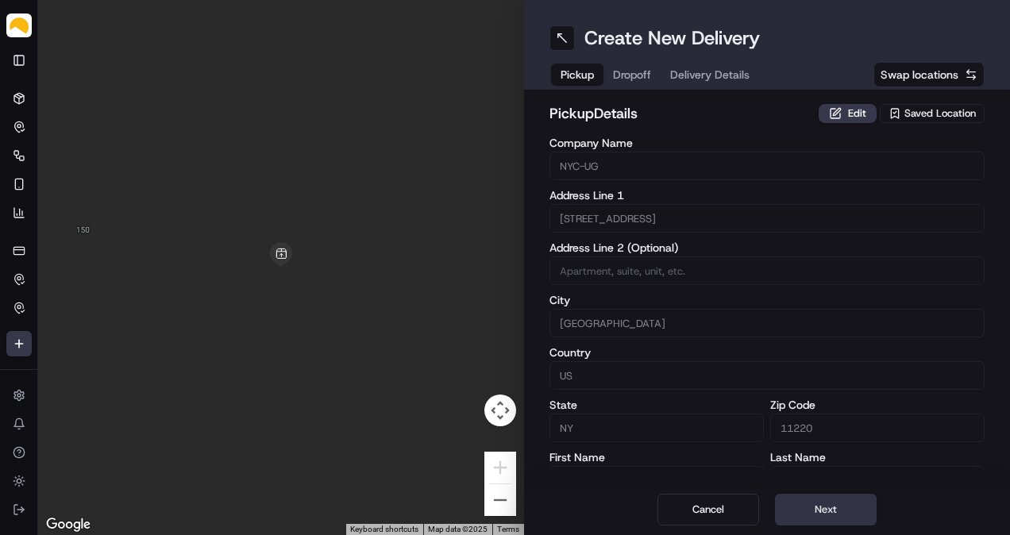
click at [833, 518] on button "Next" at bounding box center [826, 510] width 102 height 32
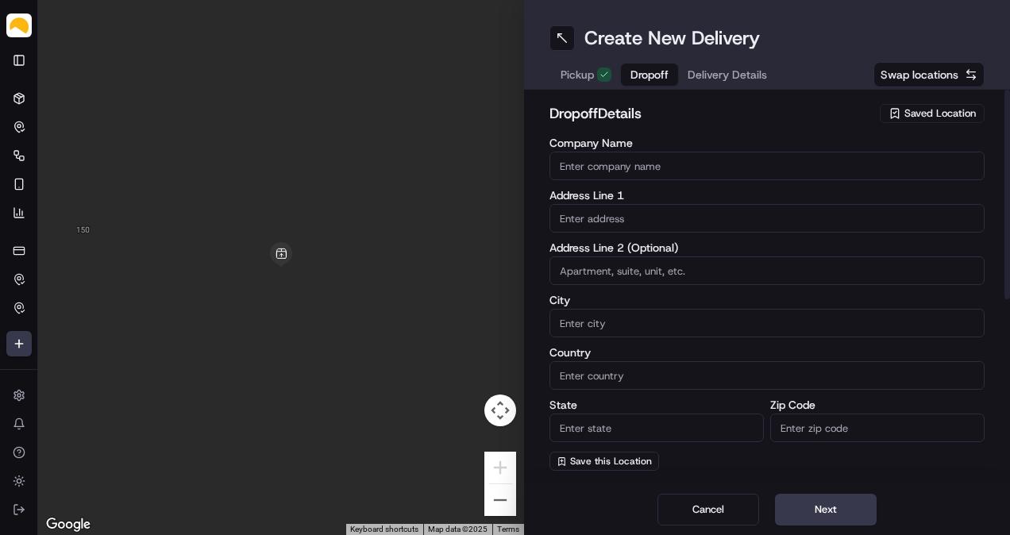
click at [662, 160] on input "Company Name" at bounding box center [766, 166] width 435 height 29
paste input "[PERSON_NAME]"
type input "[PERSON_NAME]"
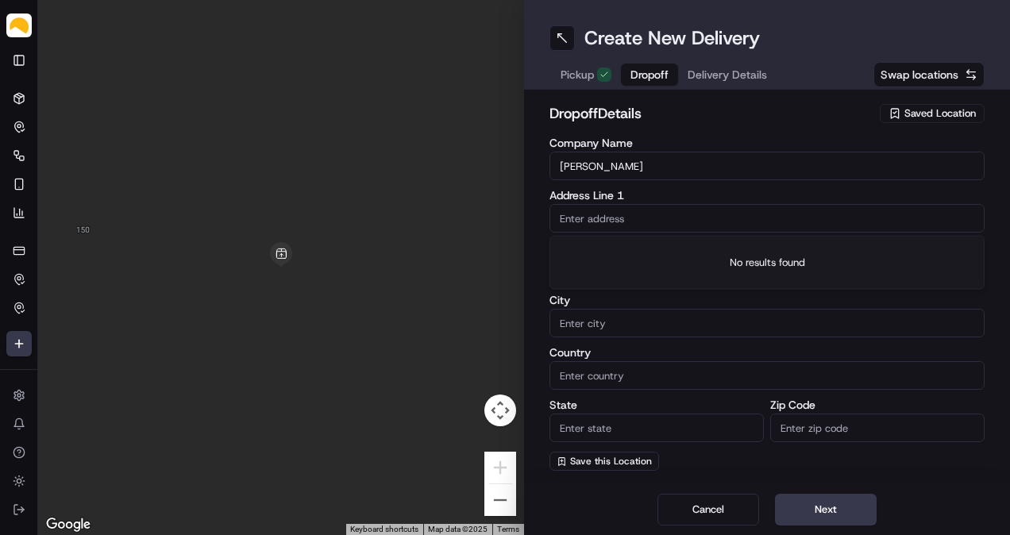
paste input "[STREET_ADDRESS]"
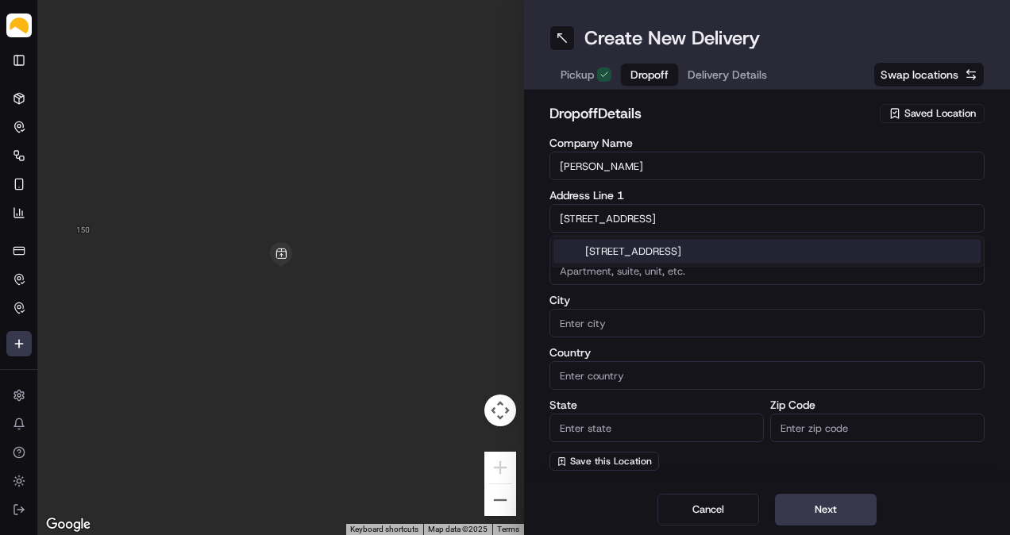
click at [622, 248] on div "[STREET_ADDRESS]" at bounding box center [766, 252] width 427 height 24
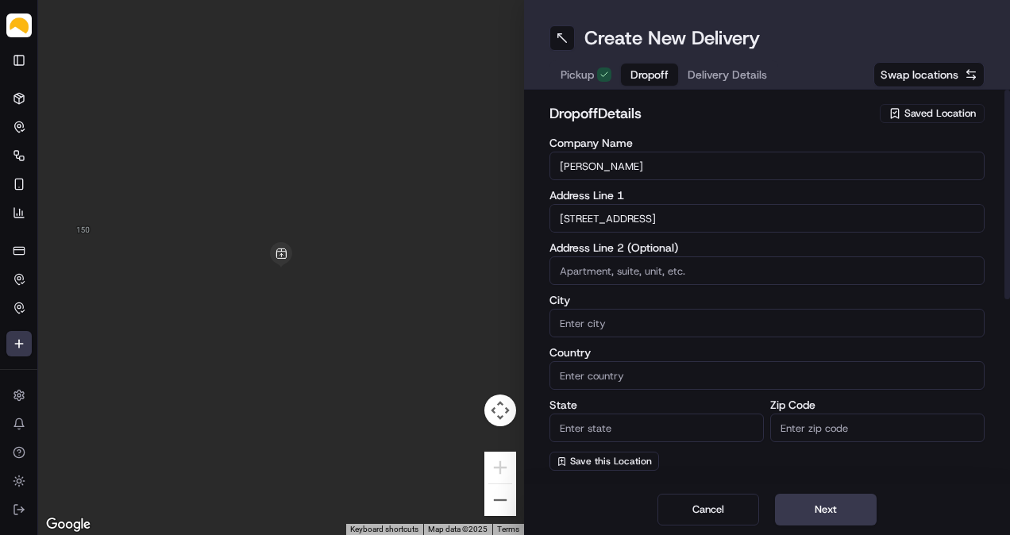
type input "[STREET_ADDRESS]"
type input "2"
type input "[GEOGRAPHIC_DATA]"
type input "NY"
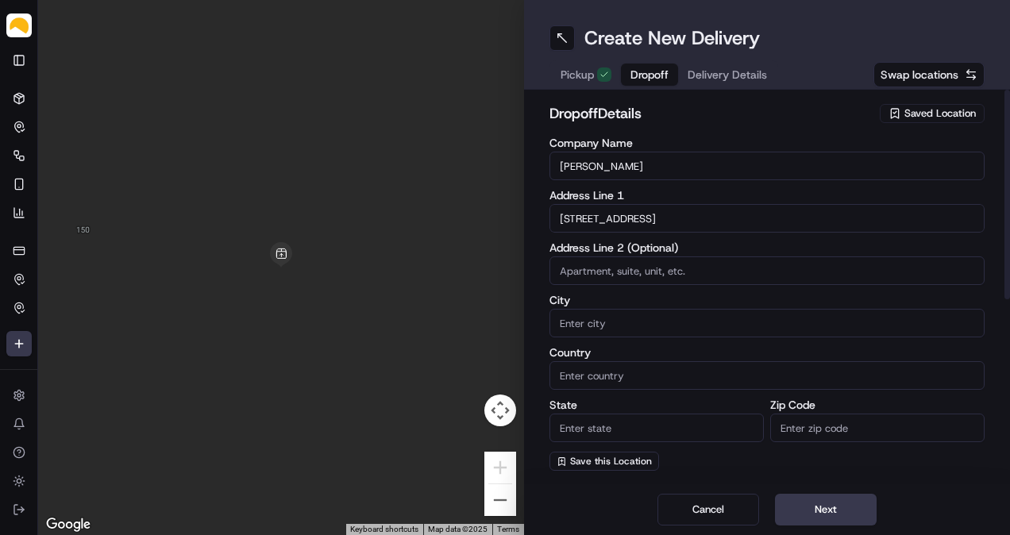
type input "11216"
type input "[STREET_ADDRESS]"
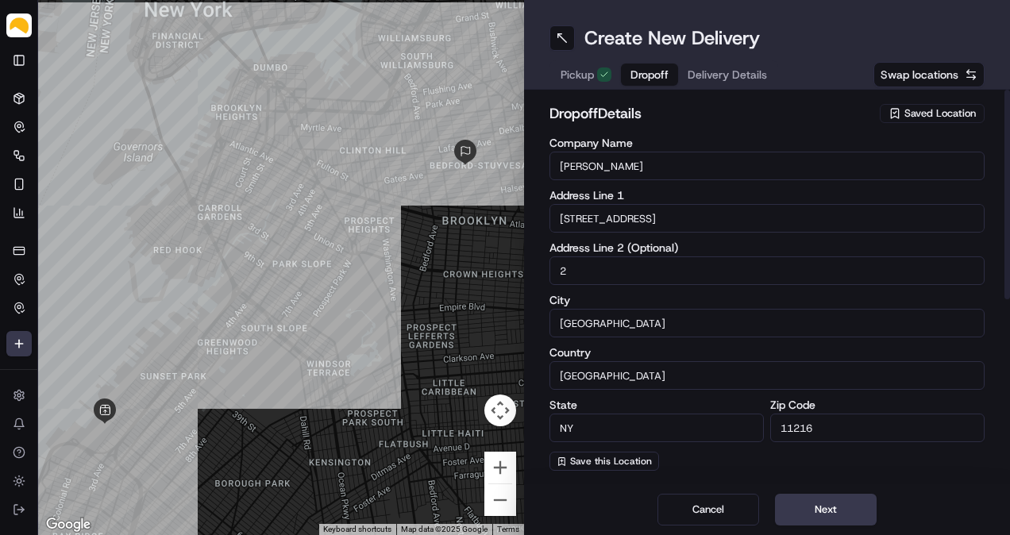
click at [562, 269] on input "2" at bounding box center [766, 270] width 435 height 29
type input "Apt 2"
click at [599, 291] on div "Company Name [PERSON_NAME] Address Line [GEOGRAPHIC_DATA][STREET_ADDRESS] Addre…" at bounding box center [766, 303] width 435 height 333
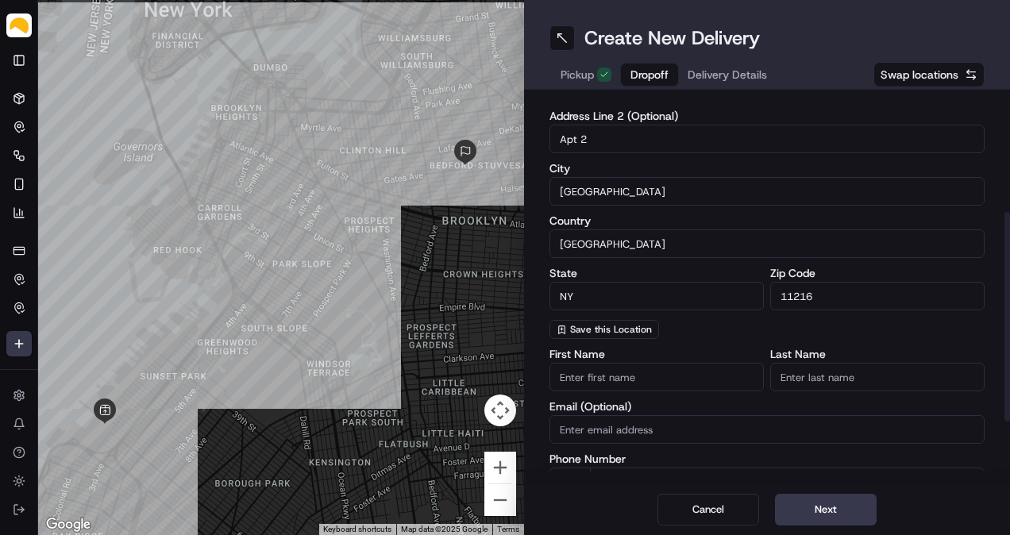
scroll to position [264, 0]
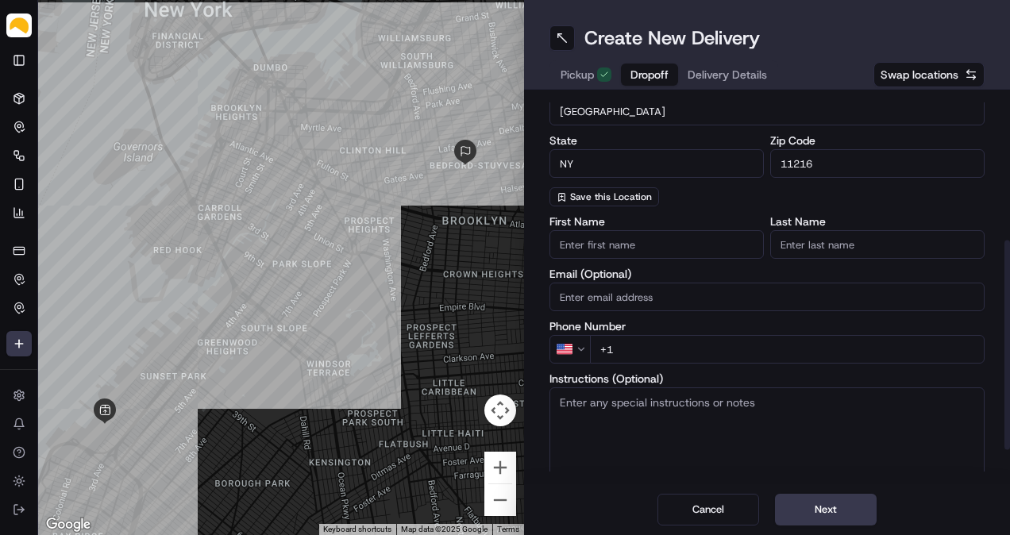
click at [697, 344] on input "+1" at bounding box center [787, 349] width 395 height 29
paste input "[PHONE_NUMBER]"
type input "[PHONE_NUMBER]"
click at [708, 324] on label "Phone Number" at bounding box center [766, 326] width 435 height 11
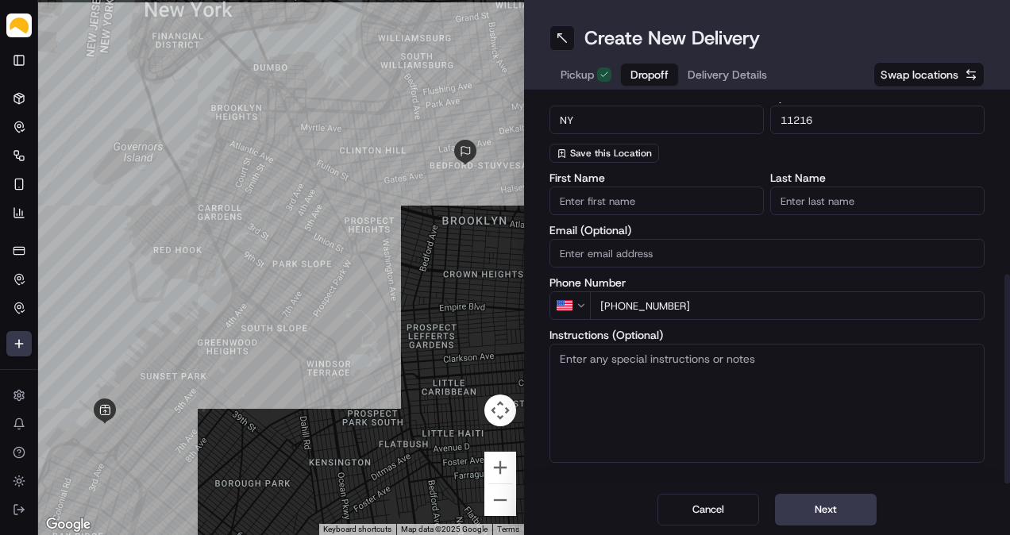
scroll to position [325, 0]
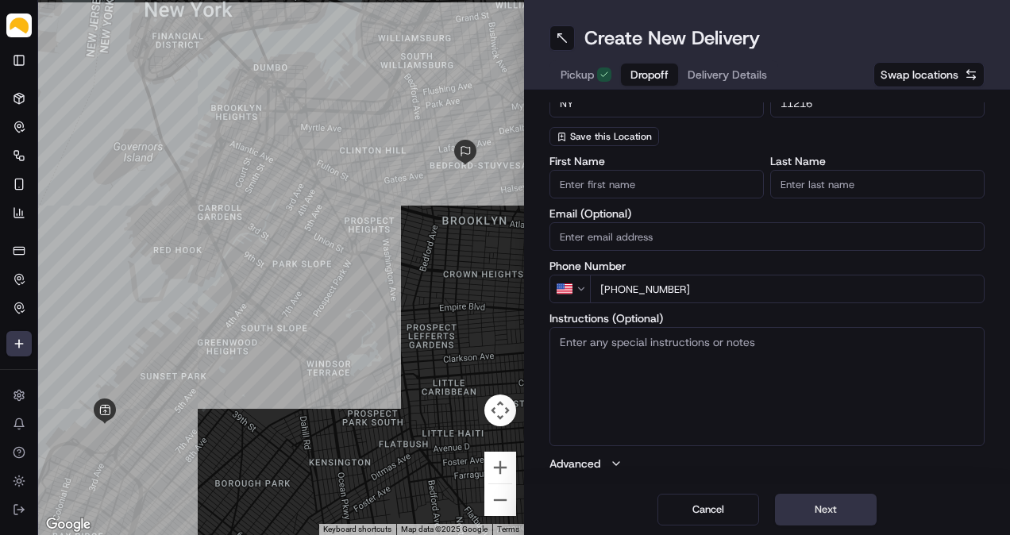
click at [819, 505] on button "Next" at bounding box center [826, 510] width 102 height 32
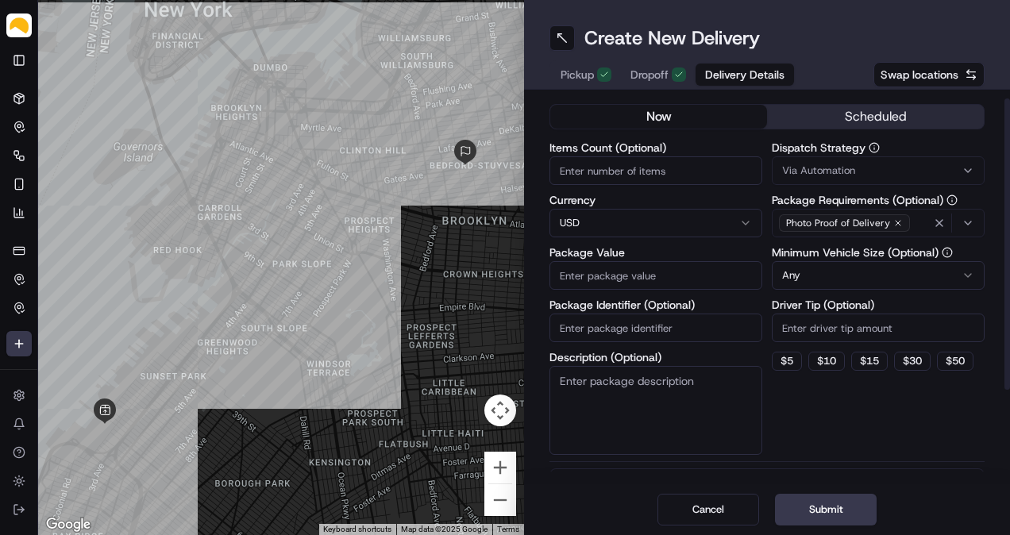
scroll to position [0, 0]
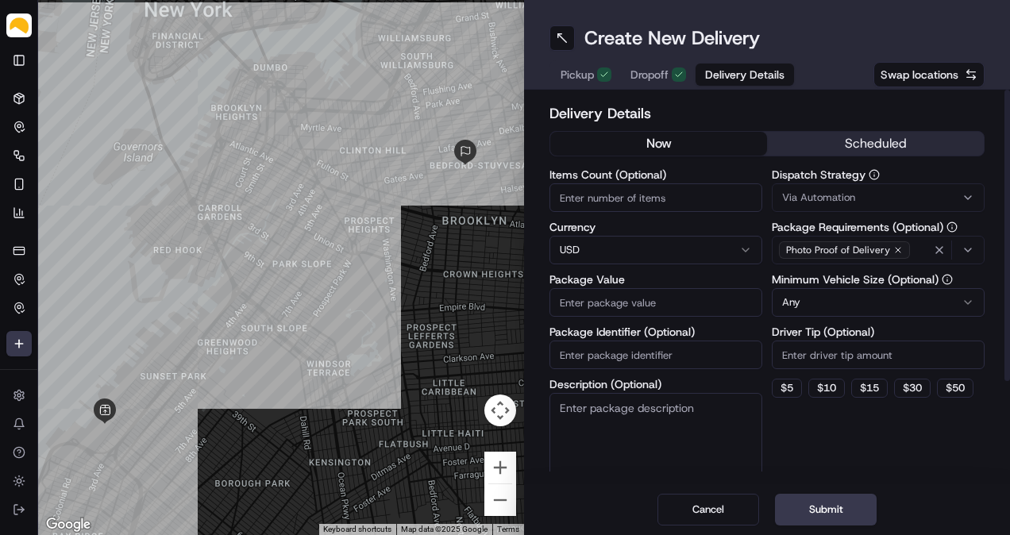
click at [875, 150] on button "scheduled" at bounding box center [875, 144] width 217 height 24
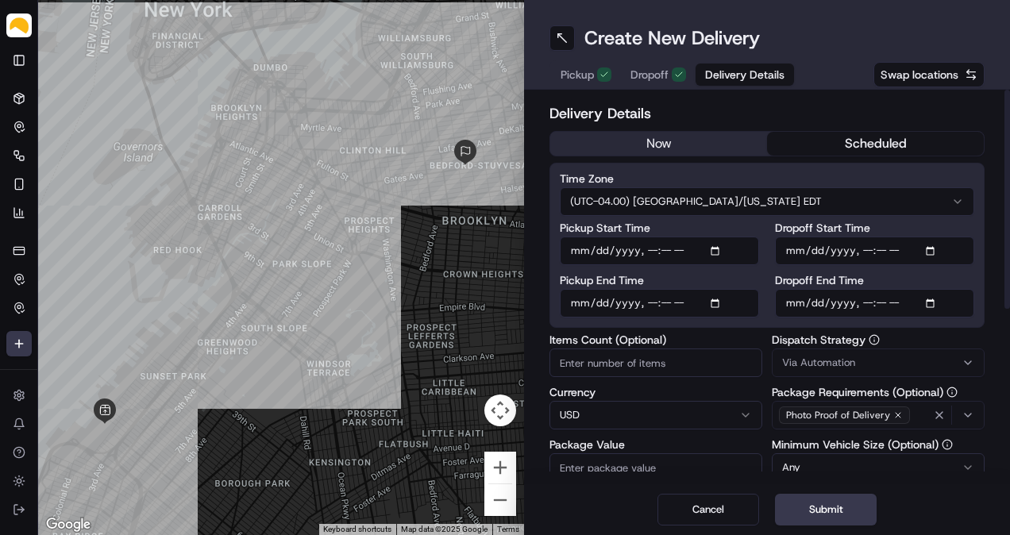
click at [713, 252] on input "Pickup Start Time" at bounding box center [659, 251] width 199 height 29
click at [651, 251] on input "Pickup Start Time" at bounding box center [659, 251] width 199 height 29
type input "[DATE]T12:00"
click at [714, 300] on input "Pickup End Time" at bounding box center [659, 303] width 199 height 29
click at [652, 300] on input "Pickup End Time" at bounding box center [659, 303] width 199 height 29
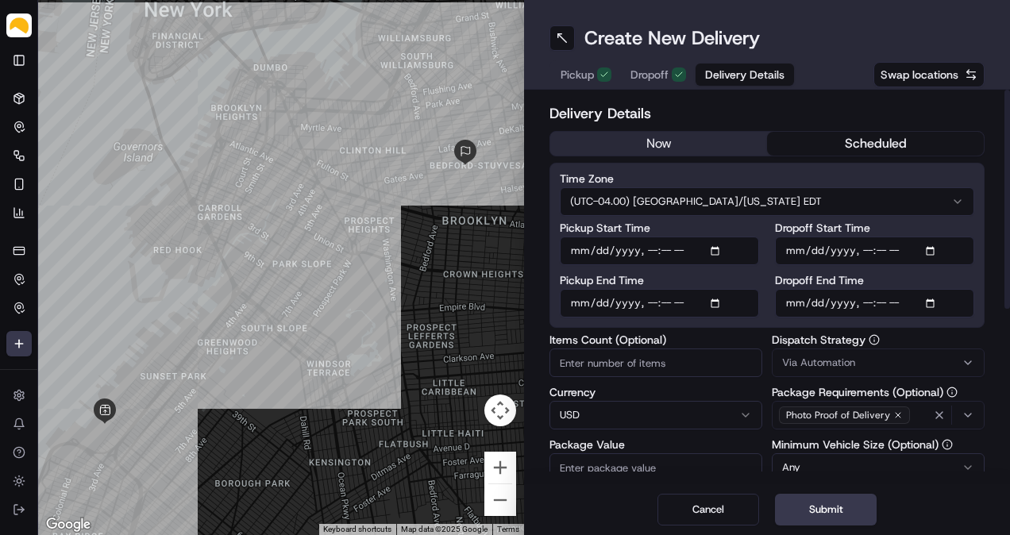
type input "[DATE]T15:00"
click at [934, 302] on input "Dropoff End Time" at bounding box center [874, 303] width 199 height 29
click at [862, 301] on input "Dropoff End Time" at bounding box center [874, 303] width 199 height 29
type input "[DATE]T17:00"
click at [691, 349] on input "Items Count (Optional)" at bounding box center [655, 363] width 213 height 29
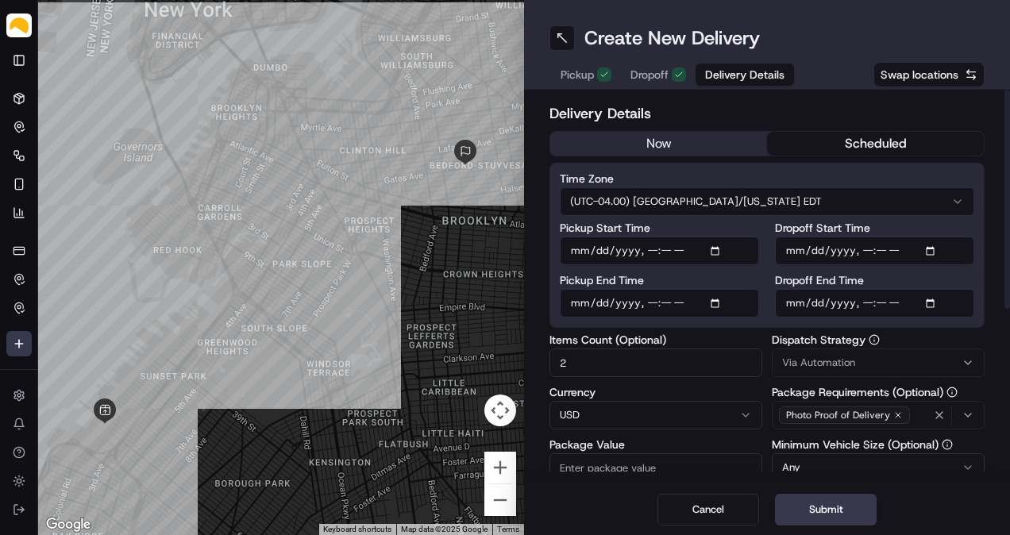
type input "2"
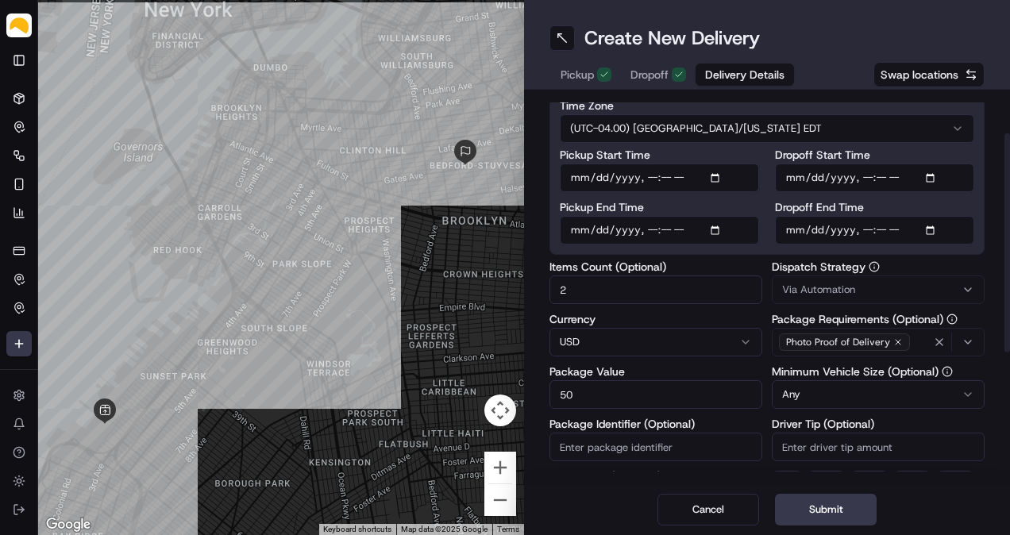
type input "50"
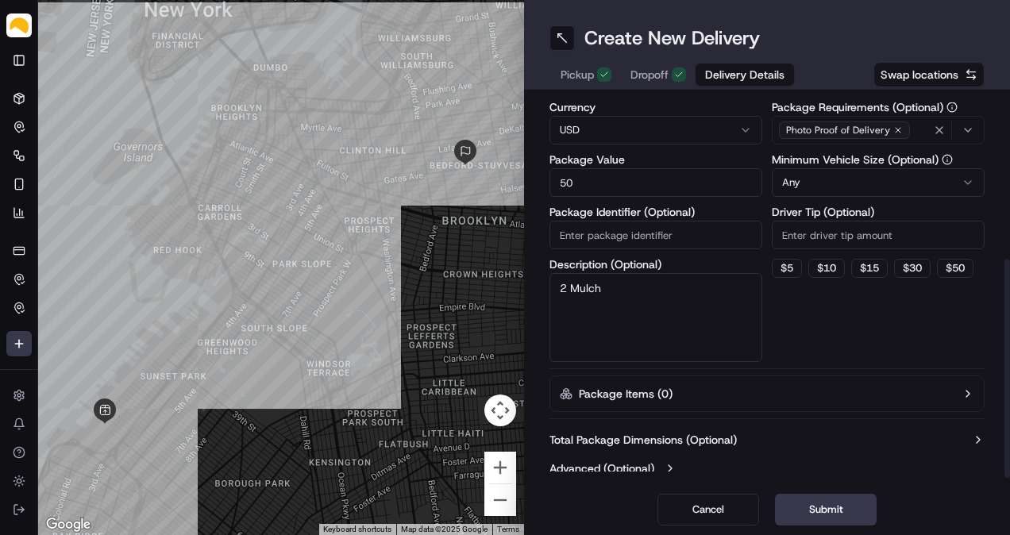
type textarea "2 Mulch"
click at [717, 441] on label "Total Package Dimensions (Optional)" at bounding box center [642, 440] width 187 height 16
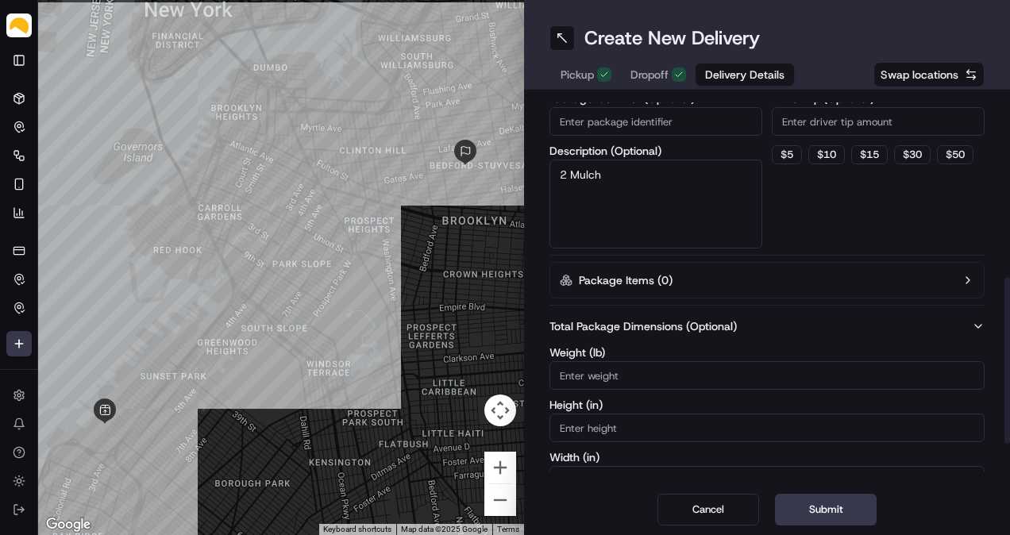
scroll to position [418, 0]
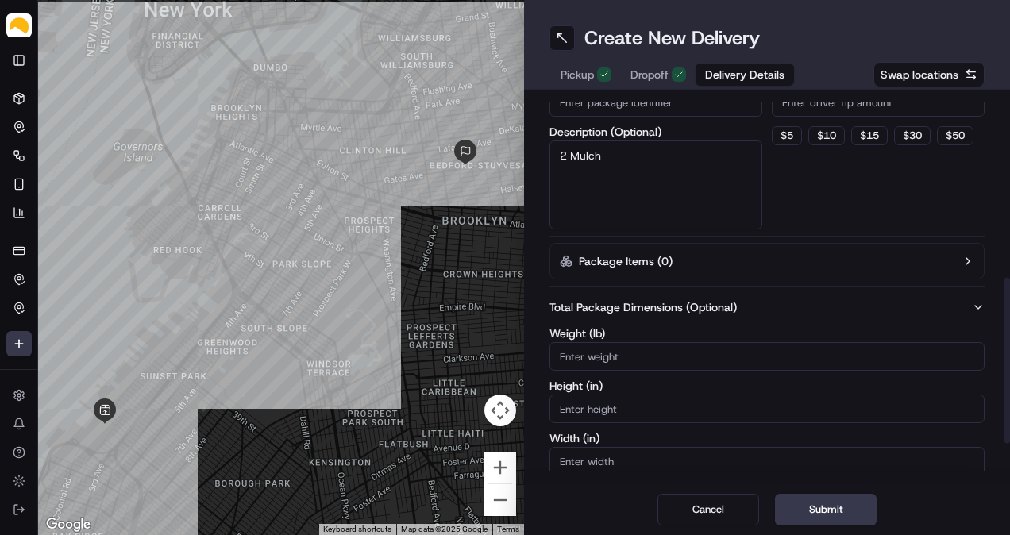
click at [688, 345] on input "Weight ( lb )" at bounding box center [766, 356] width 435 height 29
type input "15"
click at [858, 214] on div "Dispatch Strategy Via Automation Package Requirements (Optional) Photo Proof of…" at bounding box center [878, 73] width 213 height 313
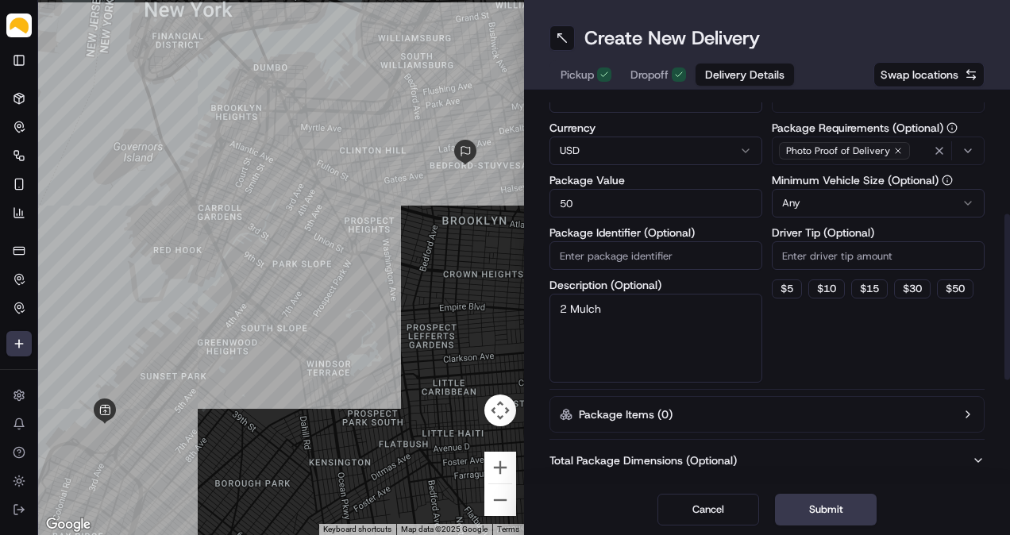
scroll to position [507, 0]
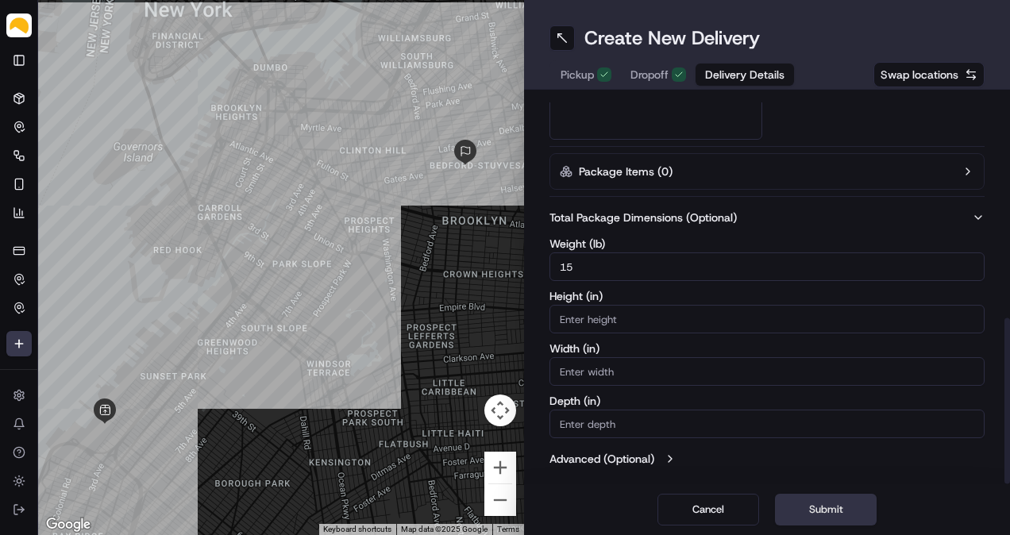
click at [821, 516] on button "Submit" at bounding box center [826, 510] width 102 height 32
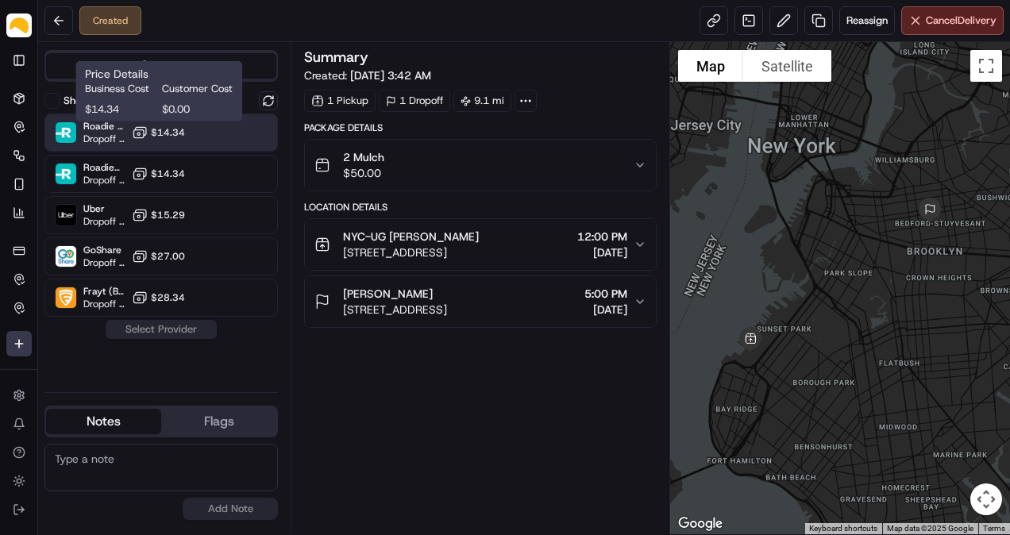
click at [175, 127] on span "$14.34" at bounding box center [168, 132] width 34 height 13
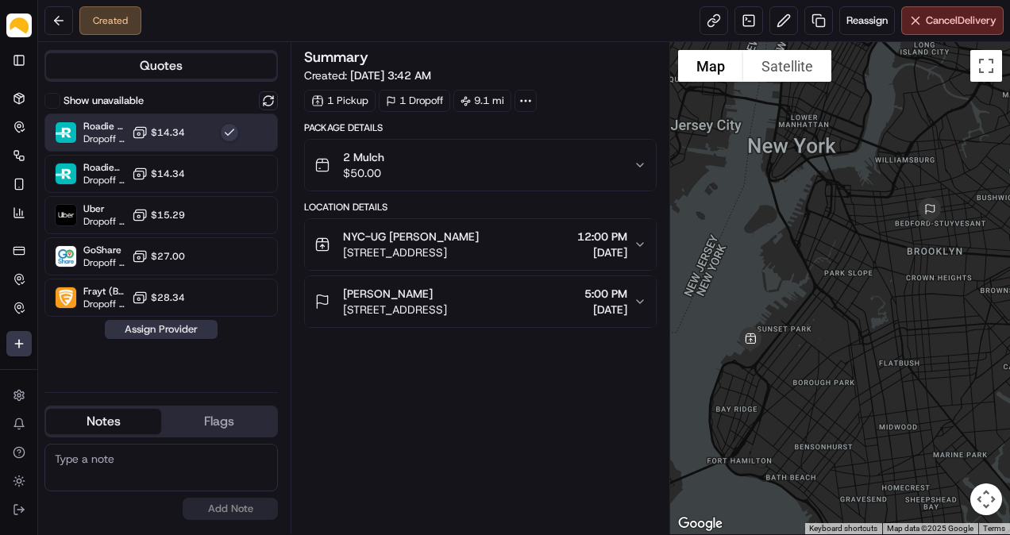
click at [183, 327] on button "Assign Provider" at bounding box center [161, 329] width 113 height 19
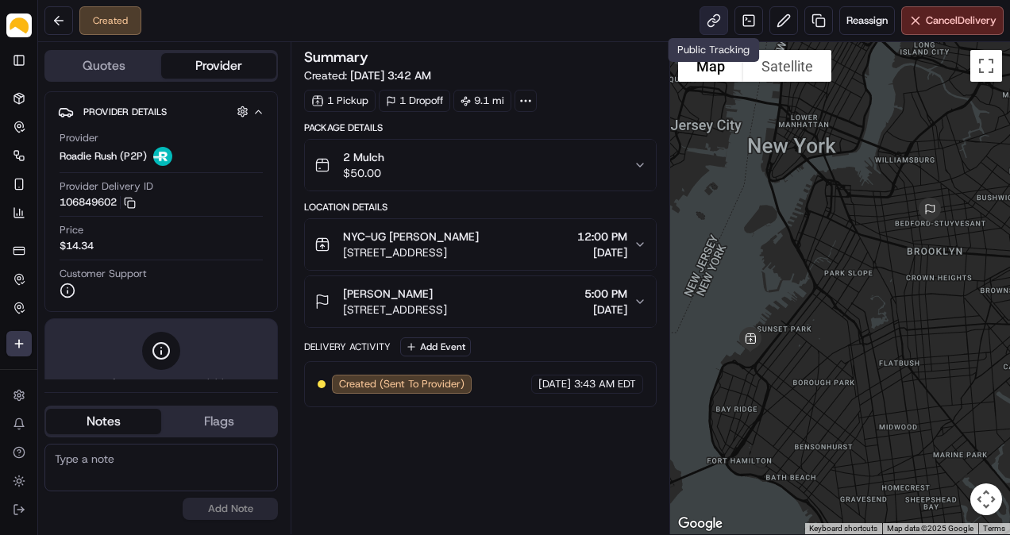
click at [700, 25] on link at bounding box center [713, 20] width 29 height 29
click at [15, 338] on html "Parsel [EMAIL_ADDRESS][PERSON_NAME][DOMAIN_NAME] Toggle Sidebar Deliveries Cont…" at bounding box center [505, 267] width 1010 height 535
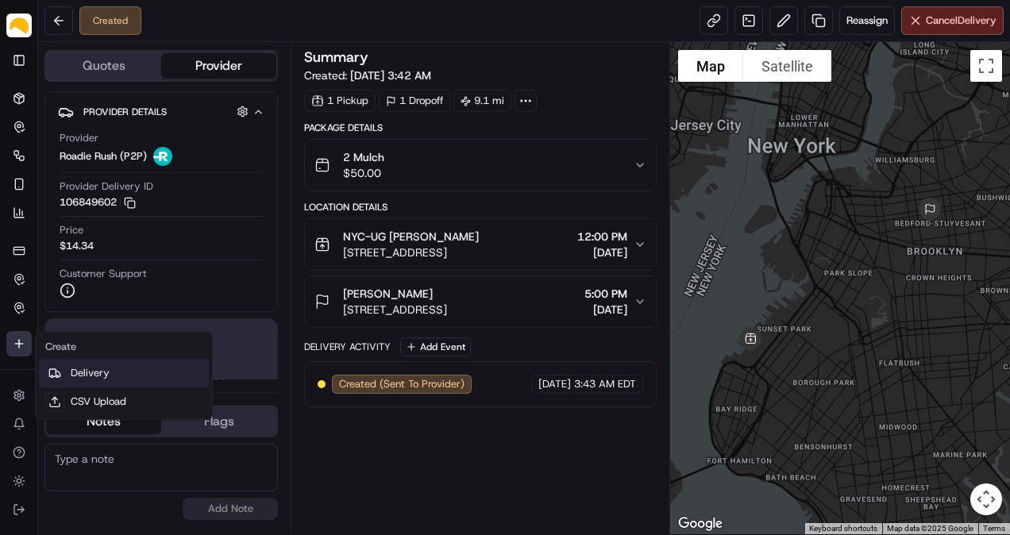
drag, startPoint x: 104, startPoint y: 370, endPoint x: 116, endPoint y: 368, distance: 12.0
click at [104, 370] on link "Delivery" at bounding box center [124, 373] width 170 height 29
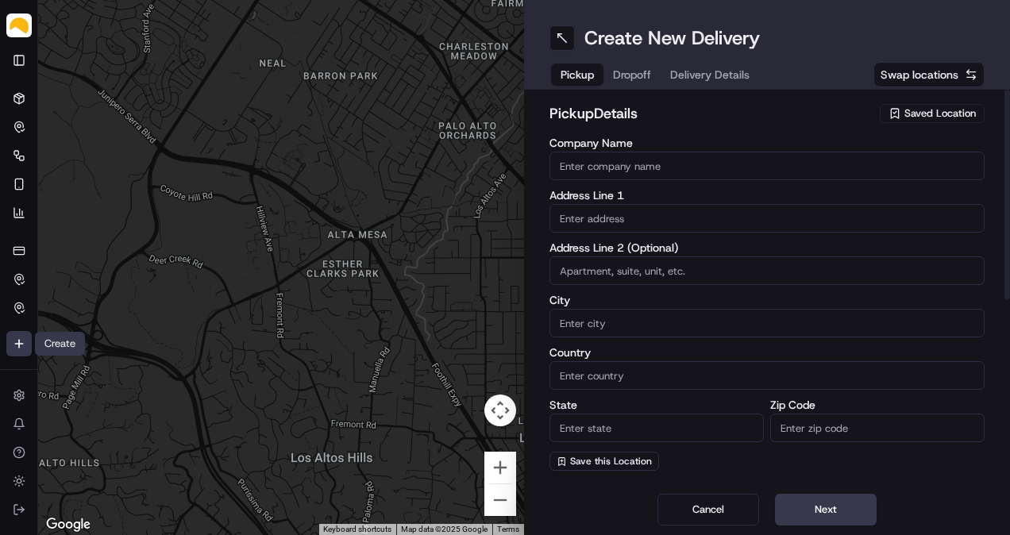
click at [912, 117] on span "Saved Location" at bounding box center [939, 113] width 71 height 14
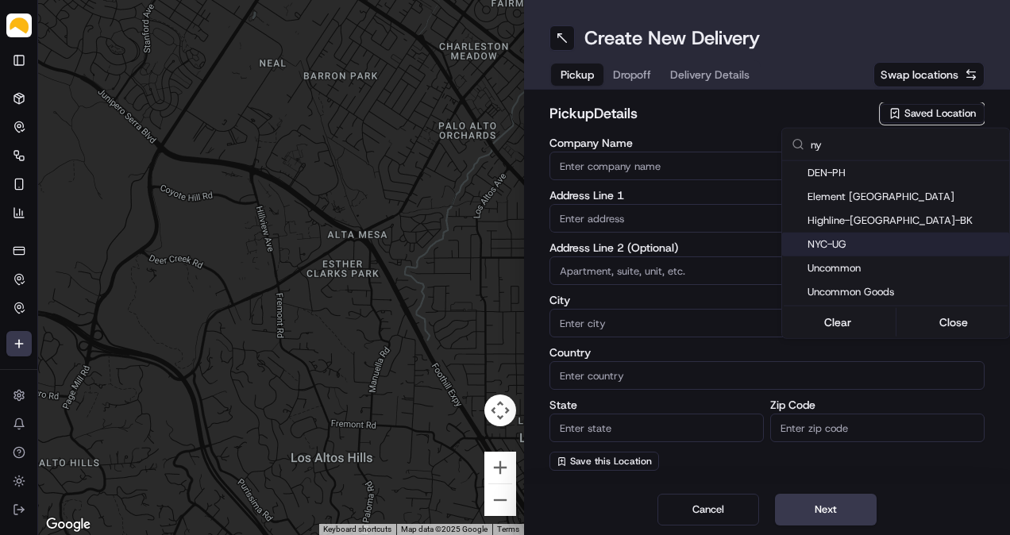
type input "ny"
click at [887, 245] on span "NYC-UG" at bounding box center [904, 244] width 195 height 14
type input "NYC-UG"
type input "[STREET_ADDRESS]"
type input "[GEOGRAPHIC_DATA]"
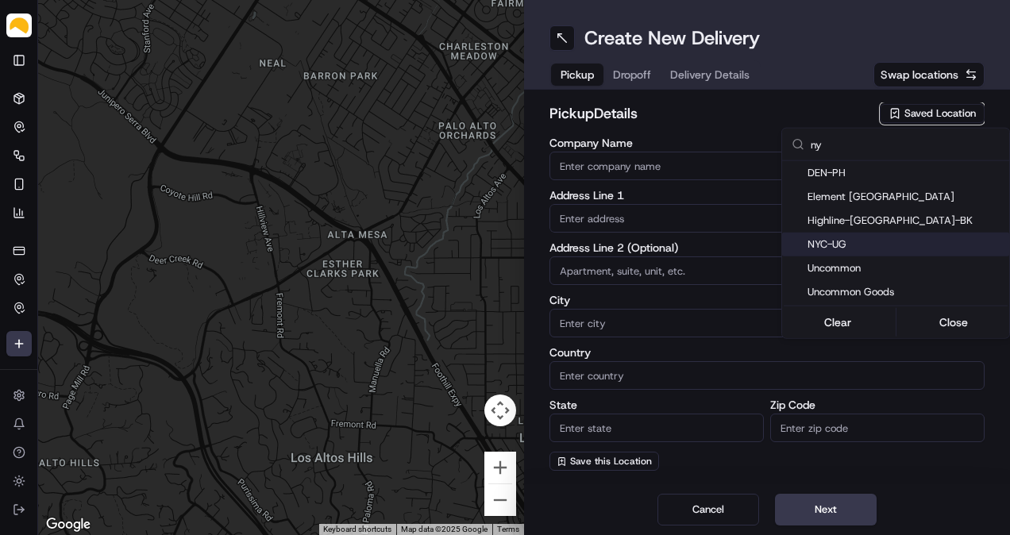
type input "US"
type input "NY"
type input "11220"
type input "[PERSON_NAME]"
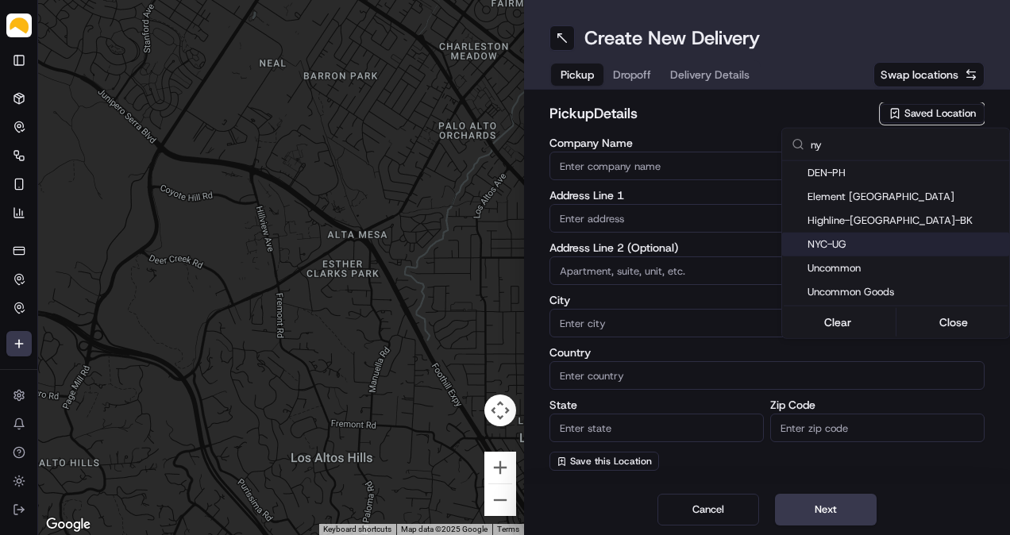
type input "[EMAIL_ADDRESS][DOMAIN_NAME]"
type input "[PHONE_NUMBER]"
type textarea "At [GEOGRAPHIC_DATA], receipts are taken at [GEOGRAPHIC_DATA]. Enter at the tru…"
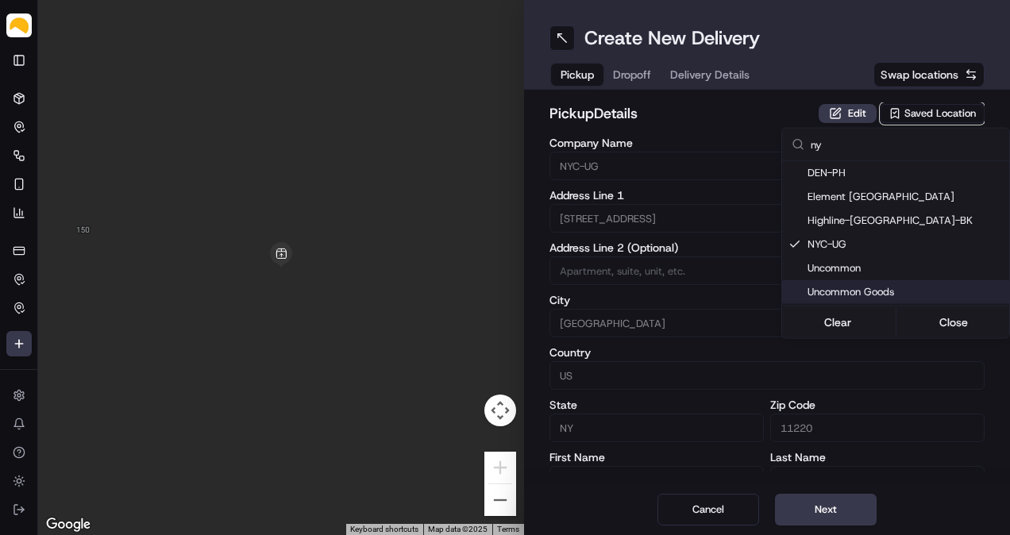
click at [833, 508] on html "Parsel [EMAIL_ADDRESS][PERSON_NAME][DOMAIN_NAME] Toggle Sidebar Deliveries Cont…" at bounding box center [505, 267] width 1010 height 535
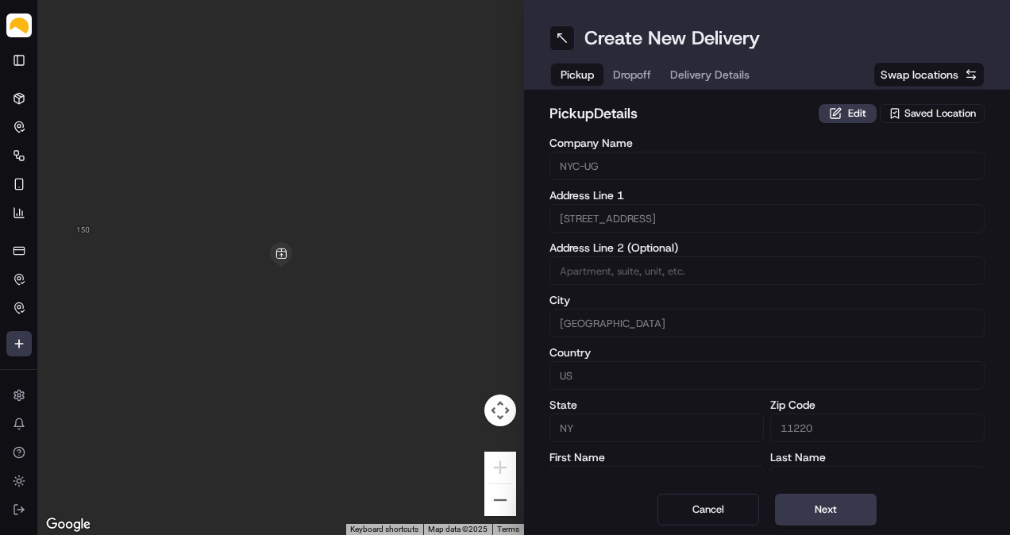
click at [833, 508] on button "Next" at bounding box center [826, 510] width 102 height 32
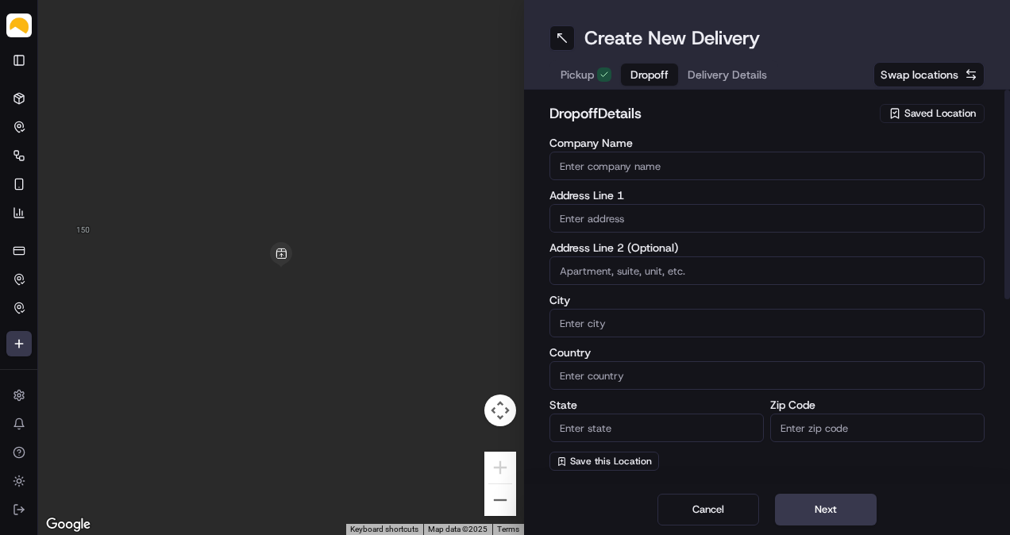
click at [653, 166] on input "Company Name" at bounding box center [766, 166] width 435 height 29
paste input "[GEOGRAPHIC_DATA]"
type input "[GEOGRAPHIC_DATA]"
click at [603, 223] on input "text" at bounding box center [766, 218] width 435 height 29
paste input "[STREET_ADDRESS][US_STATE]"
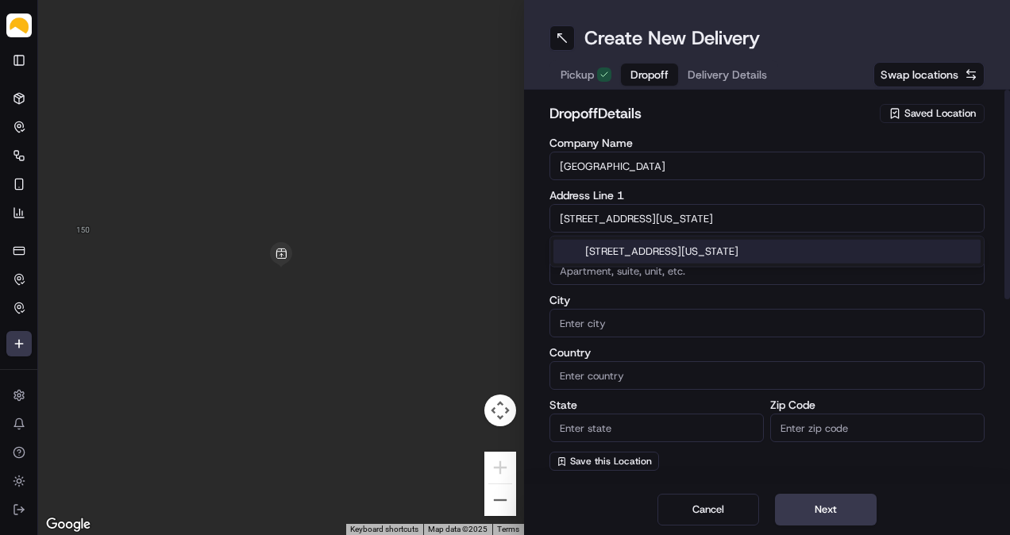
click at [629, 249] on div "[STREET_ADDRESS][US_STATE]" at bounding box center [766, 252] width 427 height 24
type input "[STREET_ADDRESS][US_STATE]"
type input "[US_STATE]"
type input "[GEOGRAPHIC_DATA]"
type input "NY"
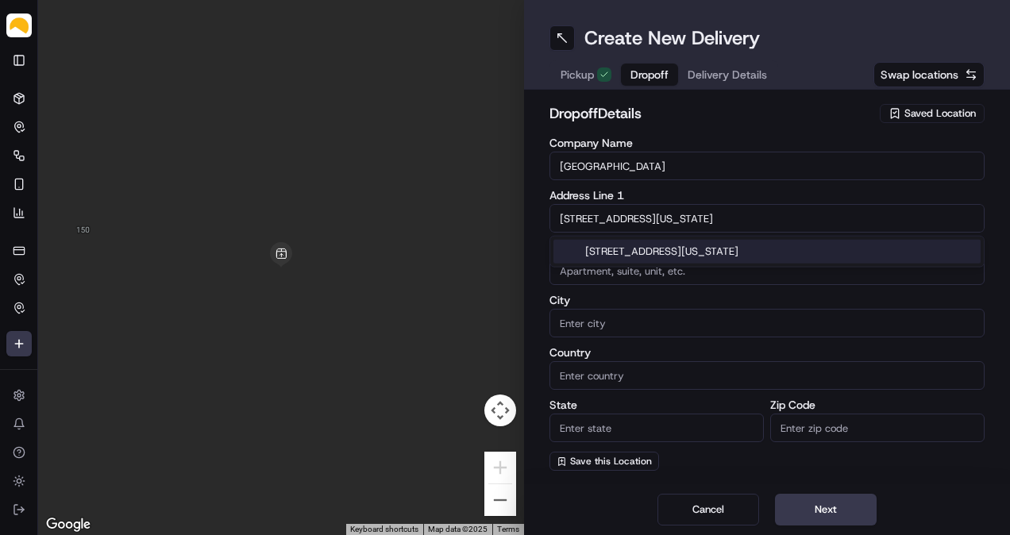
type input "10011"
type input "[STREET_ADDRESS]"
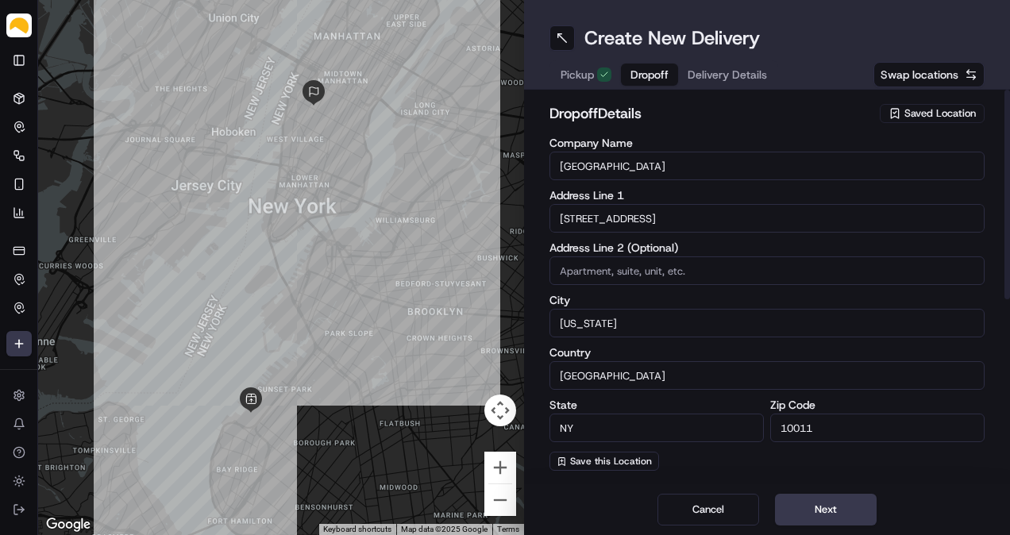
scroll to position [264, 0]
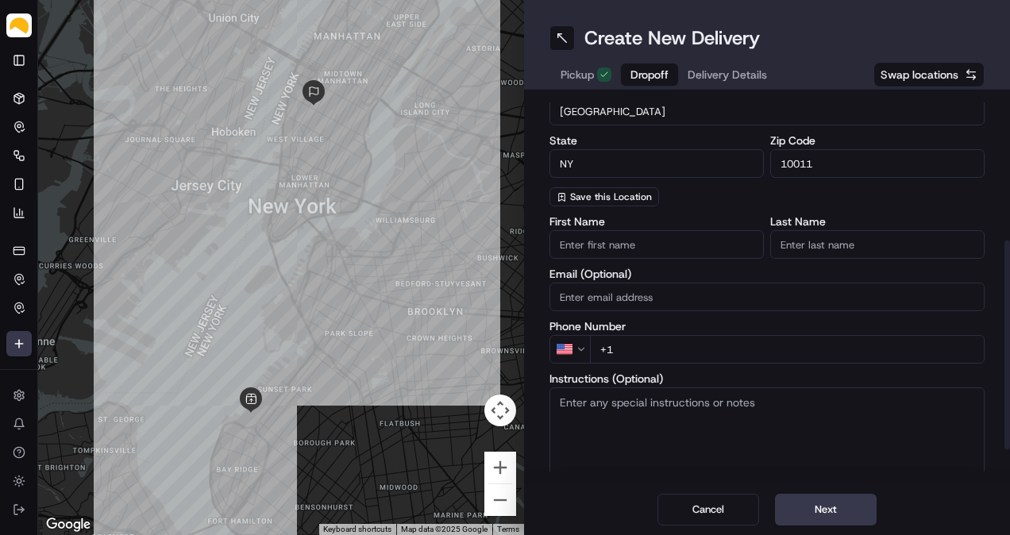
click at [701, 362] on input "+1" at bounding box center [787, 349] width 395 height 29
paste input "[PHONE_NUMBER]"
type input "[PHONE_NUMBER]"
click at [722, 318] on div "First Name Last Name Email (Optional) Phone Number US [PHONE_NUMBER] Instructio…" at bounding box center [766, 374] width 435 height 316
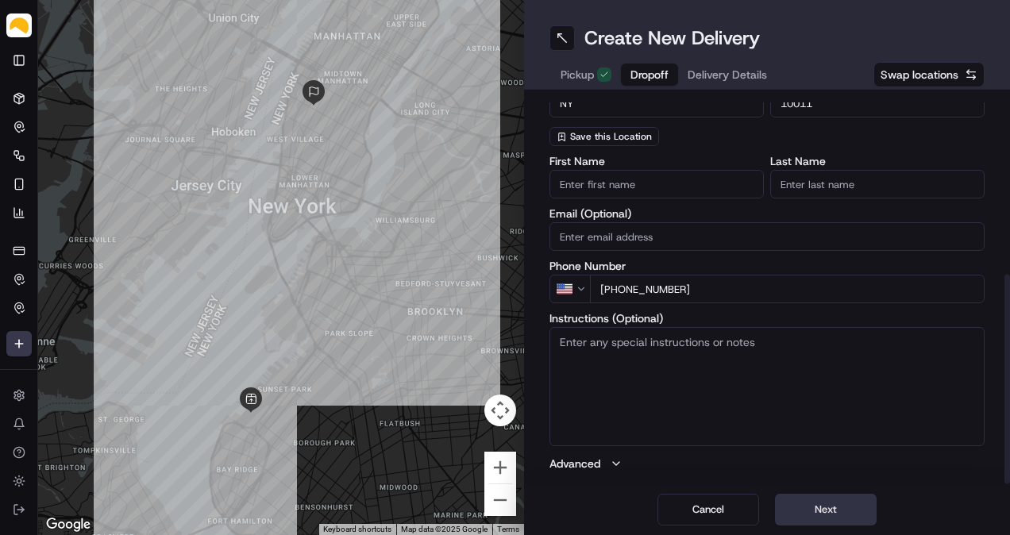
click at [826, 508] on button "Next" at bounding box center [826, 510] width 102 height 32
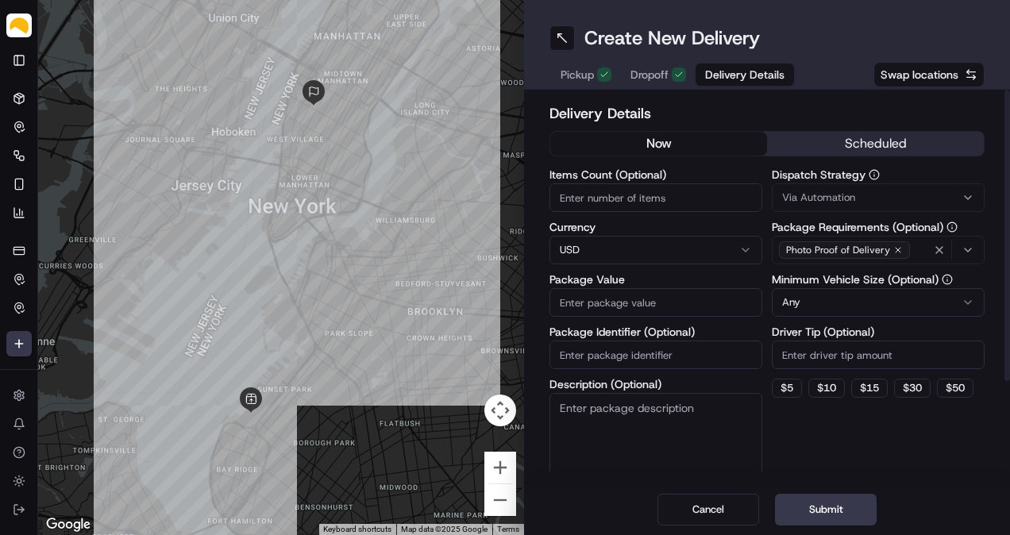
click at [848, 143] on button "scheduled" at bounding box center [875, 144] width 217 height 24
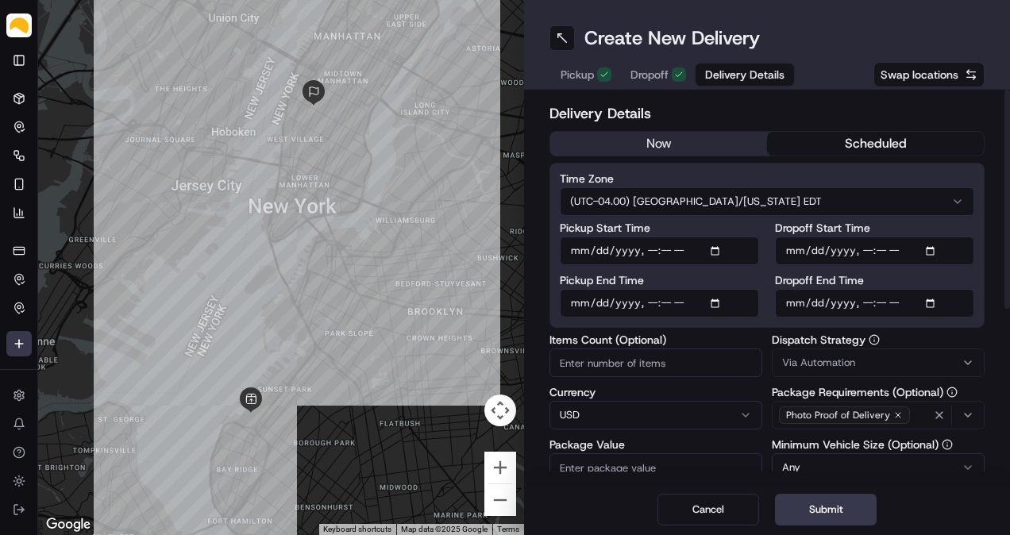
click at [718, 251] on input "Pickup Start Time" at bounding box center [659, 251] width 199 height 29
click at [648, 252] on input "Pickup Start Time" at bounding box center [659, 251] width 199 height 29
type input "[DATE]T12:00"
click at [718, 301] on input "Pickup End Time" at bounding box center [659, 303] width 199 height 29
click at [668, 303] on input "Pickup End Time" at bounding box center [659, 303] width 199 height 29
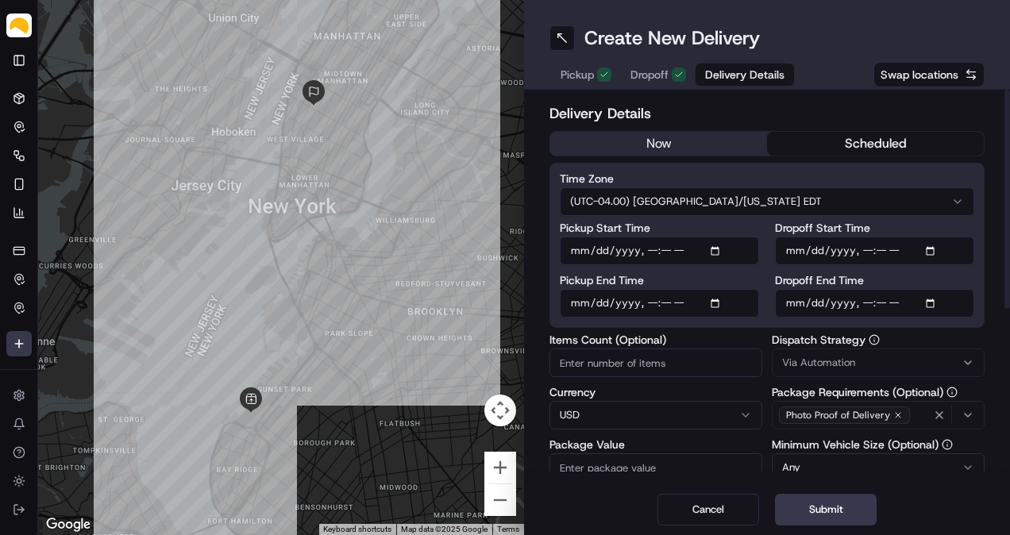
type input "[DATE]T15:00"
click at [938, 305] on input "Dropoff End Time" at bounding box center [874, 303] width 199 height 29
click at [932, 301] on input "Dropoff End Time" at bounding box center [874, 303] width 199 height 29
click at [861, 302] on input "Dropoff End Time" at bounding box center [874, 303] width 199 height 29
type input "[DATE]T17:00"
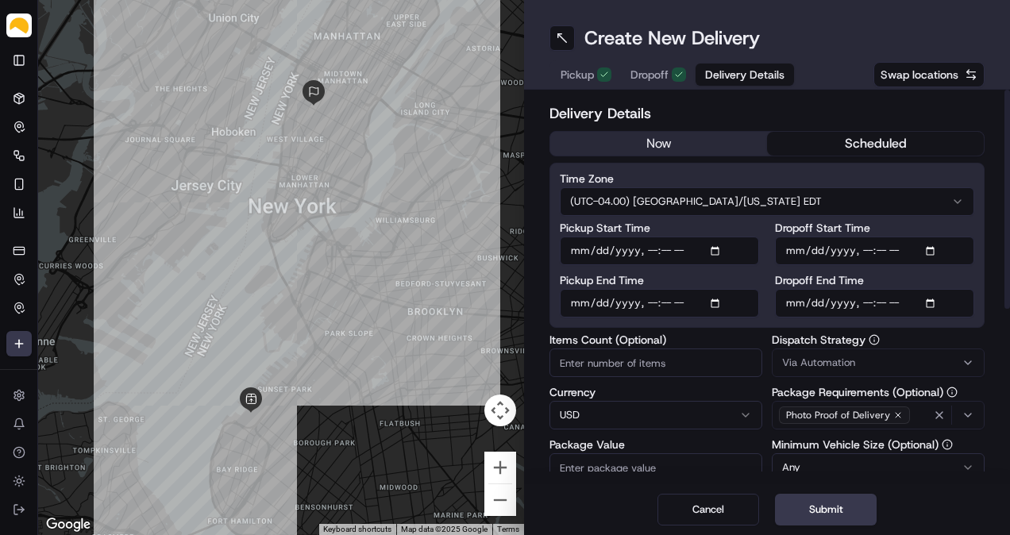
click at [629, 356] on input "Items Count (Optional)" at bounding box center [655, 363] width 213 height 29
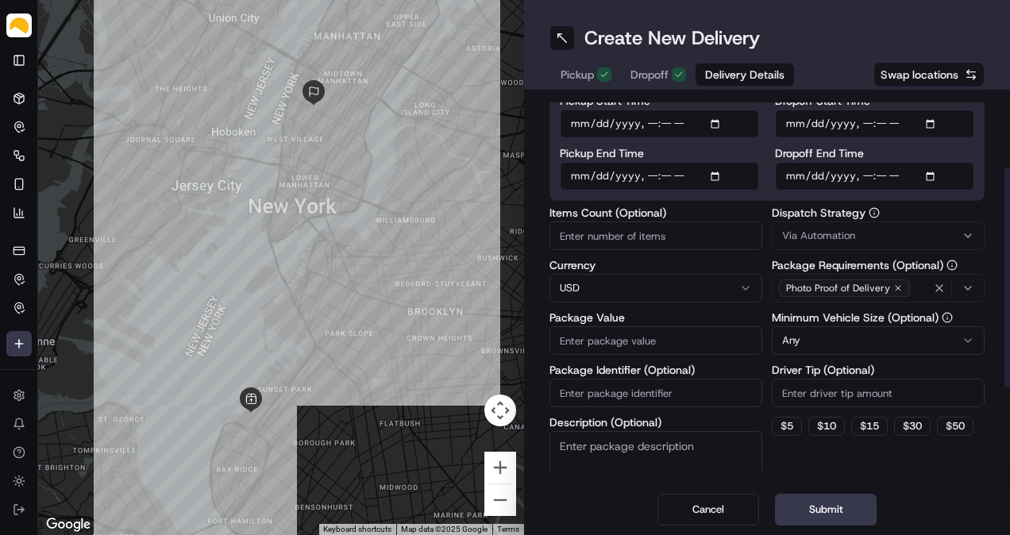
scroll to position [132, 0]
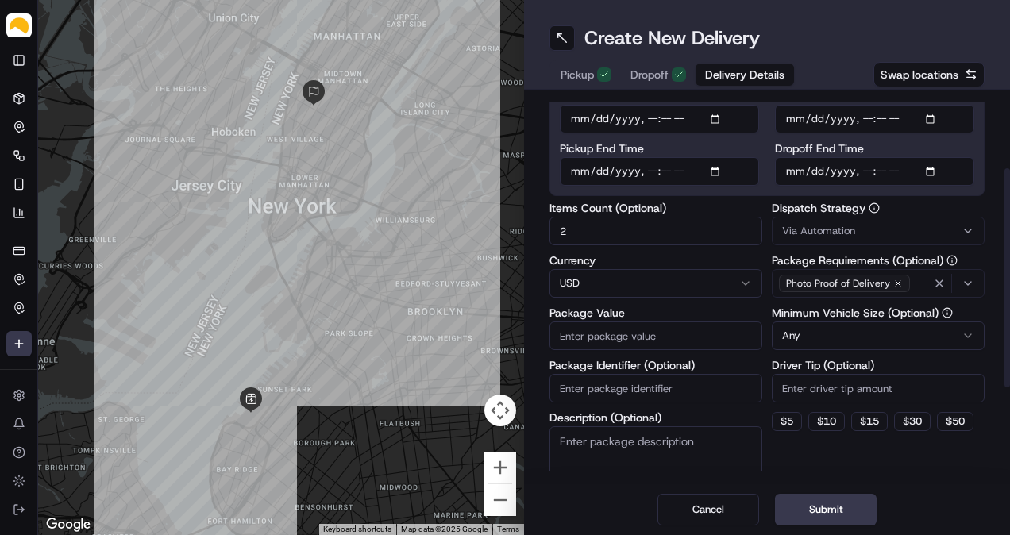
type input "2"
type input "50"
type textarea "2 Compost"
click at [763, 300] on div "Items Count (Optional) 2 Currency USD Package Value 50 Package Identifier (Opti…" at bounding box center [766, 358] width 435 height 313
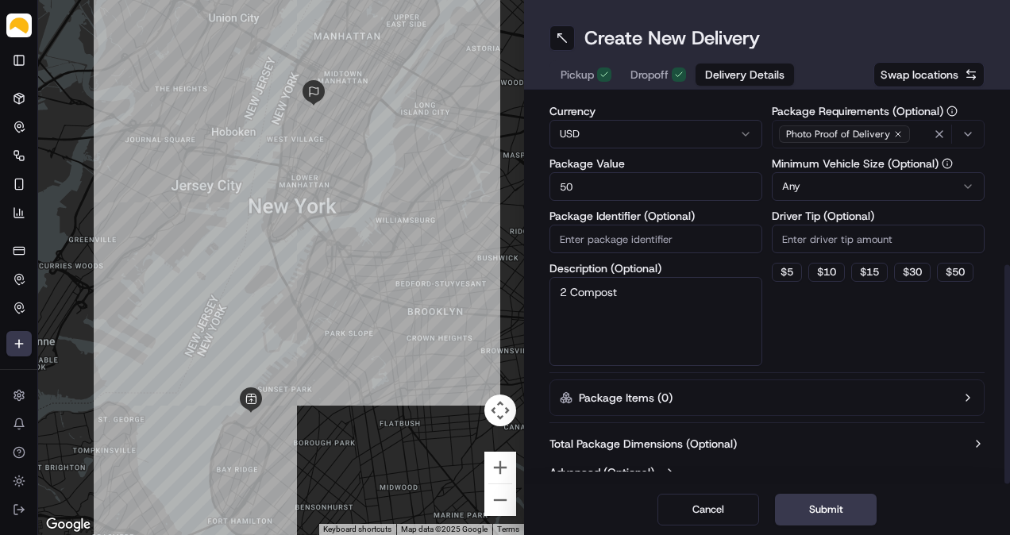
scroll to position [295, 0]
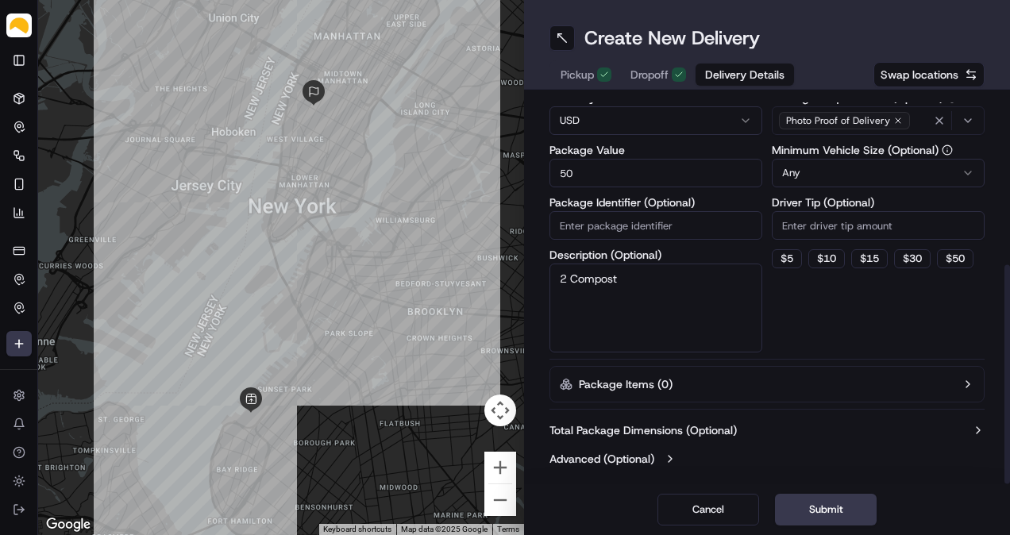
click at [680, 428] on label "Total Package Dimensions (Optional)" at bounding box center [642, 430] width 187 height 16
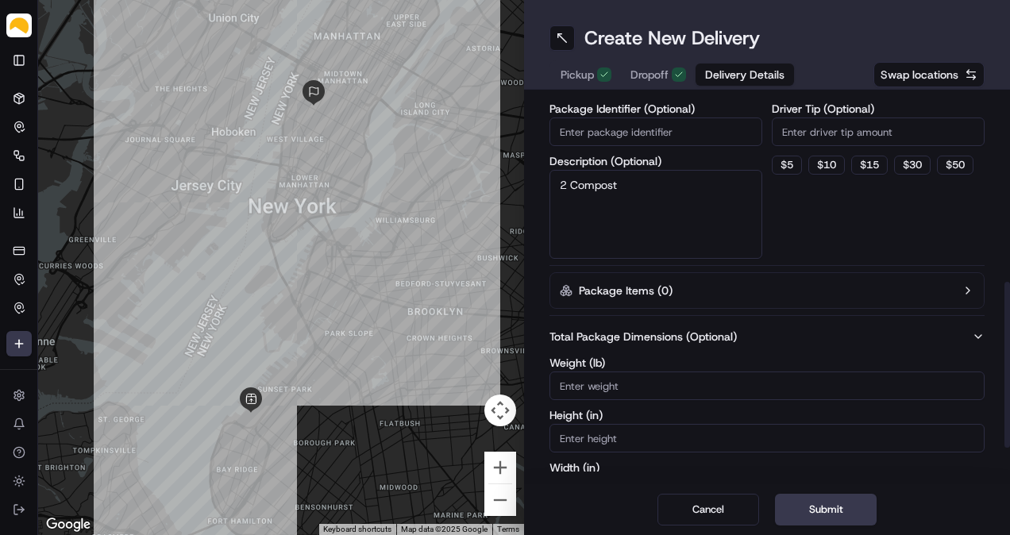
scroll to position [427, 0]
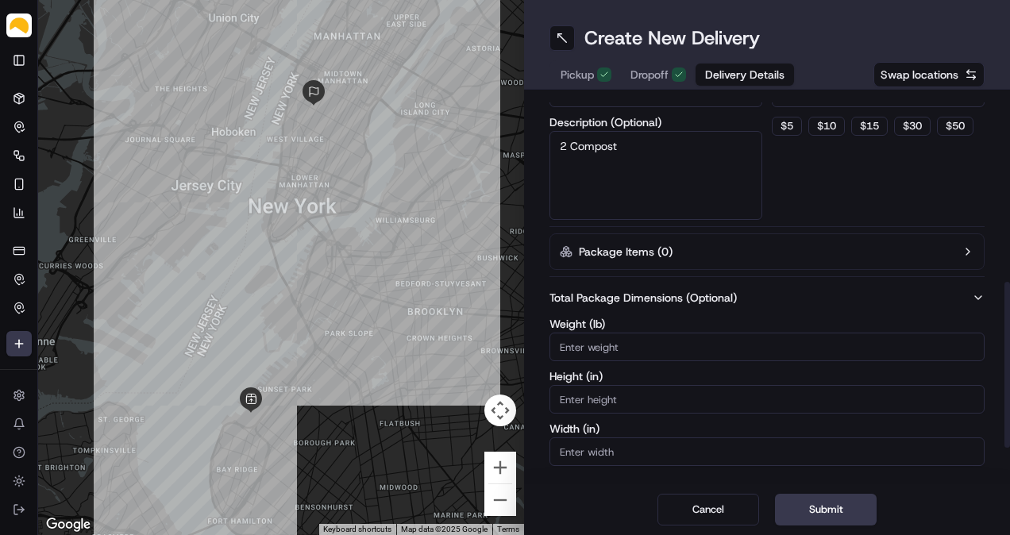
click at [680, 343] on input "Weight ( lb )" at bounding box center [766, 347] width 435 height 29
type input "30"
click at [840, 208] on div "Dispatch Strategy Via Automation Package Requirements (Optional) Photo Proof of…" at bounding box center [878, 63] width 213 height 313
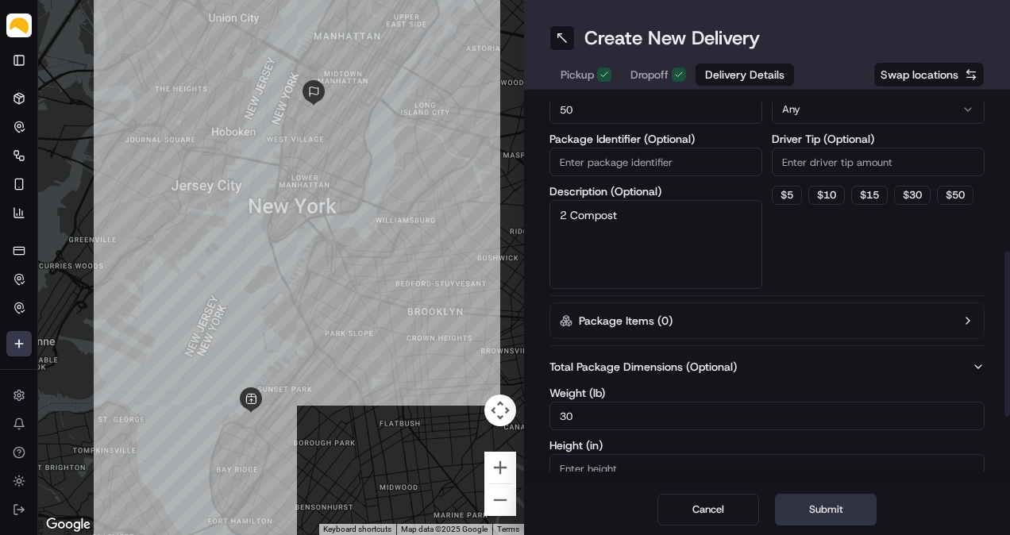
scroll to position [359, 0]
click at [807, 525] on button "Submit" at bounding box center [826, 510] width 102 height 32
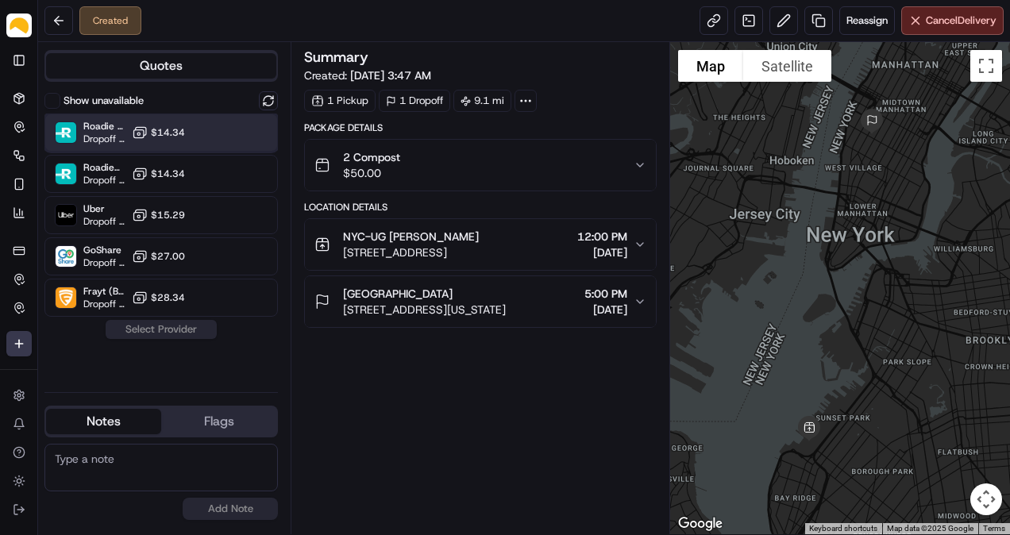
click at [194, 127] on div "Roadie Rush (P2P) Dropoff ETA - $14.34" at bounding box center [160, 133] width 233 height 38
click at [197, 329] on button "Assign Provider" at bounding box center [161, 329] width 113 height 19
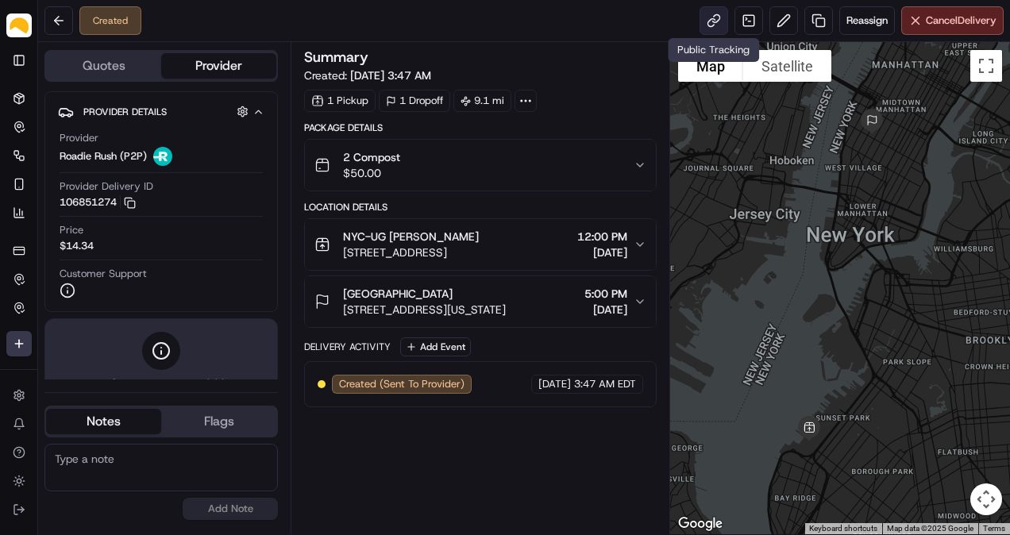
click at [703, 17] on link at bounding box center [713, 20] width 29 height 29
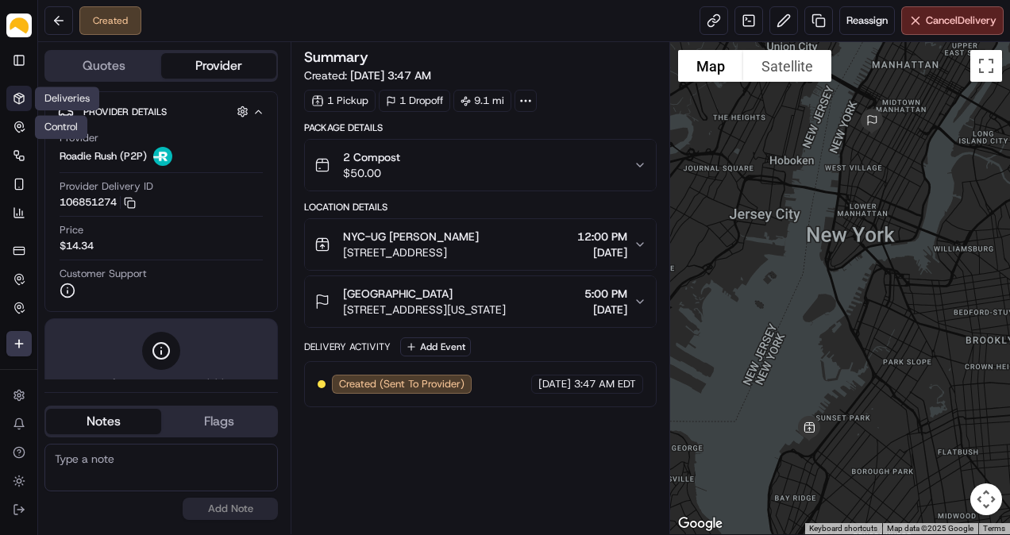
click at [13, 98] on icon at bounding box center [19, 98] width 13 height 13
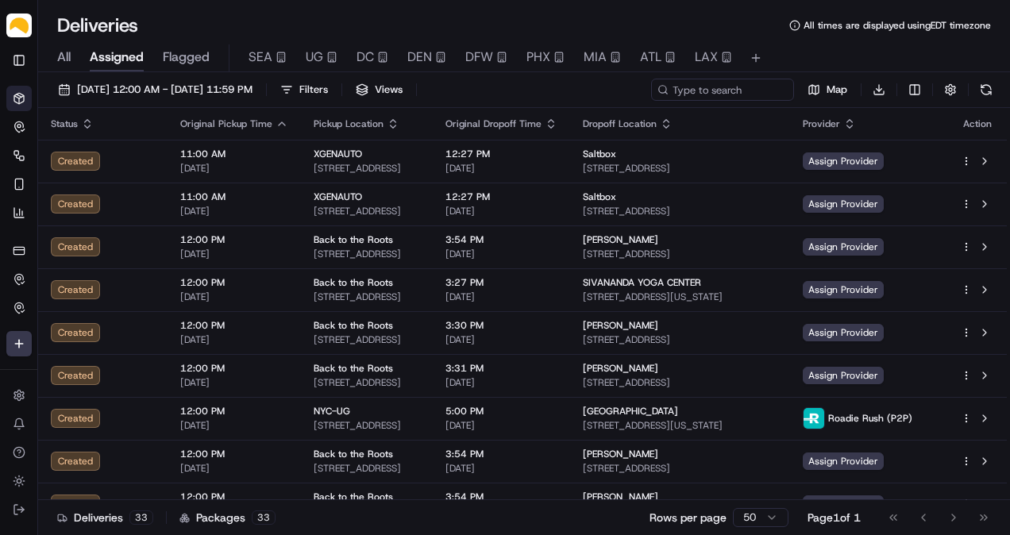
click at [73, 50] on div "All Assigned Flagged SEA UG DC DEN DFW PHX MIA ATL LAX" at bounding box center [524, 58] width 972 height 28
click at [71, 55] on span "All" at bounding box center [63, 57] width 13 height 19
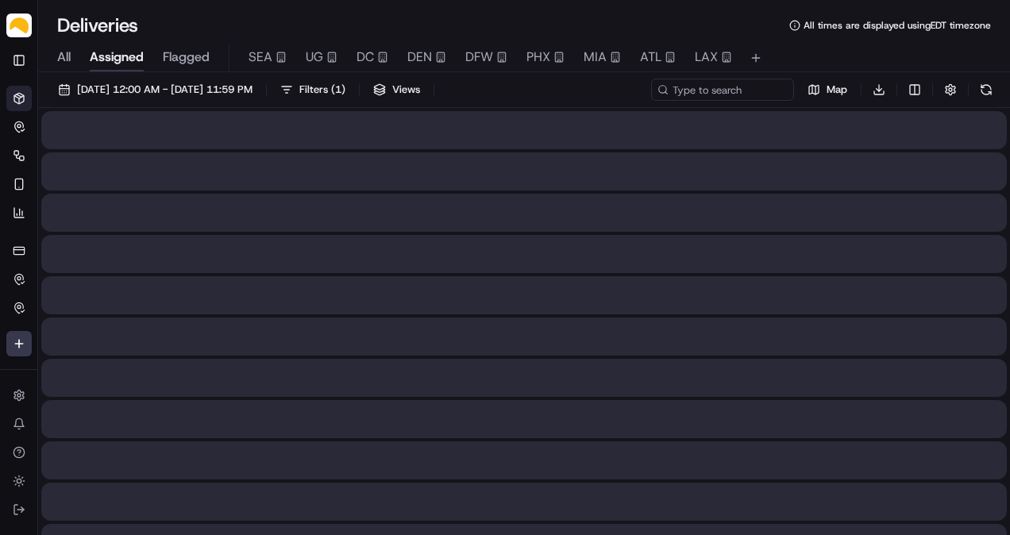
click at [121, 54] on span "Assigned" at bounding box center [117, 57] width 54 height 19
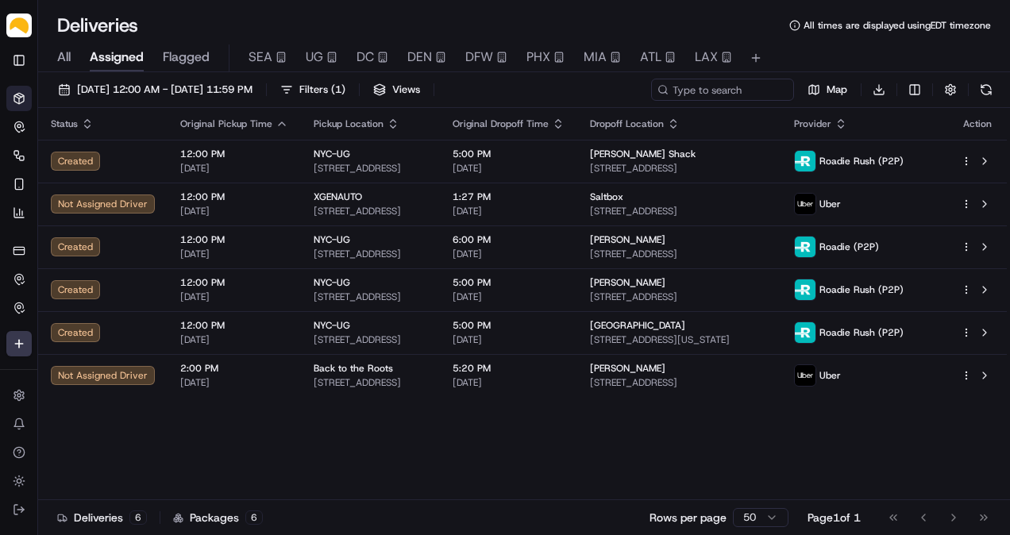
click at [514, 430] on div "Status Original Pickup Time Pickup Location Original Dropoff Time Dropoff Locat…" at bounding box center [522, 304] width 969 height 392
